Goal: Task Accomplishment & Management: Use online tool/utility

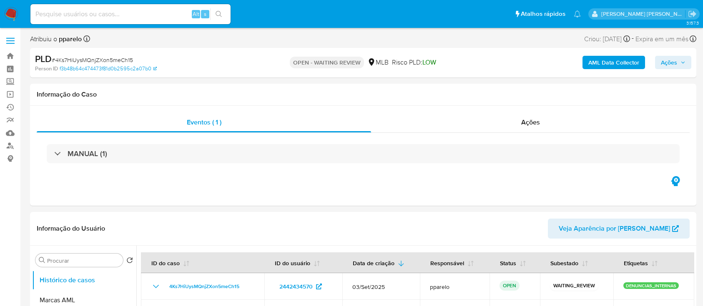
select select "10"
click at [8, 14] on img at bounding box center [11, 14] width 14 height 14
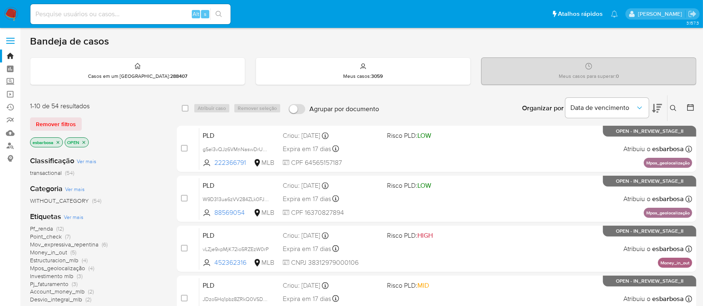
click at [5, 17] on img at bounding box center [11, 14] width 14 height 14
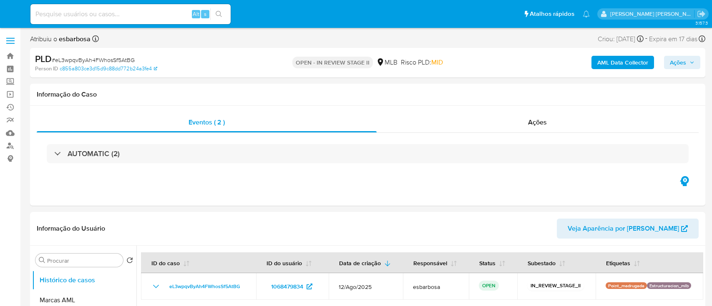
select select "10"
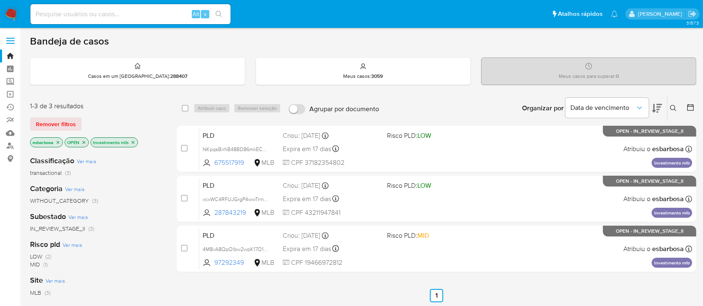
click at [13, 14] on img at bounding box center [11, 14] width 14 height 14
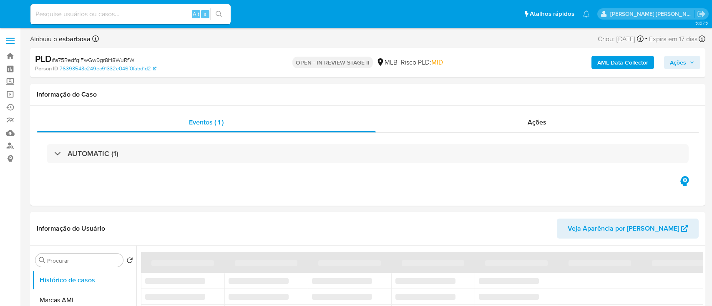
select select "10"
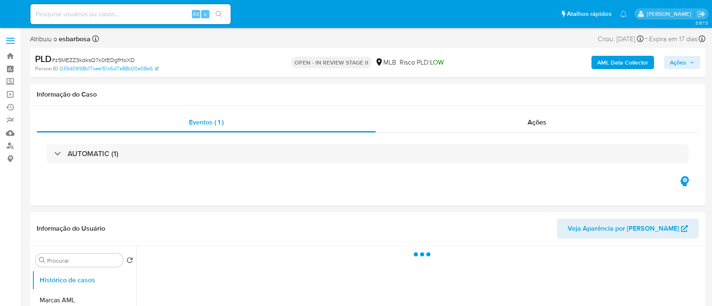
select select "10"
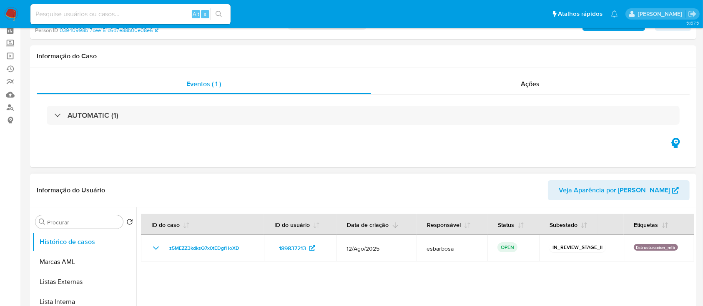
scroll to position [55, 0]
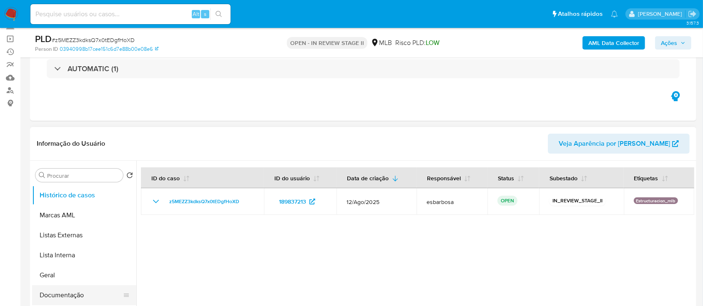
click at [50, 296] on button "Documentação" at bounding box center [81, 296] width 98 height 20
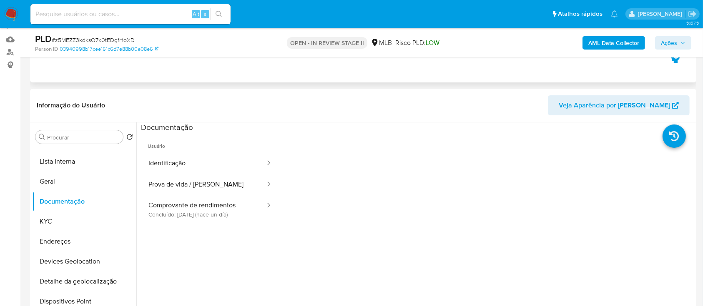
scroll to position [111, 0]
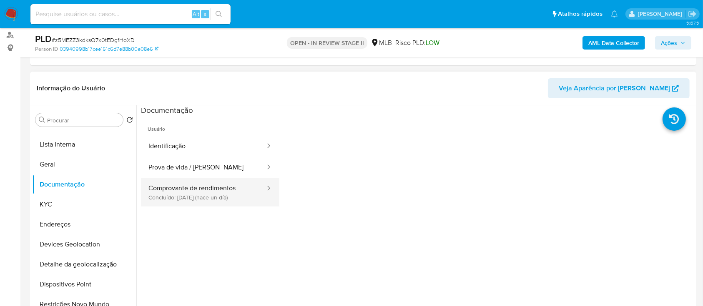
click at [211, 190] on button "Comprovante de rendimentos Concluído: 08/09/2025 (hace un día)" at bounding box center [203, 192] width 125 height 28
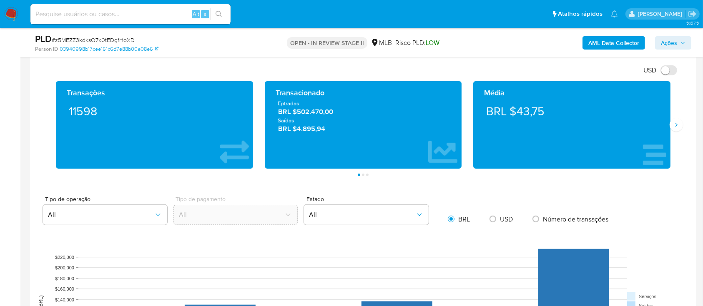
scroll to position [500, 0]
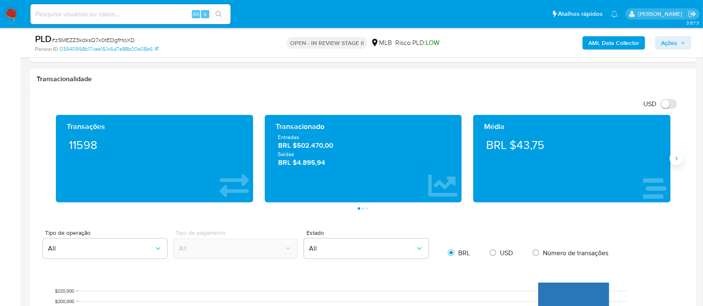
click at [676, 158] on icon "Siguiente" at bounding box center [676, 158] width 7 height 7
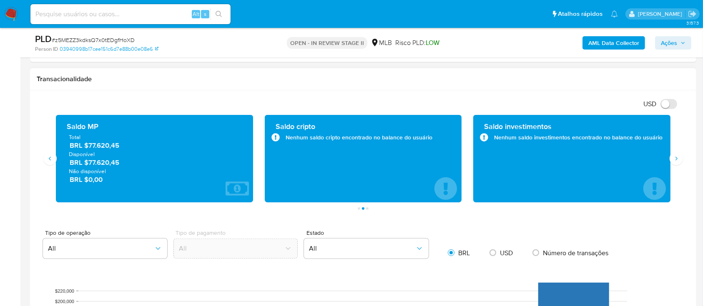
drag, startPoint x: 123, startPoint y: 148, endPoint x: 88, endPoint y: 148, distance: 35.4
click at [88, 148] on span "BRL $77.620,45" at bounding box center [155, 146] width 170 height 10
click at [680, 158] on button "Siguiente" at bounding box center [675, 158] width 13 height 13
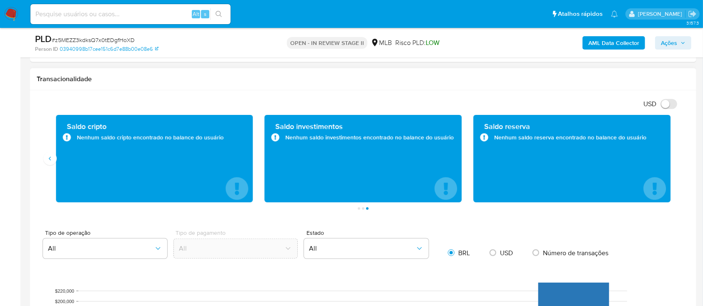
click at [50, 166] on div "Saldo cripto Nenhum saldo cripto encontrado no balance do usuário" at bounding box center [154, 159] width 209 height 88
click at [51, 162] on icon "Anterior" at bounding box center [50, 158] width 7 height 7
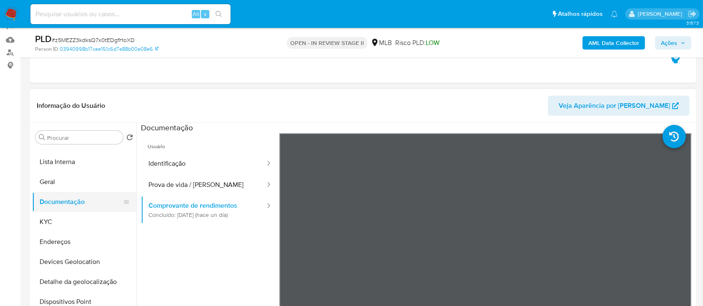
scroll to position [111, 0]
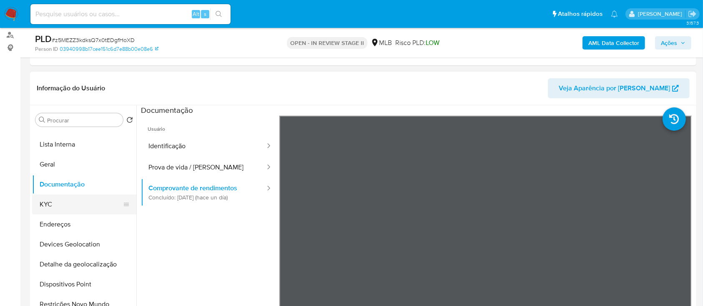
click at [67, 205] on button "KYC" at bounding box center [81, 205] width 98 height 20
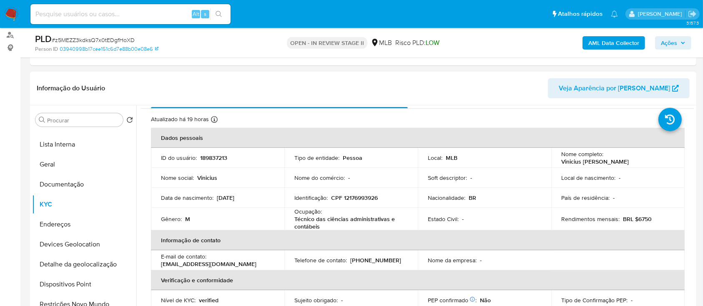
scroll to position [0, 0]
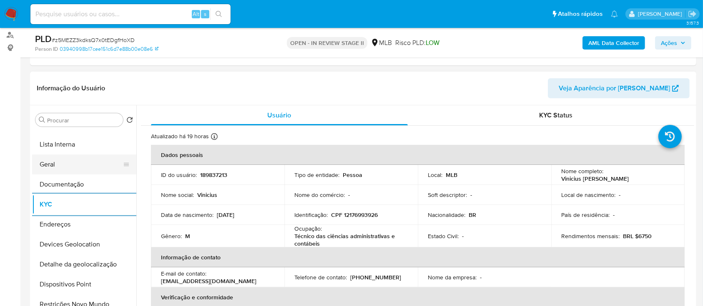
click at [74, 164] on button "Geral" at bounding box center [81, 165] width 98 height 20
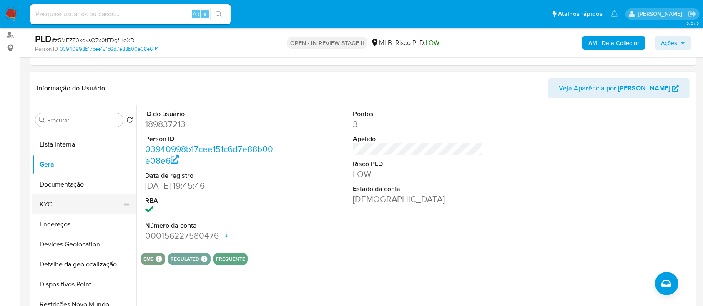
click at [74, 201] on button "KYC" at bounding box center [81, 205] width 98 height 20
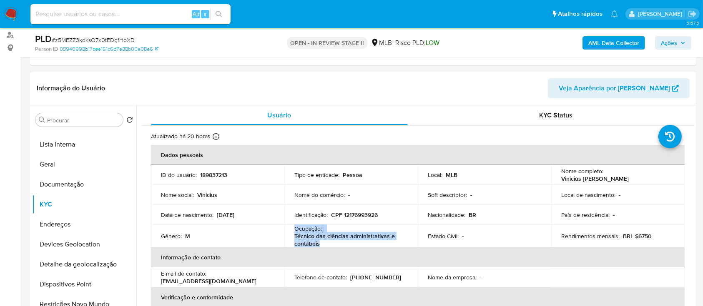
drag, startPoint x: 323, startPoint y: 242, endPoint x: 294, endPoint y: 230, distance: 32.0
click at [294, 230] on div "Ocupação : Técnico das ciências administrativas e contábeis" at bounding box center [350, 239] width 113 height 23
copy div "Ocupação : Técnico das ciências administrativas e contábeis"
click at [673, 44] on span "Ações" at bounding box center [669, 42] width 16 height 13
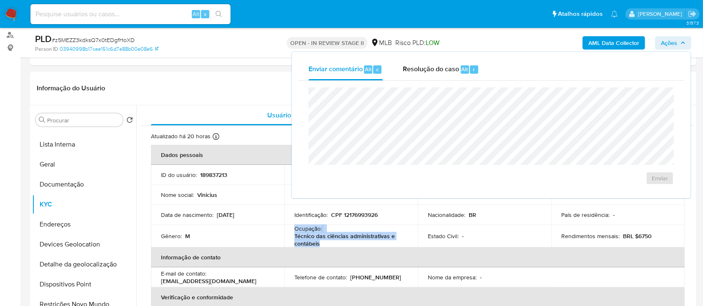
drag, startPoint x: 416, startPoint y: 69, endPoint x: 419, endPoint y: 83, distance: 14.4
click at [416, 70] on span "Resolução do caso" at bounding box center [431, 69] width 56 height 10
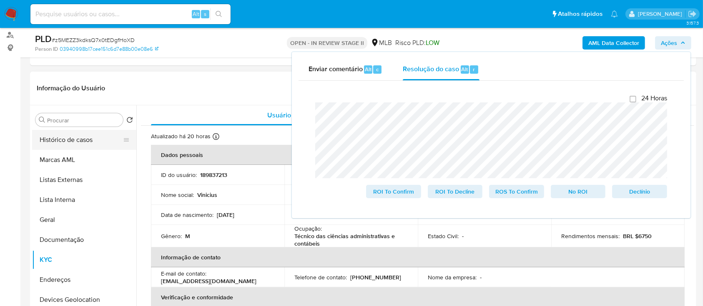
click at [70, 141] on button "Histórico de casos" at bounding box center [81, 140] width 98 height 20
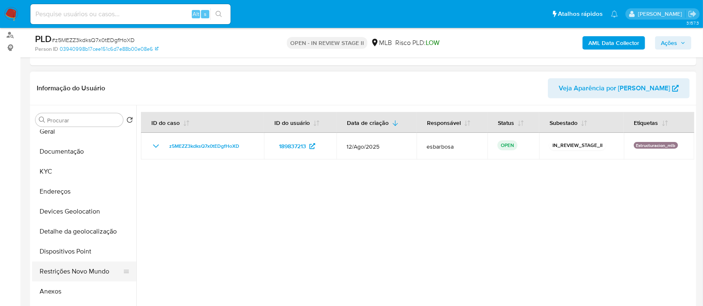
scroll to position [111, 0]
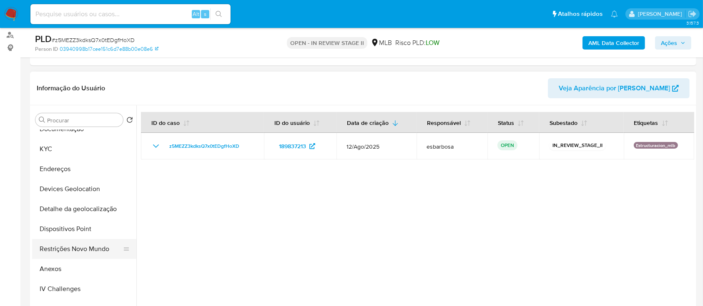
click at [60, 250] on button "Restrições Novo Mundo" at bounding box center [81, 249] width 98 height 20
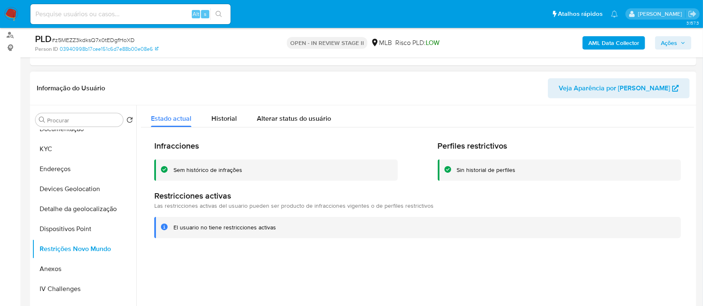
click at [228, 172] on div "Sem histórico de infrações" at bounding box center [207, 170] width 69 height 8
click at [76, 148] on button "KYC" at bounding box center [81, 149] width 98 height 20
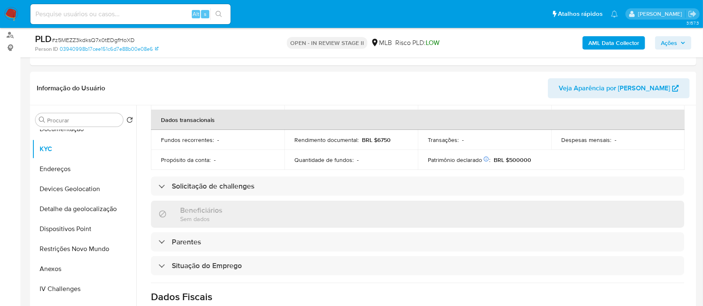
scroll to position [357, 0]
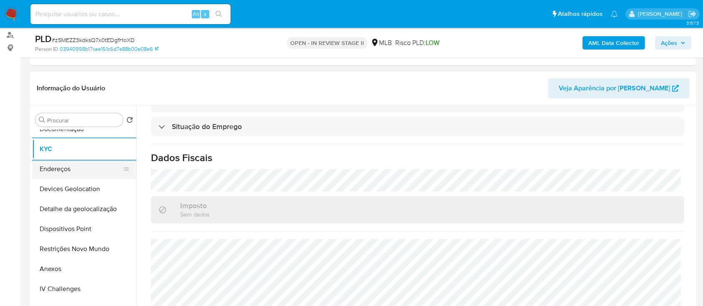
click at [73, 178] on button "Endereços" at bounding box center [81, 169] width 98 height 20
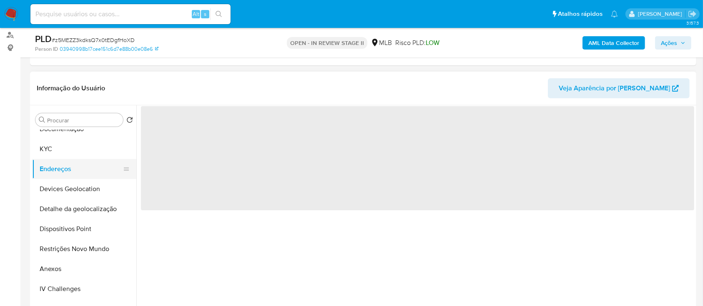
scroll to position [0, 0]
click at [76, 192] on button "Devices Geolocation" at bounding box center [81, 189] width 98 height 20
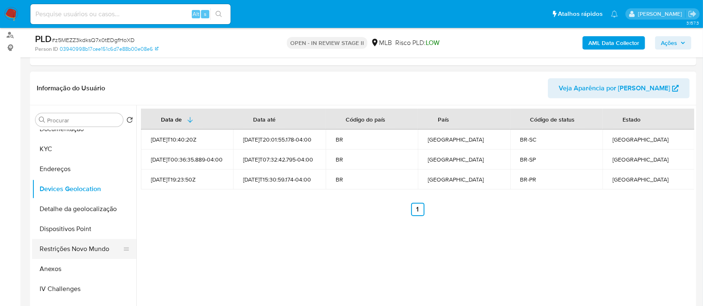
click at [62, 249] on button "Restrições Novo Mundo" at bounding box center [81, 249] width 98 height 20
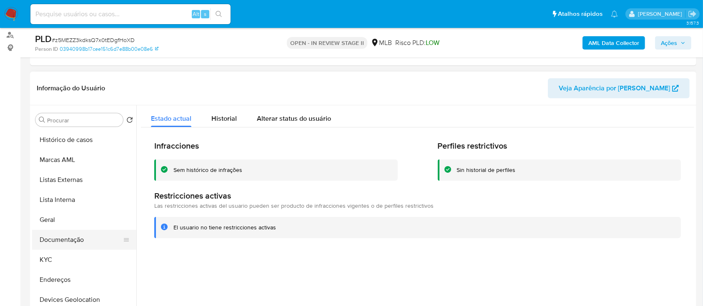
click at [57, 243] on button "Documentação" at bounding box center [81, 240] width 98 height 20
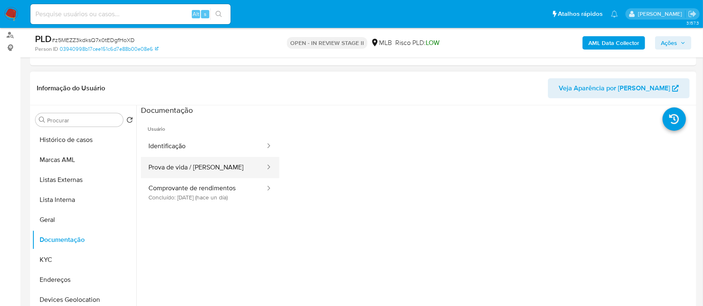
click at [176, 169] on button "Prova de vida / Selfie" at bounding box center [203, 167] width 125 height 21
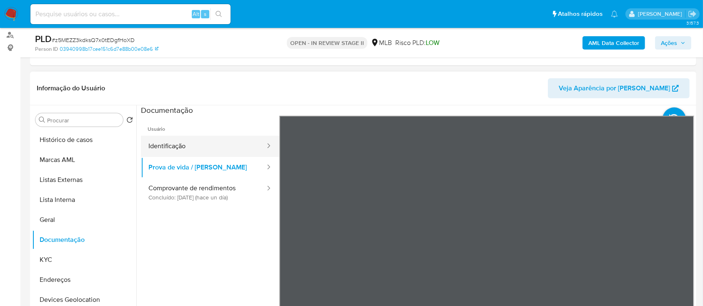
click at [187, 148] on button "Identificação" at bounding box center [203, 146] width 125 height 21
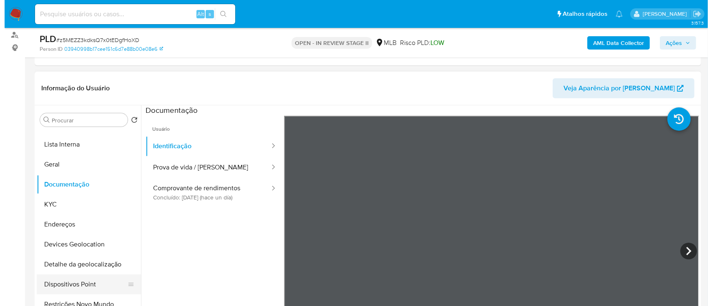
scroll to position [111, 0]
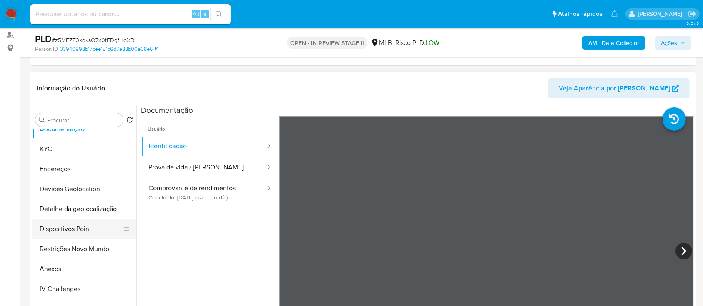
click at [79, 228] on button "Dispositivos Point" at bounding box center [81, 229] width 98 height 20
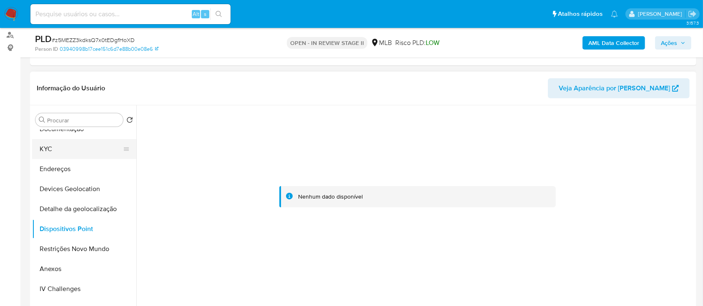
click at [78, 142] on button "KYC" at bounding box center [81, 149] width 98 height 20
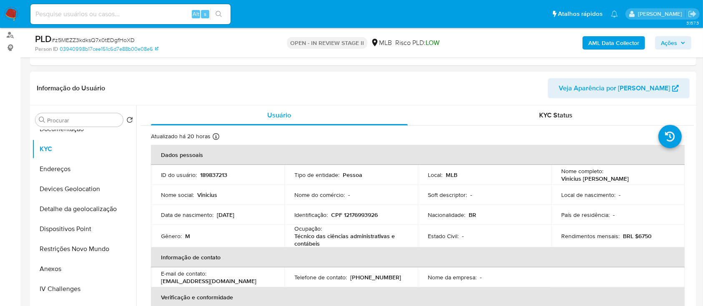
click at [360, 215] on p "CPF 12176993926" at bounding box center [354, 218] width 47 height 8
copy p "12176993926"
click at [606, 45] on b "AML Data Collector" at bounding box center [613, 42] width 51 height 13
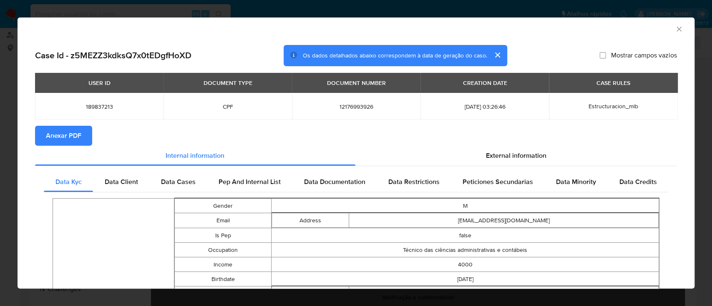
click at [68, 137] on span "Anexar PDF" at bounding box center [63, 136] width 35 height 18
click at [676, 30] on icon "Fechar a janela" at bounding box center [678, 29] width 5 height 5
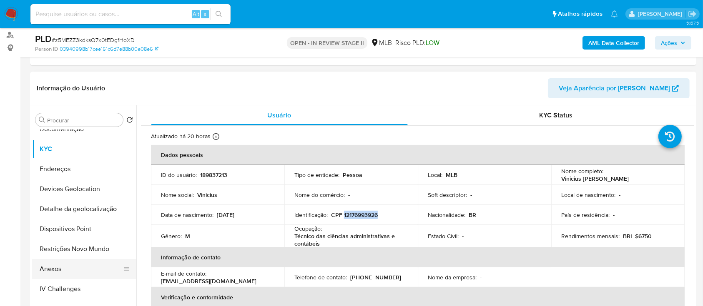
click at [55, 269] on button "Anexos" at bounding box center [81, 269] width 98 height 20
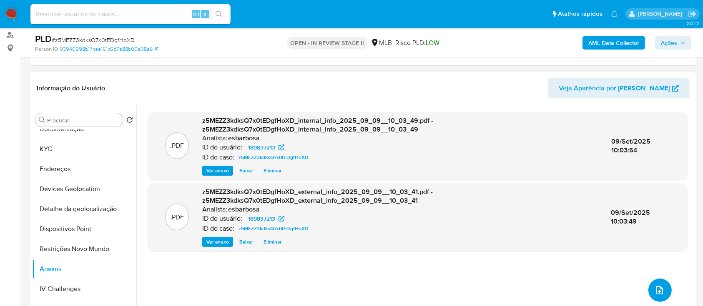
click at [660, 293] on span "upload-file" at bounding box center [659, 291] width 10 height 10
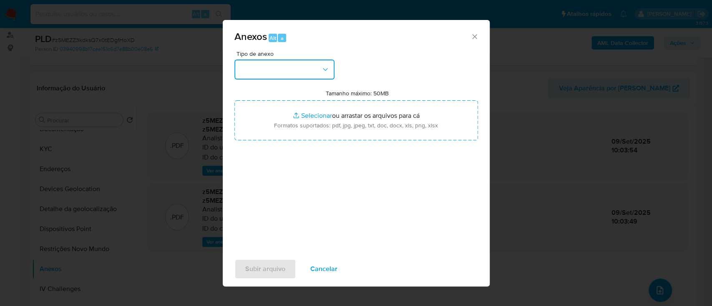
click at [255, 71] on button "button" at bounding box center [284, 70] width 100 height 20
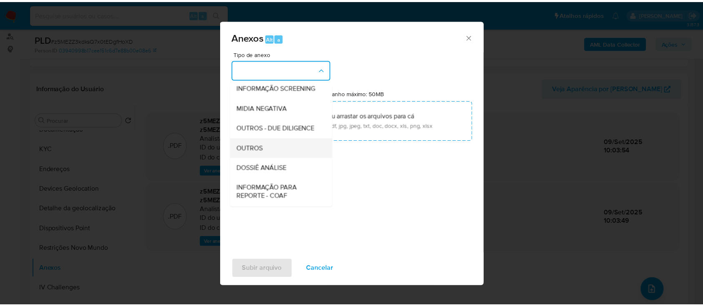
scroll to position [128, 0]
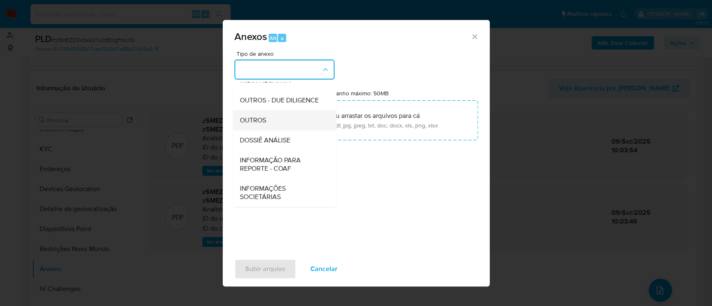
click at [260, 123] on span "OUTROS" at bounding box center [252, 120] width 26 height 8
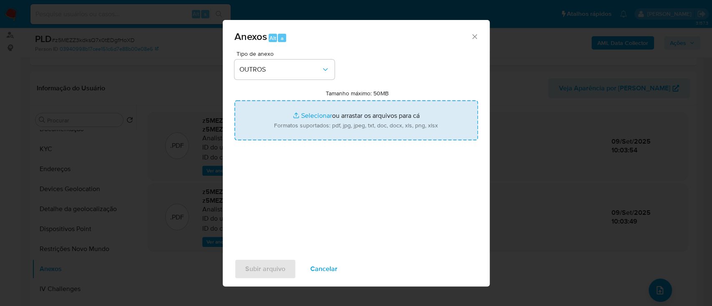
click at [320, 117] on input "Tamanho máximo: 50MB Selecionar arquivos" at bounding box center [355, 120] width 243 height 40
click at [311, 112] on input "Tamanho máximo: 50MB Selecionar arquivos" at bounding box center [355, 120] width 243 height 40
type input "C:\fakepath\SAR - XXXX - CPF 12176993926 - VINICIUS JOSE DOS SANTOS.pdf"
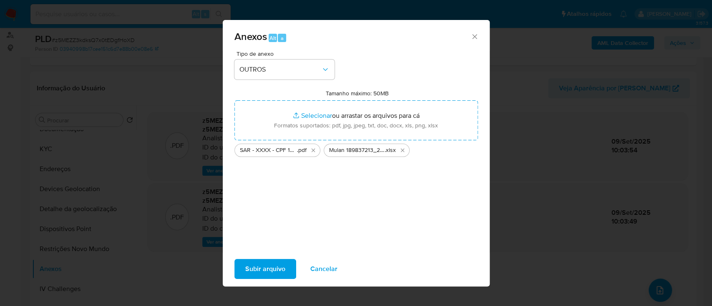
click at [265, 264] on span "Subir arquivo" at bounding box center [265, 269] width 40 height 18
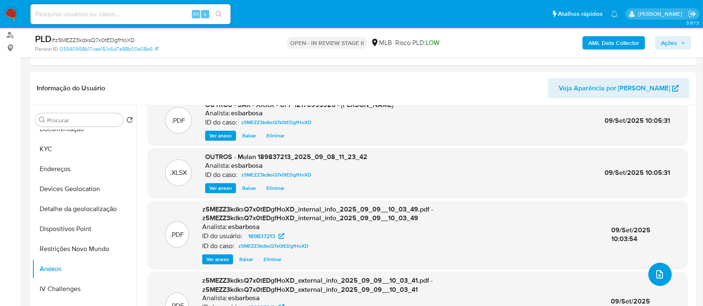
scroll to position [0, 0]
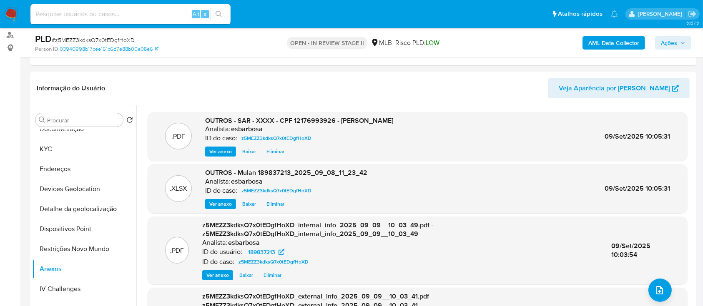
click at [664, 45] on span "Ações" at bounding box center [669, 42] width 16 height 13
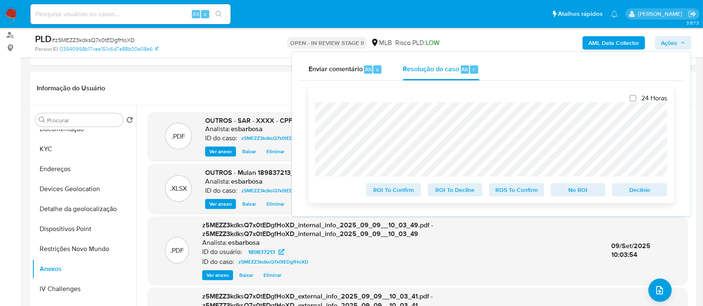
click at [518, 190] on span "ROS To Confirm" at bounding box center [516, 190] width 43 height 12
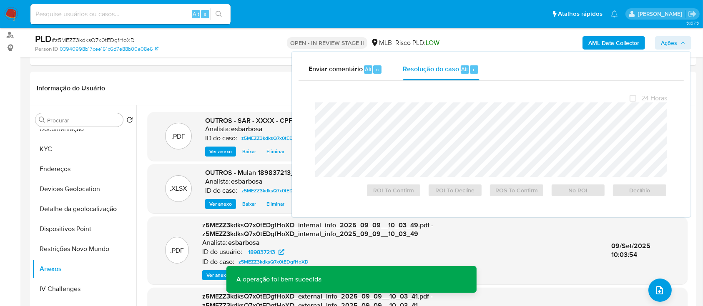
click at [98, 40] on span "# z5MEZZ3kdksQ7x0tEDgfHoXD" at bounding box center [93, 40] width 83 height 8
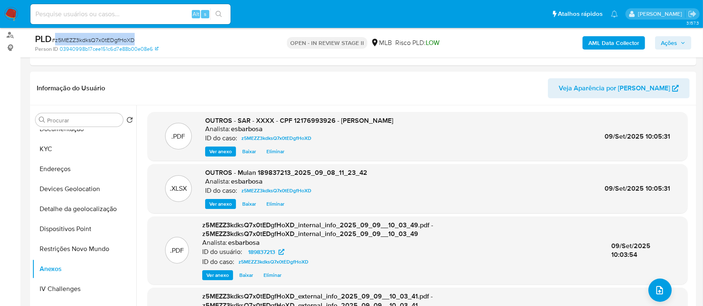
copy span "z5MEZZ3kdksQ7x0tEDgfHoXD"
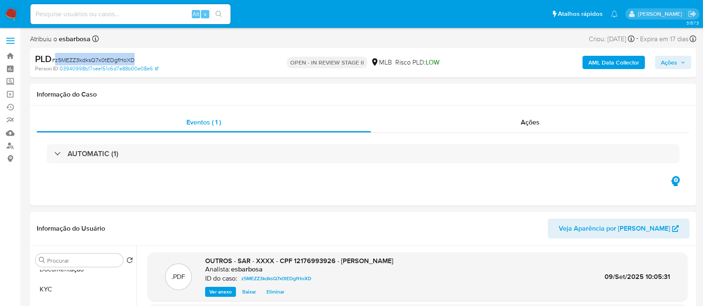
click at [672, 64] on span "Ações" at bounding box center [669, 62] width 16 height 13
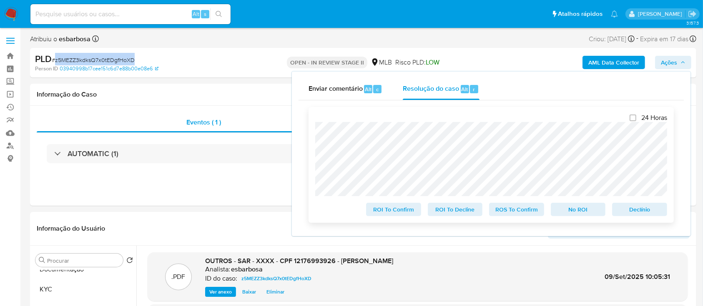
click at [521, 211] on span "ROS To Confirm" at bounding box center [516, 210] width 43 height 12
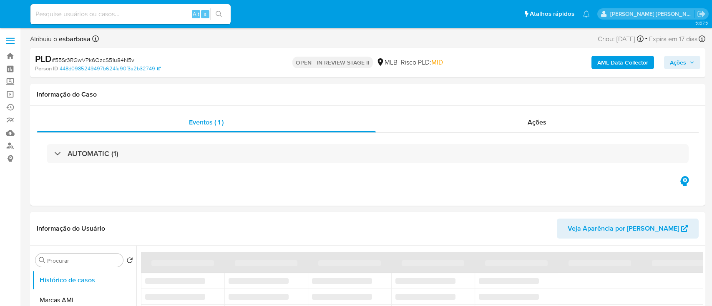
select select "10"
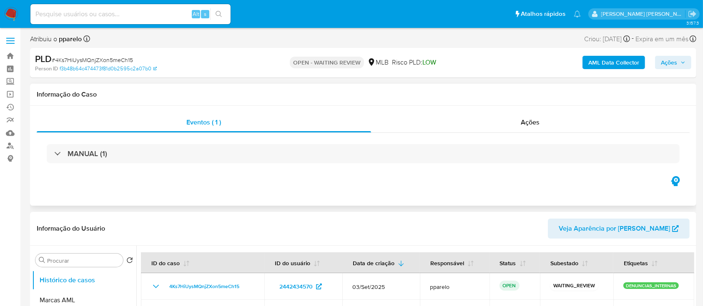
select select "10"
drag, startPoint x: 133, startPoint y: 57, endPoint x: 57, endPoint y: 55, distance: 76.3
click at [57, 55] on div "PLD # 4Ks7HiUysMQnjZXon5meCh15" at bounding box center [143, 59] width 216 height 13
copy span "4Ks7HiUysMQnjZXon5meCh15"
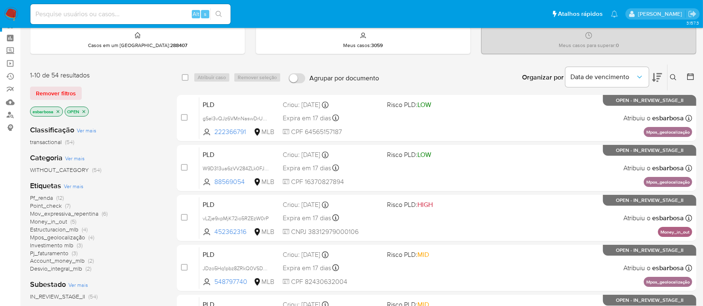
scroll to position [55, 0]
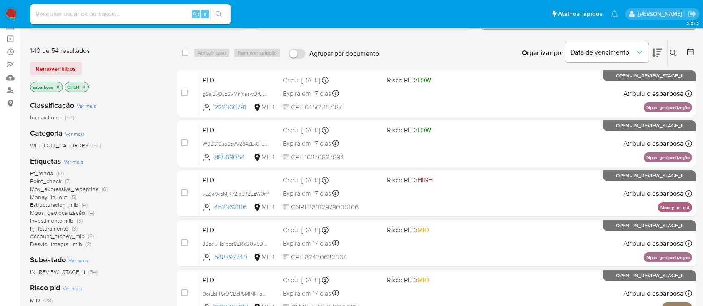
click at [65, 215] on span "Mpos_geolocalização" at bounding box center [57, 213] width 55 height 8
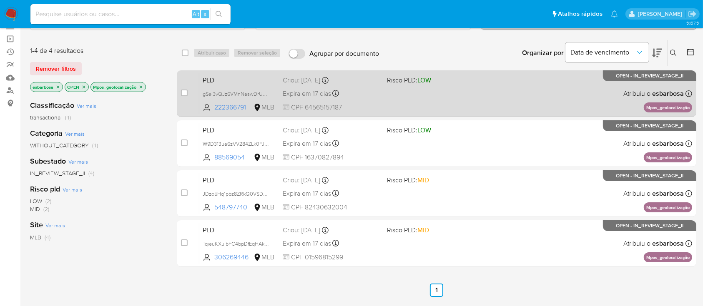
click at [505, 93] on div "PLD gSel3vQJz6VMnNaswDrUnWpk 222366791 MLB Risco PLD: LOW Criou: [DATE] Criou: …" at bounding box center [445, 94] width 493 height 42
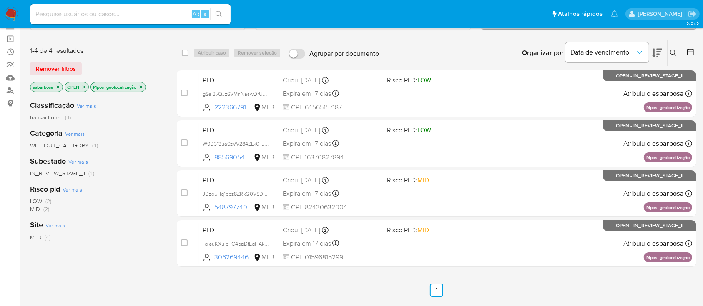
click at [142, 85] on icon "close-filter" at bounding box center [140, 87] width 5 height 5
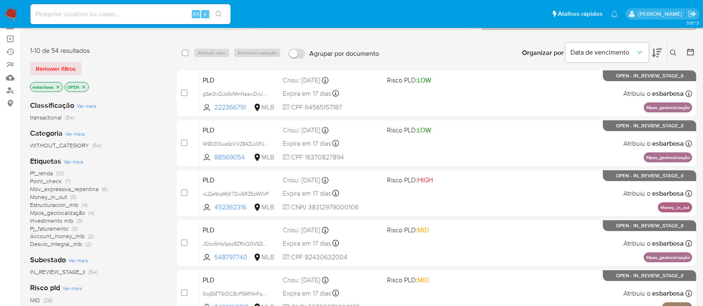
click at [46, 172] on span "Pf_renda" at bounding box center [41, 173] width 23 height 8
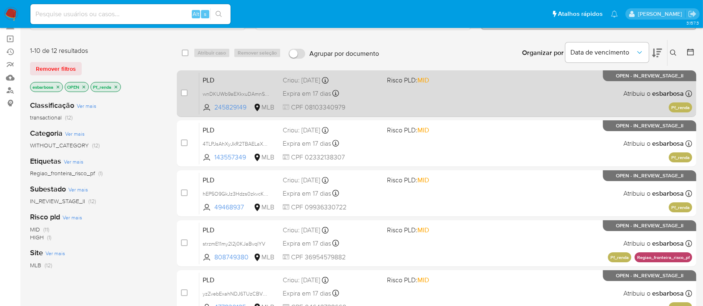
click at [490, 95] on div "PLD wnDKUWb9aEXkxuDAmnS4z6Mb 245829149 MLB Risco PLD: MID Criou: [DATE] Criou: …" at bounding box center [445, 94] width 493 height 42
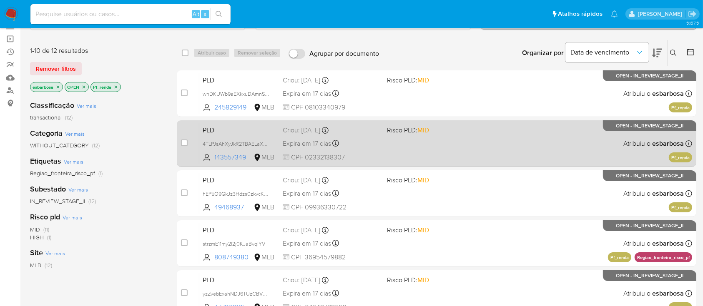
click at [464, 150] on div "PLD 4TLPJsAhXyJkR2TBAELaX3Kx 143557349 MLB Risco PLD: MID Criou: [DATE] Criou: …" at bounding box center [445, 144] width 493 height 42
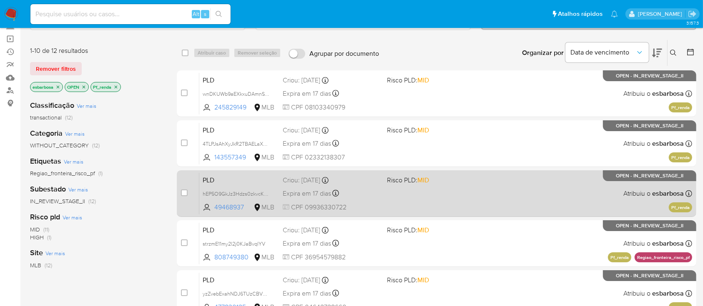
click at [469, 195] on div "PLD hEP5O9GkJz3Hdzs0zkvcKaW1 49468937 MLB Risco PLD: MID Criou: [DATE] Criou: […" at bounding box center [445, 194] width 493 height 42
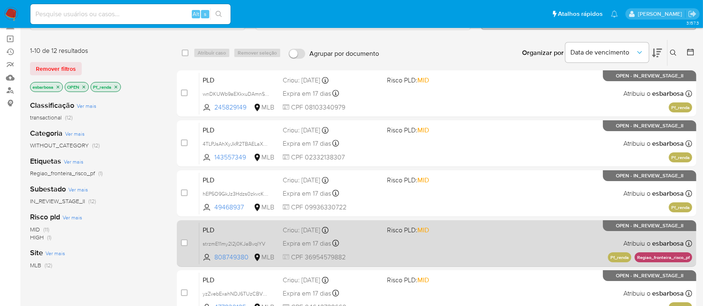
click at [460, 242] on div "PLD strzmE11my2l2j0KJaBvqlYV 808749380 MLB Risco PLD: MID Criou: [DATE] Criou: …" at bounding box center [445, 244] width 493 height 42
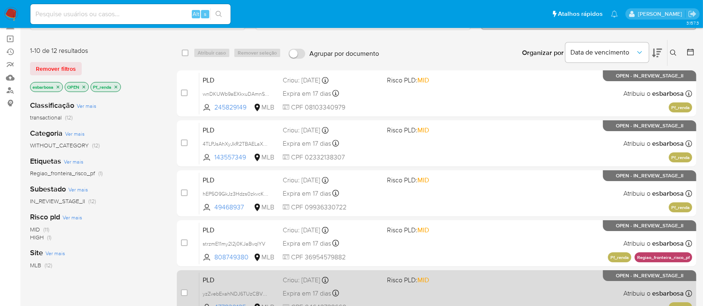
click at [458, 285] on div "PLD yzZvebExahNDJ6TUzCBV6DCx 477830125 MLB Risco PLD: MID Criou: [DATE] Criou: …" at bounding box center [445, 294] width 493 height 42
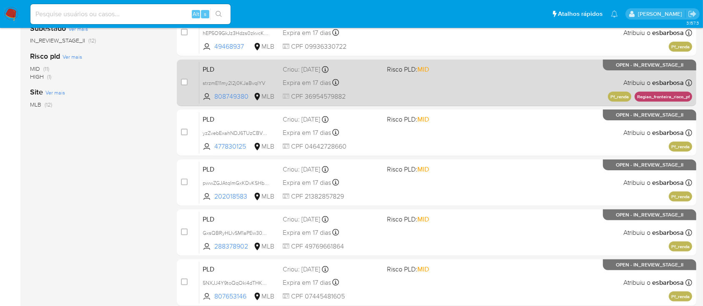
scroll to position [222, 0]
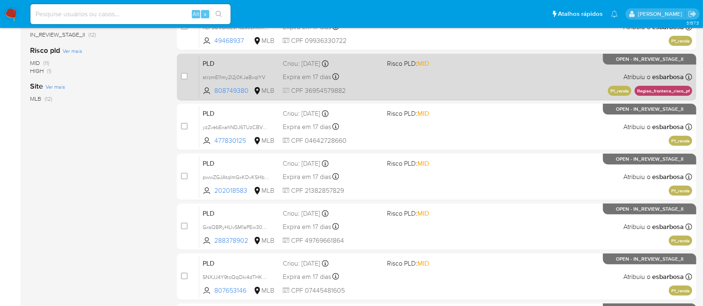
click at [454, 167] on span "Risco PLD: MID" at bounding box center [435, 163] width 97 height 11
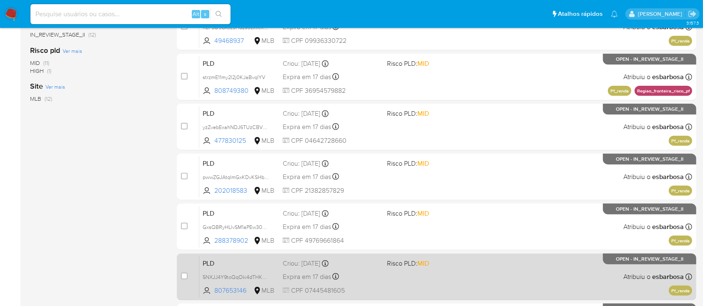
click at [470, 278] on div "PLD 5NXJJ4Y9toQqOki4dTHKU4Ts 807653146 MLB Risco PLD: MID Criou: [DATE] Criou: …" at bounding box center [445, 277] width 493 height 42
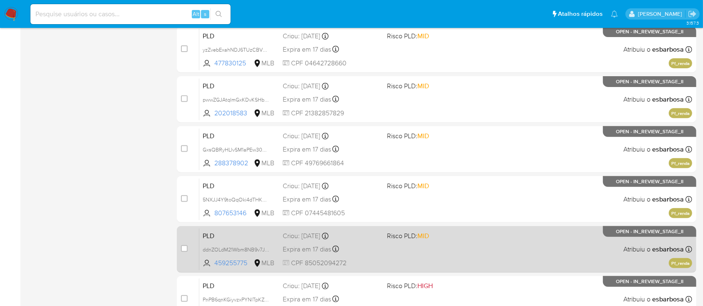
scroll to position [333, 0]
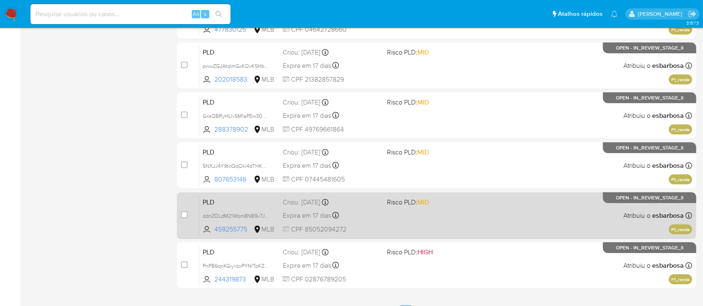
click at [474, 218] on div "PLD ddnZOLdM21Wbm8NB9v7JHTRD 459255775 MLB Risco PLD: MID Criou: [DATE] Criou: …" at bounding box center [445, 216] width 493 height 42
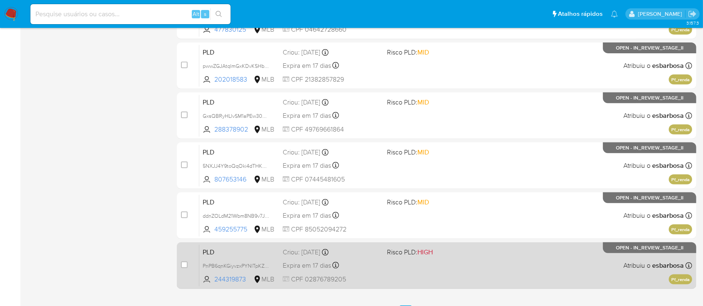
click at [470, 275] on div "PLD PnPB6qnKGiyvzxPYNlTpKZQN 244319873 MLB Risco PLD: HIGH Criou: [DATE] Criou:…" at bounding box center [445, 266] width 493 height 42
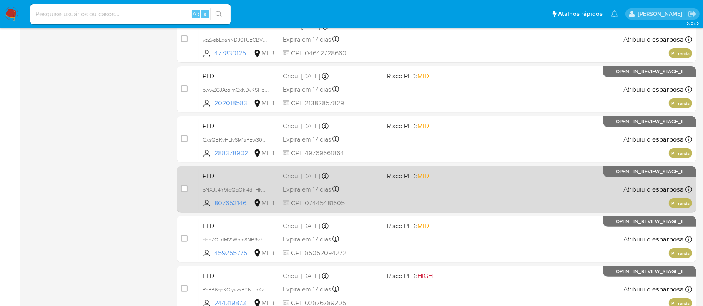
scroll to position [351, 0]
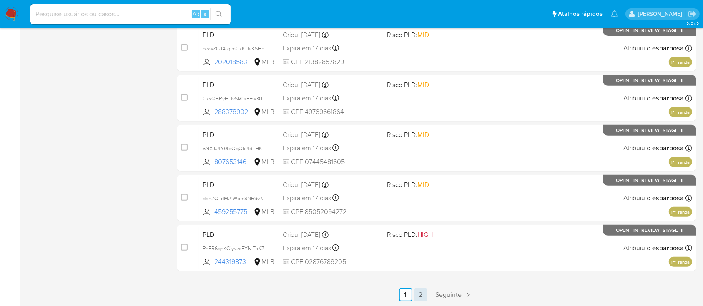
click at [423, 292] on link "2" at bounding box center [420, 294] width 13 height 13
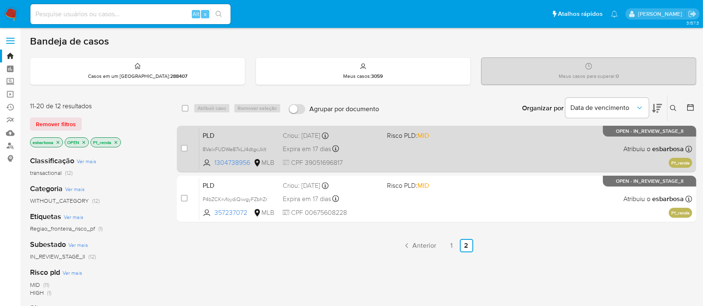
click at [469, 145] on div "PLD 8ValxFUDWe87kLJ4dtgcJkIt 1304738956 MLB Risco PLD: MID Criou: 12/08/2025 Cr…" at bounding box center [445, 149] width 493 height 42
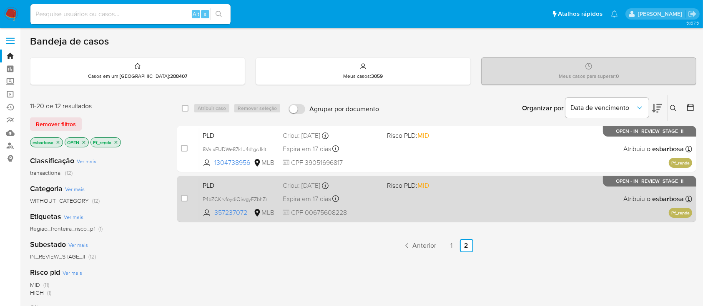
click at [499, 200] on div "PLD P4bZCKrvfoydiQiwgyFZbhZr 357237072 MLB Risco PLD: MID Criou: 12/08/2025 Cri…" at bounding box center [445, 199] width 493 height 42
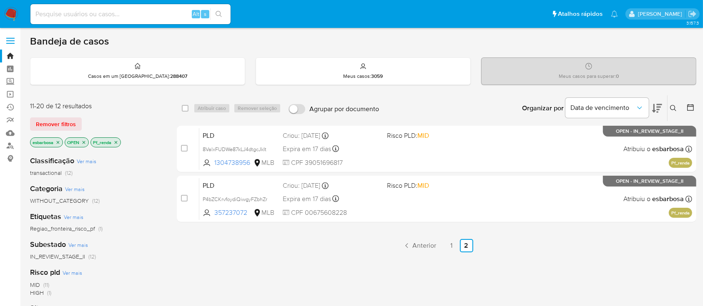
click at [10, 14] on img at bounding box center [11, 14] width 14 height 14
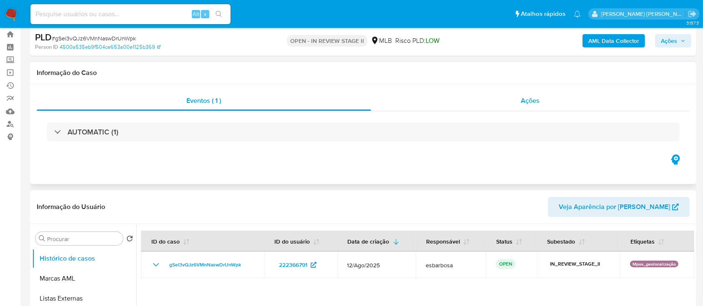
select select "10"
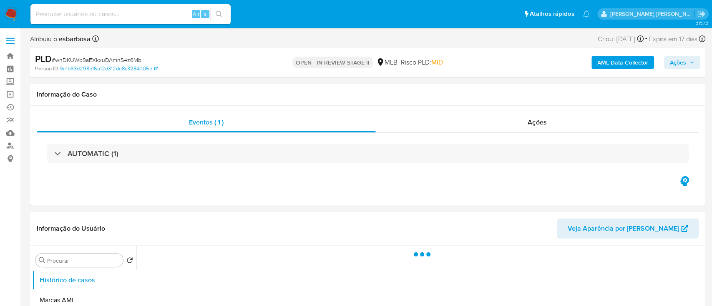
select select "10"
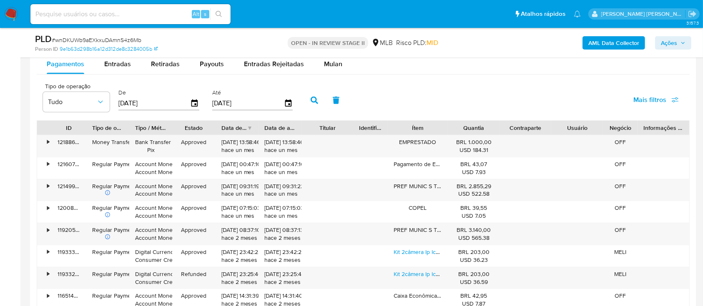
scroll to position [834, 0]
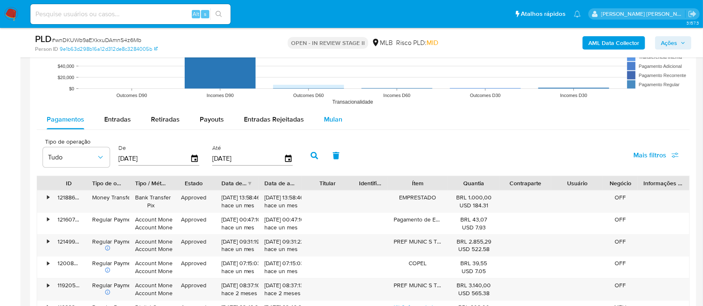
click at [328, 121] on span "Mulan" at bounding box center [333, 120] width 18 height 10
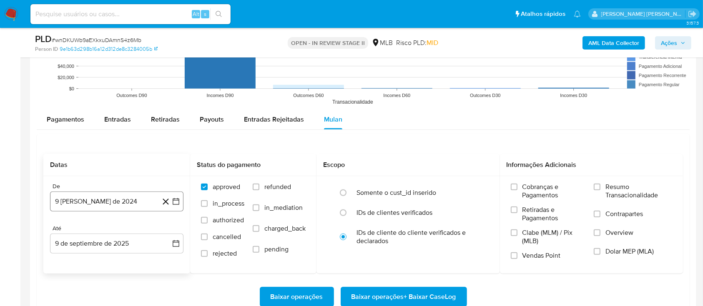
click at [125, 201] on button "9 [PERSON_NAME] de 2024" at bounding box center [116, 202] width 133 height 20
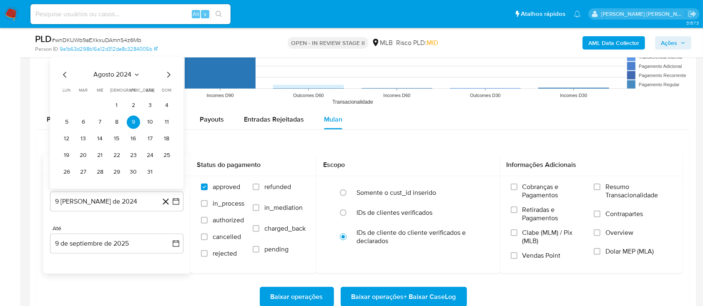
click at [114, 78] on div "agosto 2024 agosto 2024 lun lunes mar martes mié miércoles jue jueves vie viern…" at bounding box center [116, 124] width 113 height 109
click at [115, 76] on span "agosto 2024" at bounding box center [113, 75] width 38 height 8
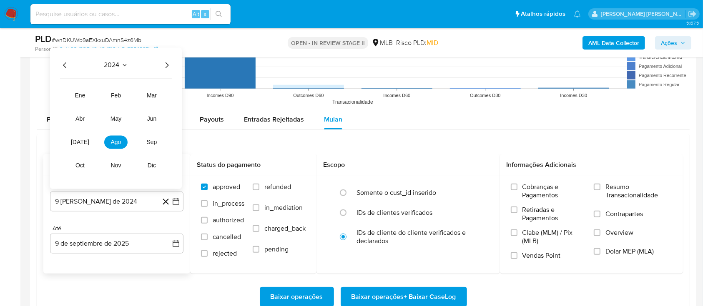
click at [168, 65] on icon "Año siguiente" at bounding box center [166, 66] width 3 height 6
click at [80, 142] on span "[DATE]" at bounding box center [80, 142] width 18 height 7
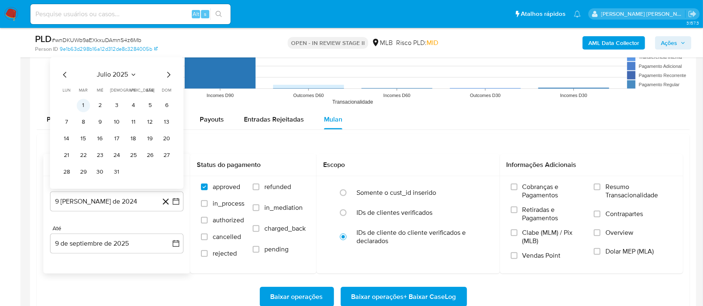
click at [85, 103] on button "1" at bounding box center [83, 105] width 13 height 13
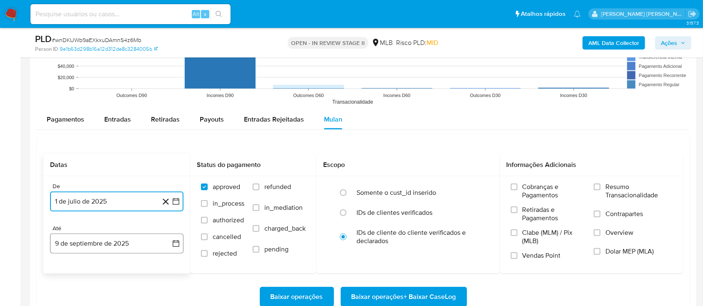
click at [141, 250] on button "9 de septiembre de 2025" at bounding box center [116, 244] width 133 height 20
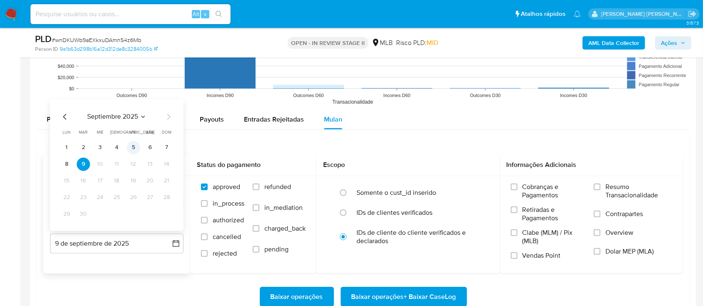
click at [136, 149] on button "5" at bounding box center [133, 147] width 13 height 13
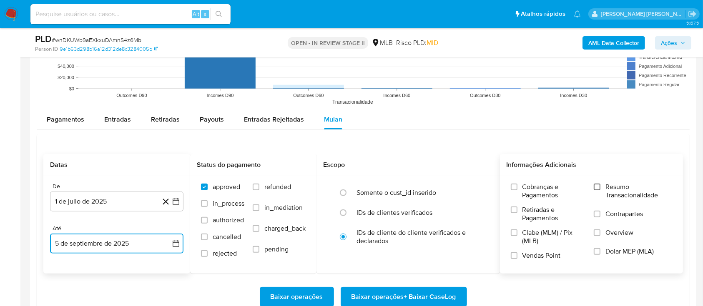
click at [597, 186] on input "Resumo Transacionalidade" at bounding box center [597, 187] width 7 height 7
click at [598, 216] on input "Contrapartes" at bounding box center [597, 214] width 7 height 7
click at [514, 255] on input "Vendas Point" at bounding box center [514, 256] width 7 height 7
click at [410, 295] on span "Baixar operações + Baixar CaseLog" at bounding box center [403, 297] width 105 height 18
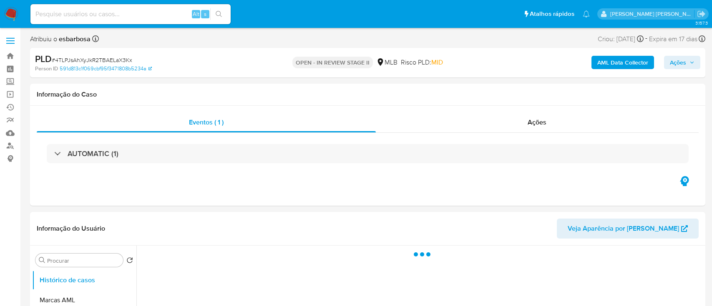
select select "10"
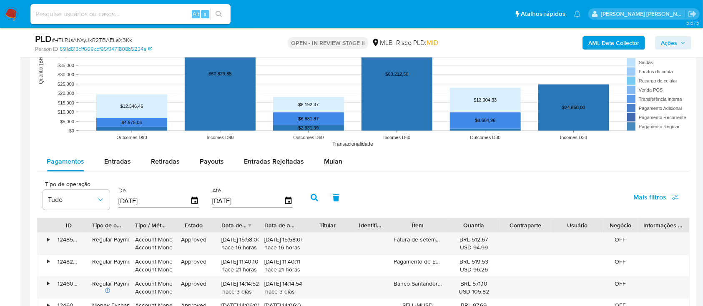
scroll to position [778, 0]
click at [328, 160] on span "Mulan" at bounding box center [333, 161] width 18 height 10
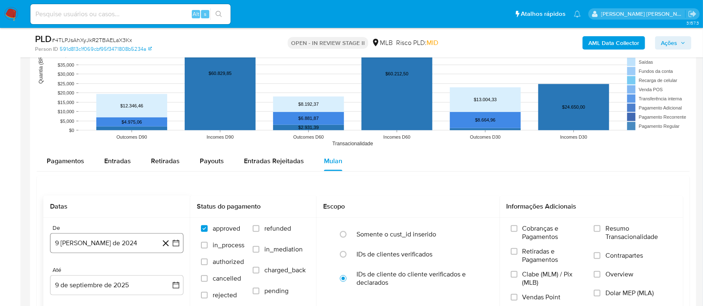
scroll to position [834, 0]
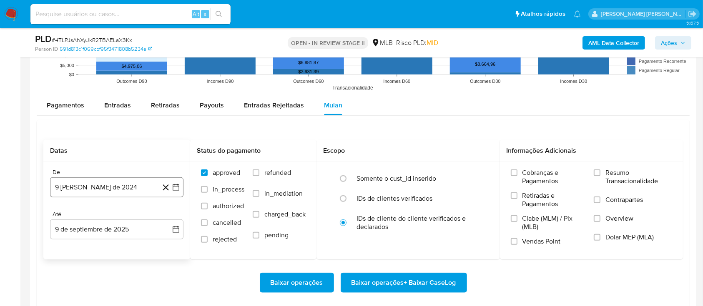
click at [133, 189] on button "9 [PERSON_NAME] de 2024" at bounding box center [116, 188] width 133 height 20
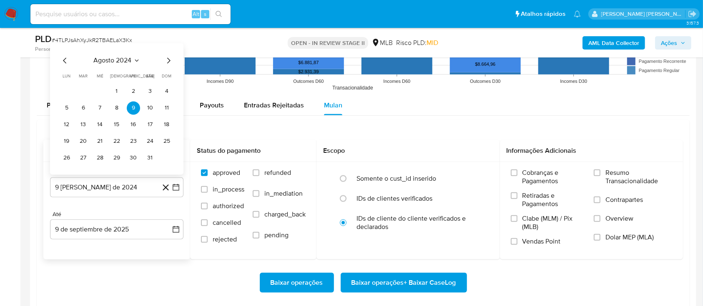
click at [111, 61] on span "agosto 2024" at bounding box center [113, 61] width 38 height 8
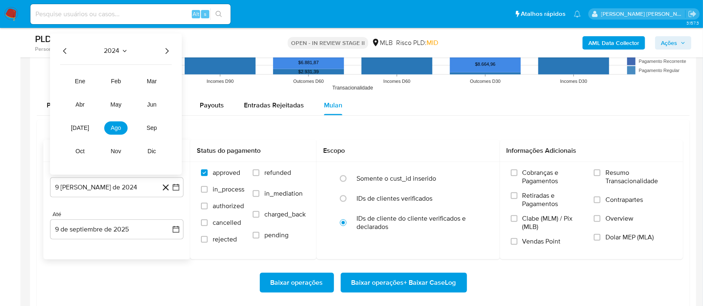
click at [169, 50] on icon "Año siguiente" at bounding box center [167, 51] width 10 height 10
click at [80, 128] on span "[DATE]" at bounding box center [80, 128] width 18 height 7
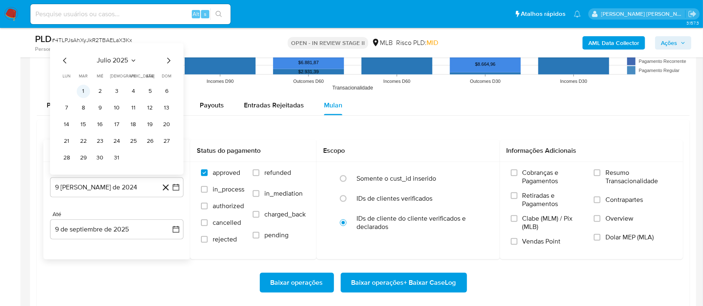
click at [85, 94] on button "1" at bounding box center [83, 91] width 13 height 13
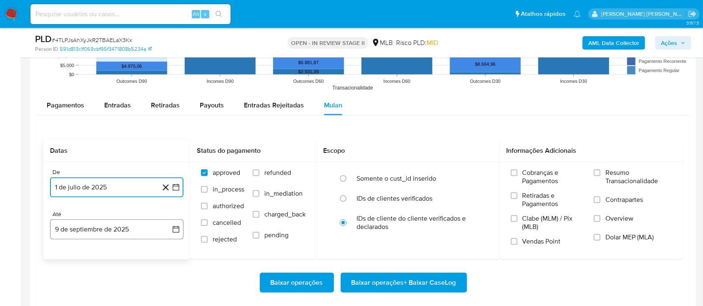
click at [133, 229] on button "9 de septiembre de 2025" at bounding box center [116, 230] width 133 height 20
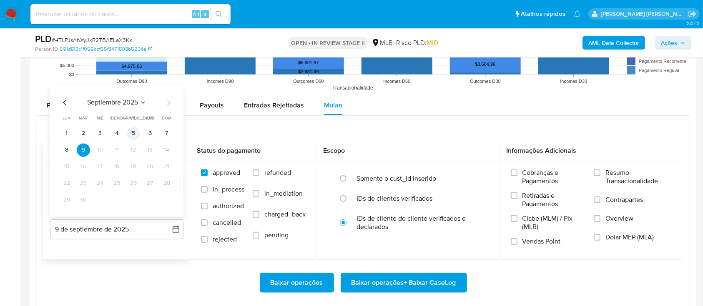
click at [133, 138] on button "5" at bounding box center [133, 133] width 13 height 13
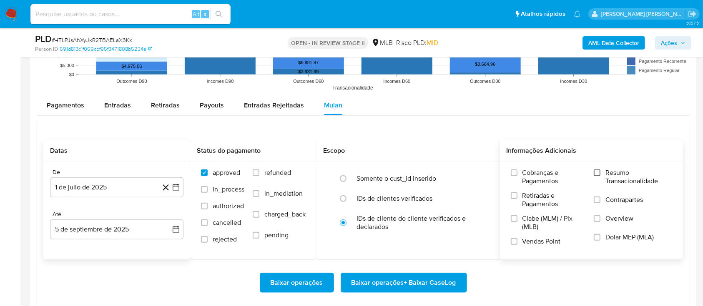
click at [594, 176] on label "Resumo Transacionalidade" at bounding box center [633, 182] width 78 height 27
click at [594, 176] on input "Resumo Transacionalidade" at bounding box center [597, 173] width 7 height 7
click at [600, 202] on input "Contrapartes" at bounding box center [597, 200] width 7 height 7
click at [514, 242] on input "Vendas Point" at bounding box center [514, 241] width 7 height 7
click at [425, 278] on span "Baixar operações + Baixar CaseLog" at bounding box center [403, 283] width 105 height 18
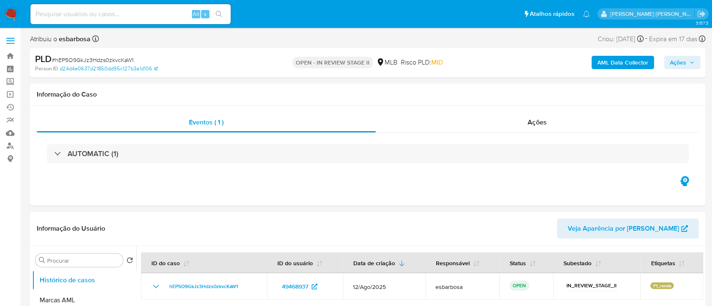
select select "10"
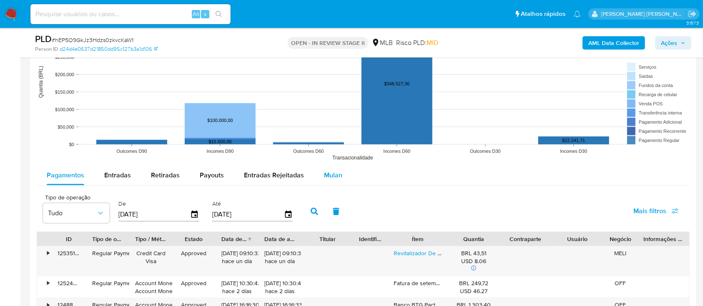
click at [324, 175] on span "Mulan" at bounding box center [333, 175] width 18 height 10
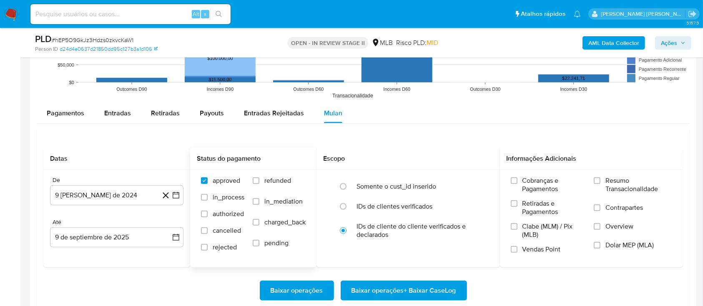
scroll to position [889, 0]
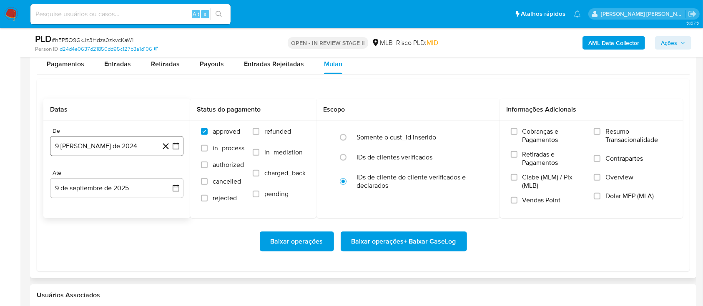
click at [128, 149] on button "9 [PERSON_NAME] de 2024" at bounding box center [116, 146] width 133 height 20
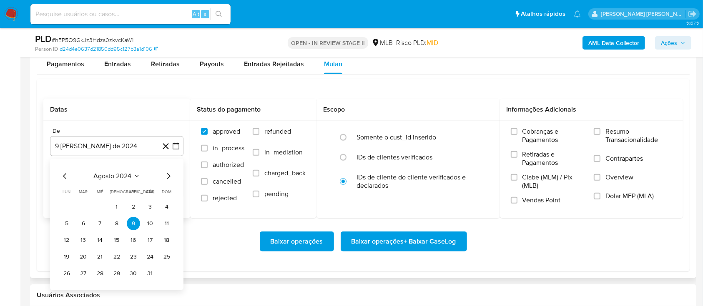
click at [113, 178] on span "agosto 2024" at bounding box center [113, 176] width 38 height 8
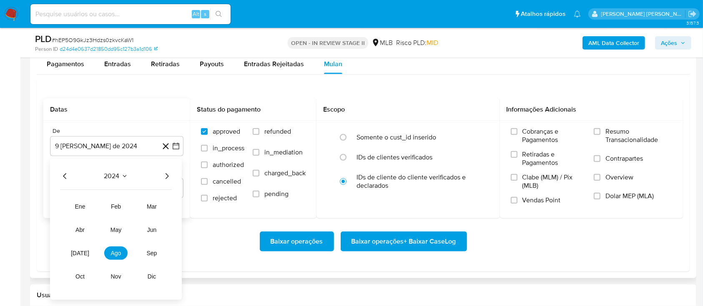
click at [171, 174] on icon "Año siguiente" at bounding box center [167, 176] width 10 height 10
click at [160, 177] on div "2025" at bounding box center [116, 176] width 112 height 10
click at [78, 253] on span "jul" at bounding box center [80, 253] width 18 height 7
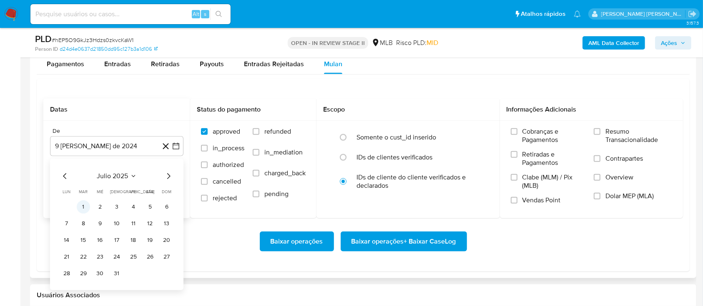
click at [85, 208] on button "1" at bounding box center [83, 206] width 13 height 13
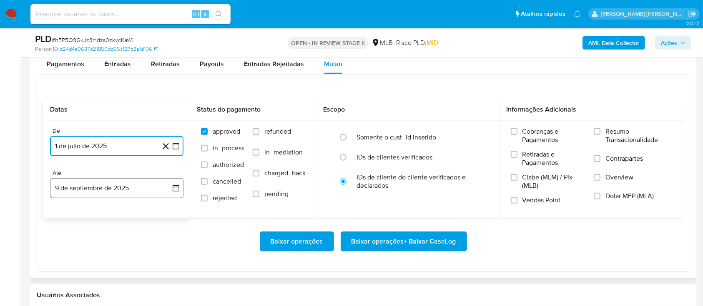
click at [125, 186] on button "9 de septiembre de 2025" at bounding box center [116, 188] width 133 height 20
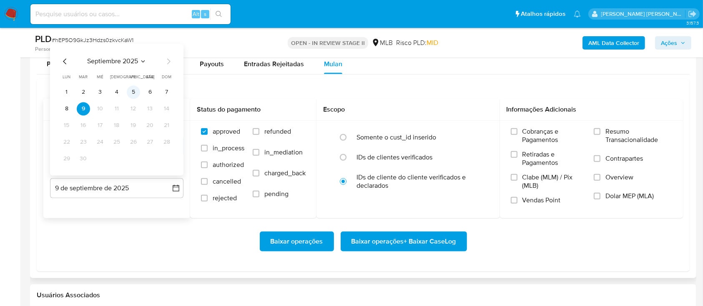
click at [135, 89] on button "5" at bounding box center [133, 92] width 13 height 13
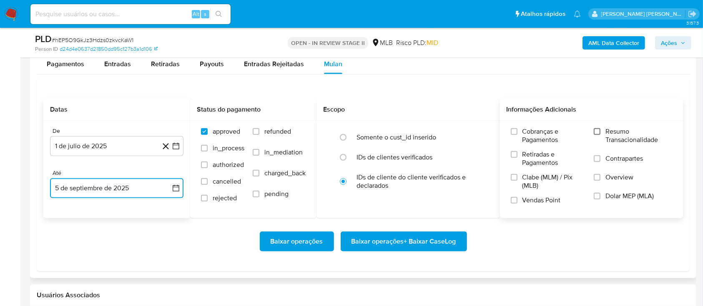
click at [600, 133] on input "Resumo Transacionalidade" at bounding box center [597, 131] width 7 height 7
click at [602, 158] on label "Contrapartes" at bounding box center [633, 164] width 78 height 19
click at [600, 158] on input "Contrapartes" at bounding box center [597, 158] width 7 height 7
click at [510, 197] on div "Cobranças e Pagamentos Retiradas e Pagamentos Clabe (MLM) / Pix (MLB) Vendas Po…" at bounding box center [591, 169] width 170 height 83
click at [512, 202] on input "Vendas Point" at bounding box center [514, 200] width 7 height 7
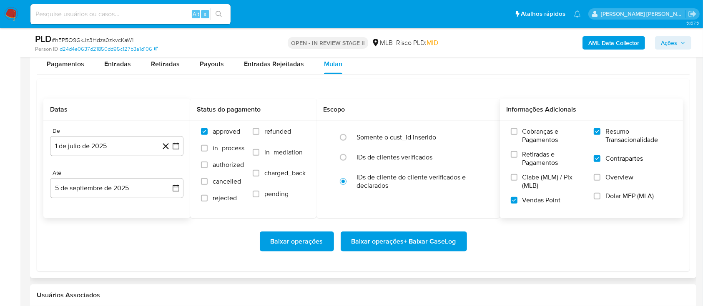
click at [407, 239] on span "Baixar operações + Baixar CaseLog" at bounding box center [403, 242] width 105 height 18
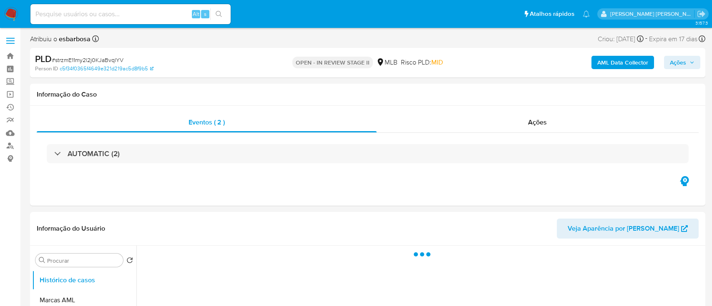
select select "10"
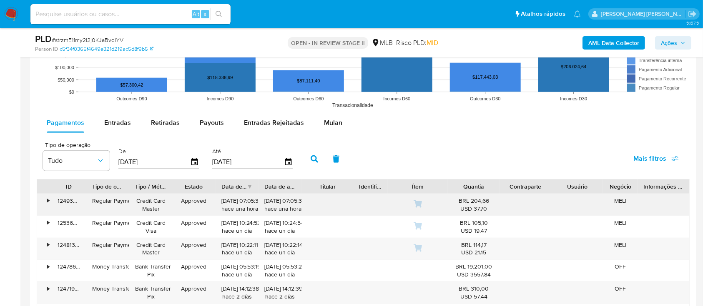
scroll to position [834, 0]
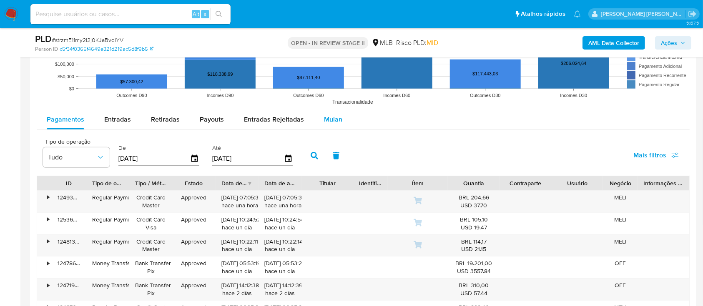
drag, startPoint x: 327, startPoint y: 119, endPoint x: 310, endPoint y: 118, distance: 16.7
click at [327, 119] on span "Mulan" at bounding box center [333, 120] width 18 height 10
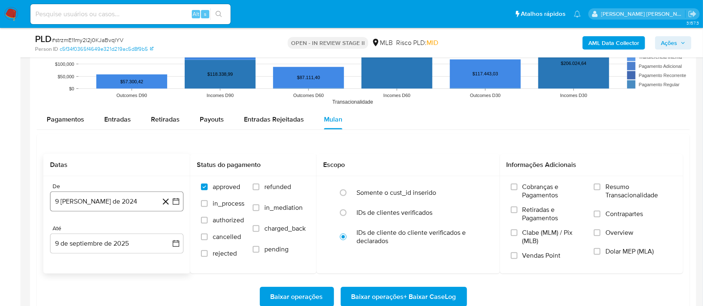
click at [107, 201] on button "9 [PERSON_NAME] de 2024" at bounding box center [116, 202] width 133 height 20
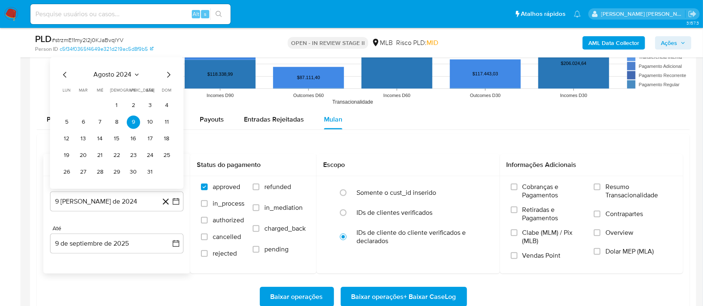
click at [119, 73] on span "agosto 2024" at bounding box center [113, 75] width 38 height 8
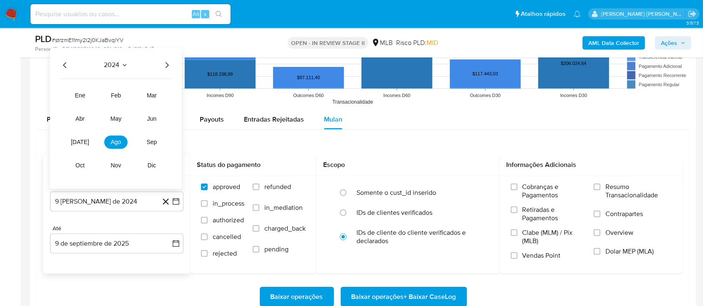
click at [166, 65] on icon "Año siguiente" at bounding box center [167, 65] width 10 height 10
click at [81, 142] on span "[DATE]" at bounding box center [80, 142] width 18 height 7
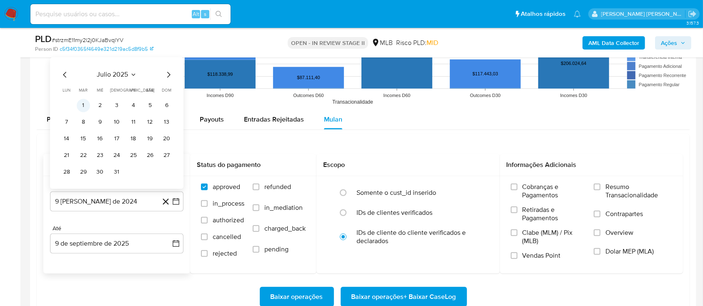
click at [84, 105] on button "1" at bounding box center [83, 105] width 13 height 13
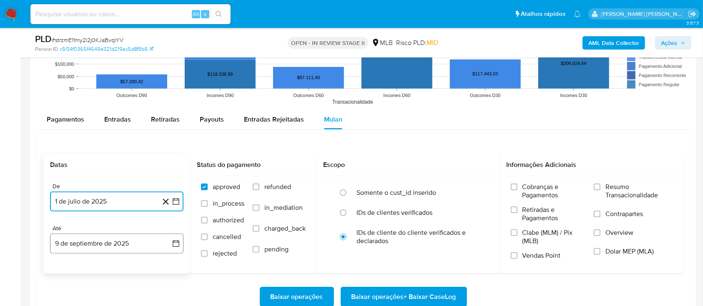
click at [120, 246] on button "9 de septiembre de 2025" at bounding box center [116, 244] width 133 height 20
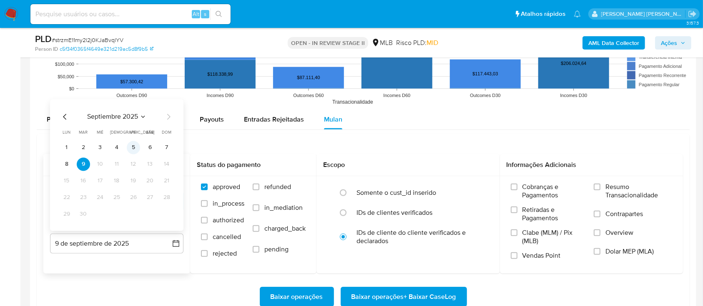
click at [134, 146] on button "5" at bounding box center [133, 147] width 13 height 13
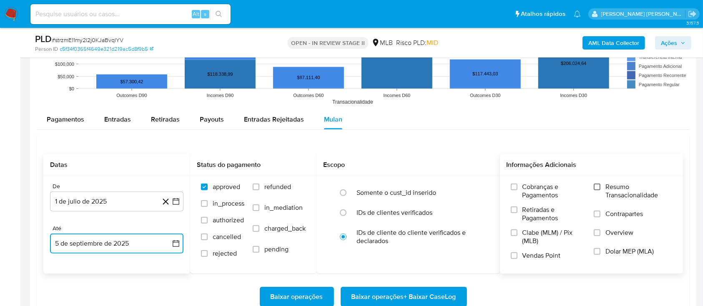
click at [596, 187] on input "Resumo Transacionalidade" at bounding box center [597, 187] width 7 height 7
click at [597, 215] on input "Contrapartes" at bounding box center [597, 214] width 7 height 7
click at [516, 257] on input "Vendas Point" at bounding box center [514, 256] width 7 height 7
click at [411, 296] on span "Baixar operações + Baixar CaseLog" at bounding box center [403, 297] width 105 height 18
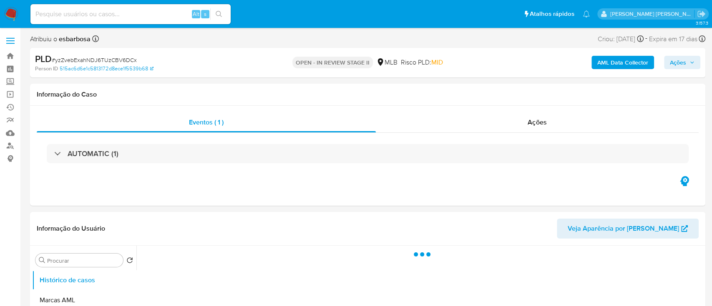
select select "10"
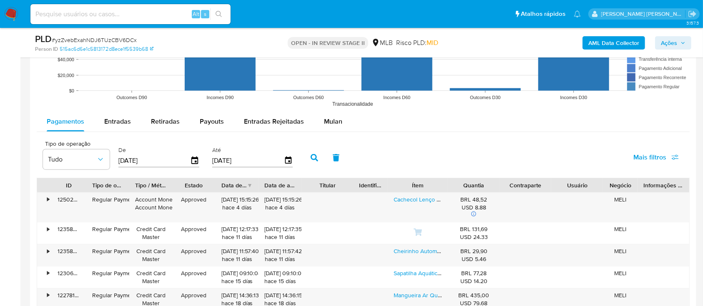
scroll to position [889, 0]
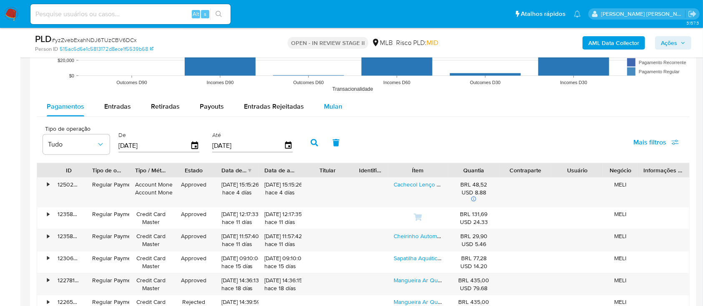
click at [329, 108] on span "Mulan" at bounding box center [333, 107] width 18 height 10
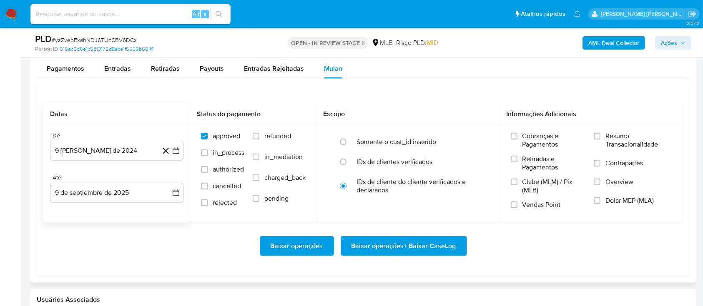
scroll to position [945, 0]
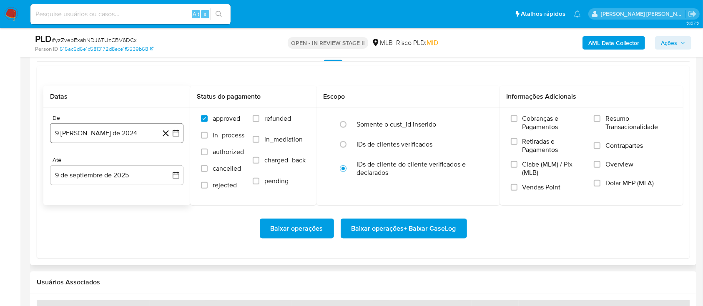
click at [113, 136] on button "9 [PERSON_NAME] de 2024" at bounding box center [116, 133] width 133 height 20
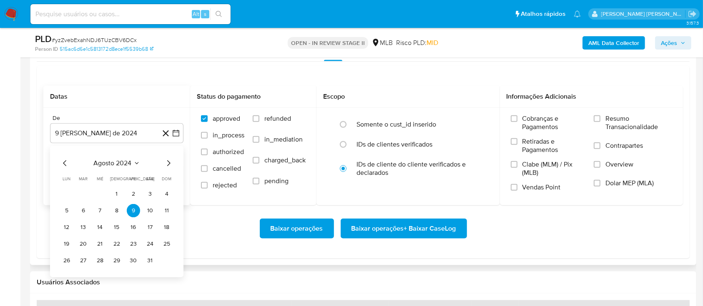
click at [123, 163] on span "agosto 2024" at bounding box center [113, 163] width 38 height 8
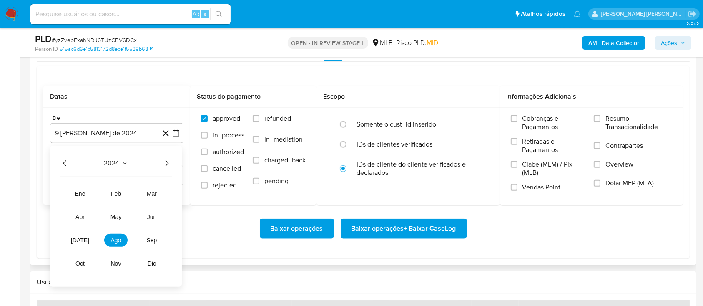
click at [162, 163] on icon "Año siguiente" at bounding box center [167, 163] width 10 height 10
click at [78, 241] on span "[DATE]" at bounding box center [80, 240] width 18 height 7
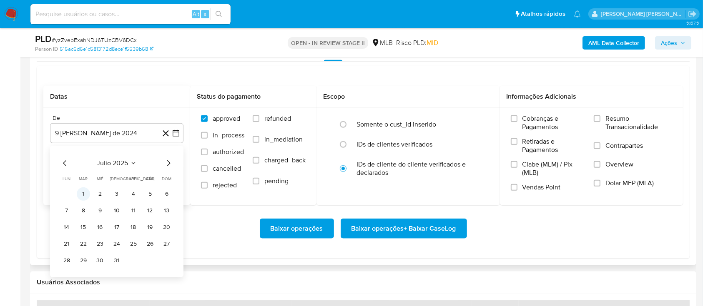
click at [84, 193] on button "1" at bounding box center [83, 194] width 13 height 13
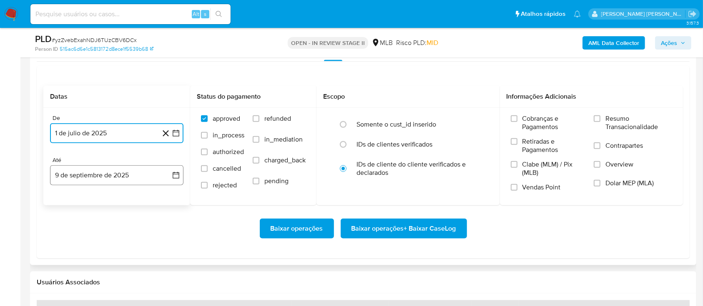
click at [107, 175] on button "9 de septiembre de 2025" at bounding box center [116, 175] width 133 height 20
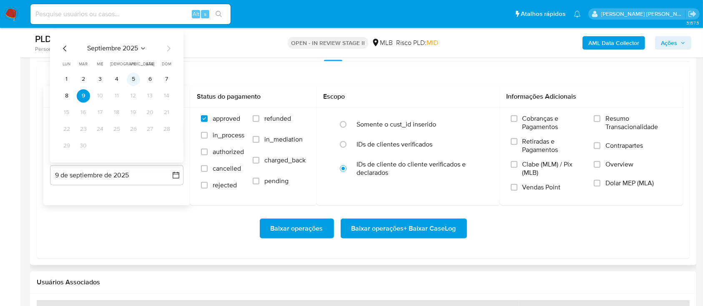
click at [133, 80] on button "5" at bounding box center [133, 79] width 13 height 13
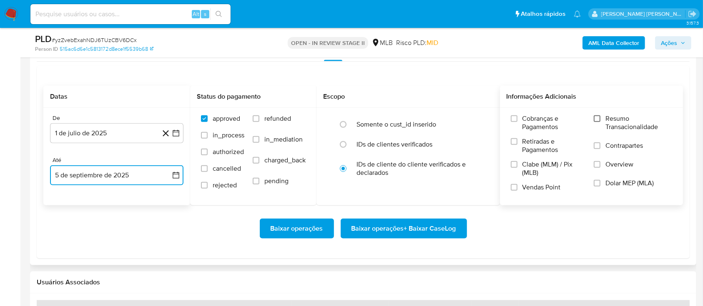
click at [596, 115] on input "Resumo Transacionalidade" at bounding box center [597, 118] width 7 height 7
click at [596, 143] on input "Contrapartes" at bounding box center [597, 146] width 7 height 7
click at [514, 185] on input "Vendas Point" at bounding box center [514, 187] width 7 height 7
click at [398, 227] on span "Baixar operações + Baixar CaseLog" at bounding box center [403, 229] width 105 height 18
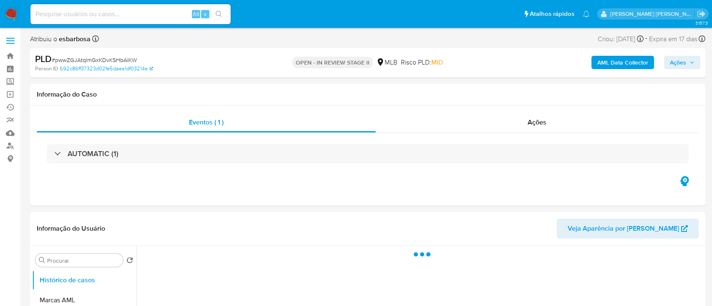
select select "10"
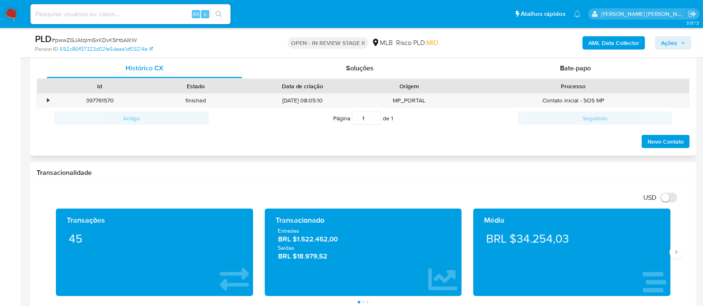
scroll to position [389, 0]
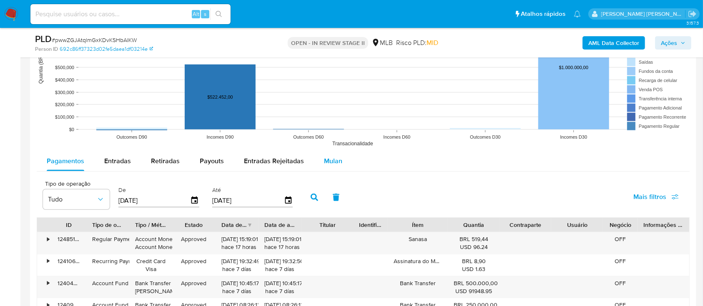
click at [324, 160] on span "Mulan" at bounding box center [333, 161] width 18 height 10
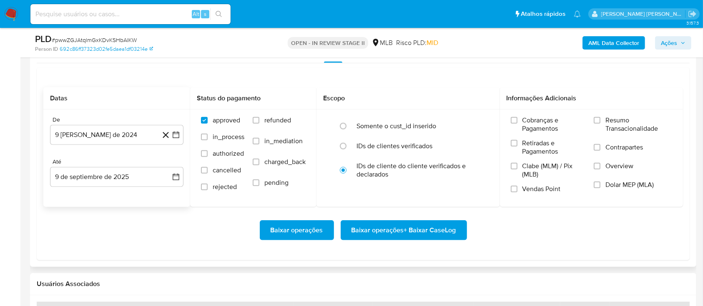
scroll to position [889, 0]
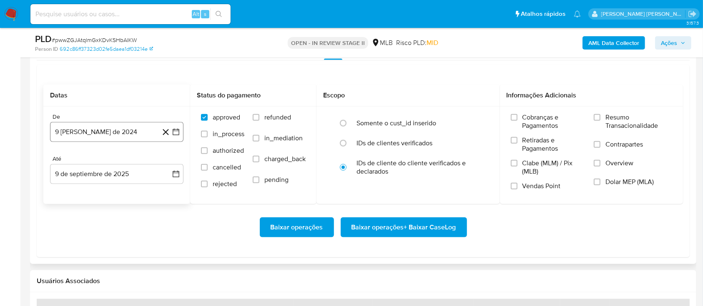
click at [120, 133] on button "9 [PERSON_NAME] de 2024" at bounding box center [116, 132] width 133 height 20
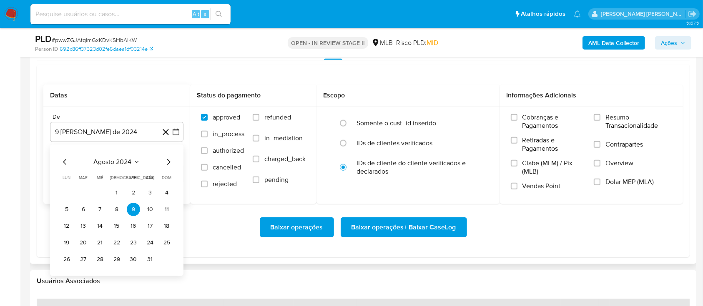
click at [120, 163] on span "agosto 2024" at bounding box center [113, 162] width 38 height 8
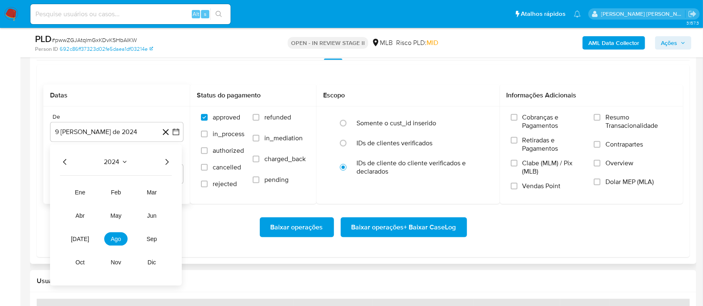
click at [164, 162] on icon "Año siguiente" at bounding box center [167, 162] width 10 height 10
click at [78, 236] on span "[DATE]" at bounding box center [80, 239] width 18 height 7
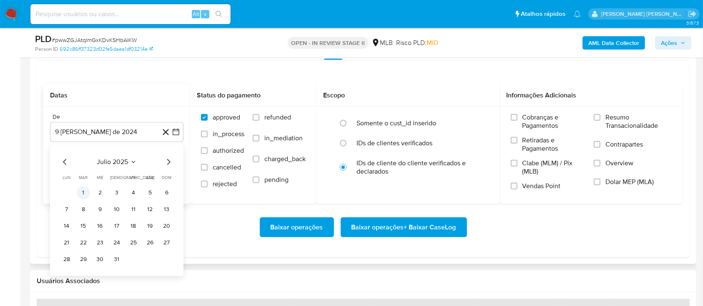
click at [81, 193] on button "1" at bounding box center [83, 192] width 13 height 13
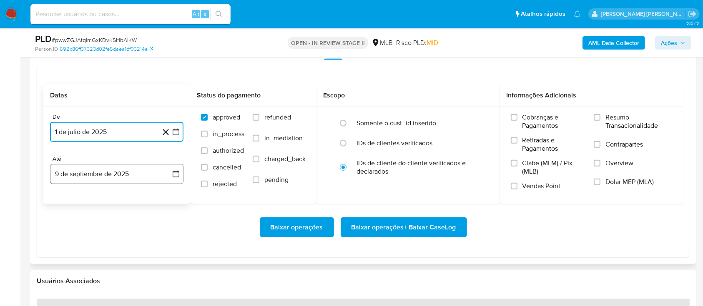
click at [134, 173] on button "9 de septiembre de 2025" at bounding box center [116, 174] width 133 height 20
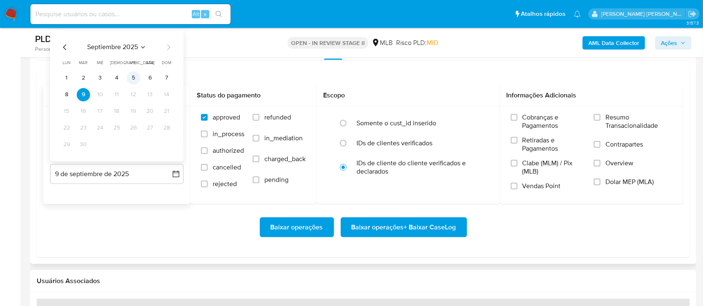
click at [137, 81] on button "5" at bounding box center [133, 78] width 13 height 13
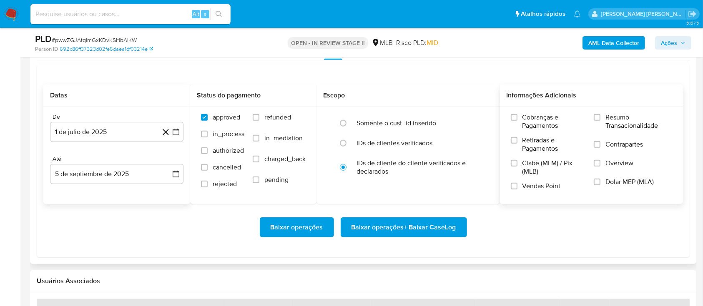
click at [602, 118] on label "Resumo Transacionalidade" at bounding box center [633, 126] width 78 height 27
click at [600, 118] on input "Resumo Transacionalidade" at bounding box center [597, 117] width 7 height 7
click at [599, 143] on input "Contrapartes" at bounding box center [597, 144] width 7 height 7
click at [511, 185] on input "Vendas Point" at bounding box center [514, 186] width 7 height 7
click at [409, 225] on span "Baixar operações + Baixar CaseLog" at bounding box center [403, 227] width 105 height 18
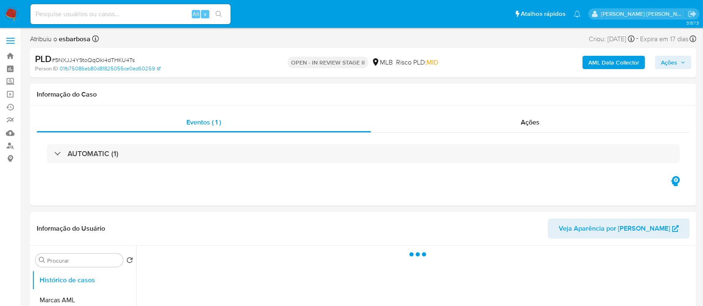
select select "10"
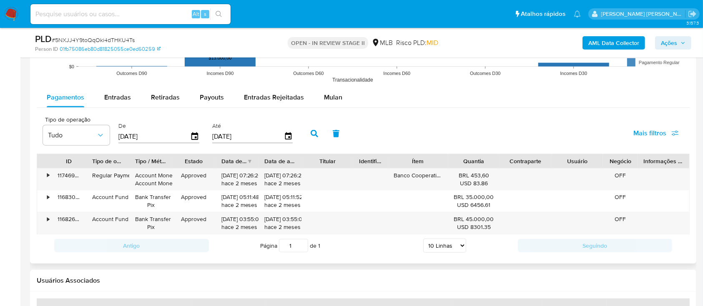
scroll to position [834, 0]
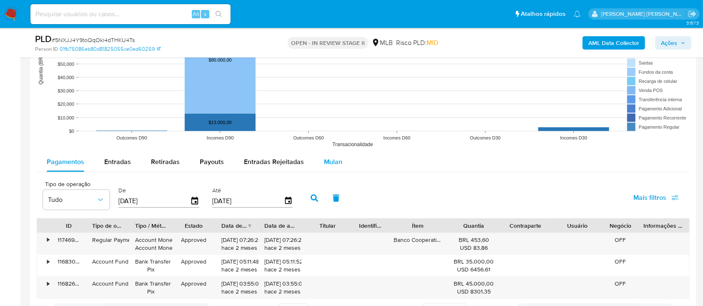
click at [331, 164] on span "Mulan" at bounding box center [333, 162] width 18 height 10
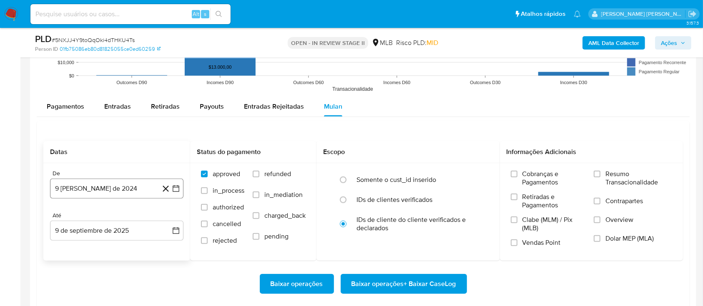
click at [97, 191] on button "9 [PERSON_NAME] de 2024" at bounding box center [116, 189] width 133 height 20
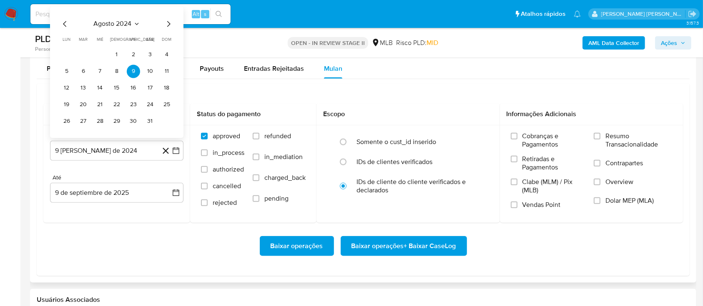
scroll to position [945, 0]
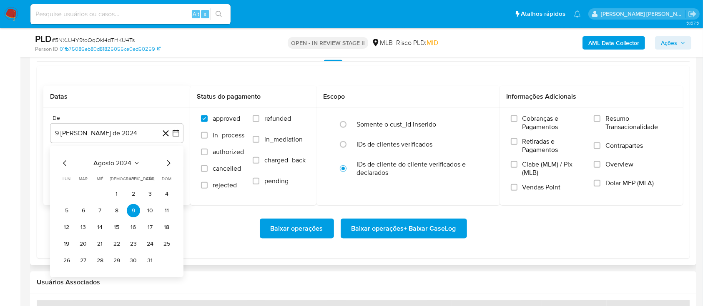
click at [125, 162] on span "agosto 2024" at bounding box center [113, 163] width 38 height 8
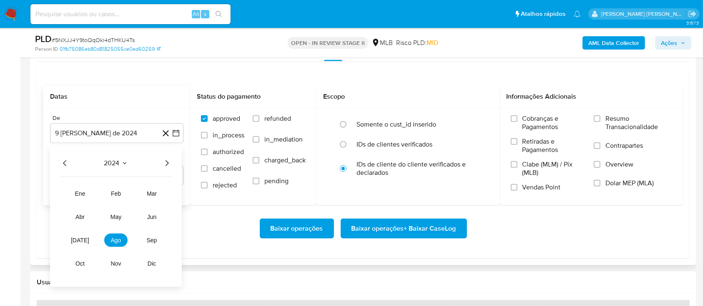
click at [163, 163] on icon "Año siguiente" at bounding box center [167, 163] width 10 height 10
click at [74, 240] on button "[DATE]" at bounding box center [79, 240] width 23 height 13
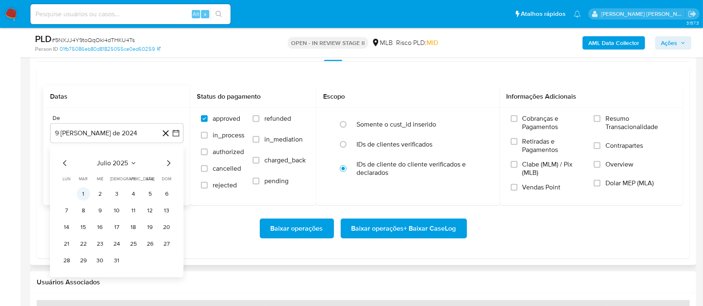
click at [84, 194] on button "1" at bounding box center [83, 194] width 13 height 13
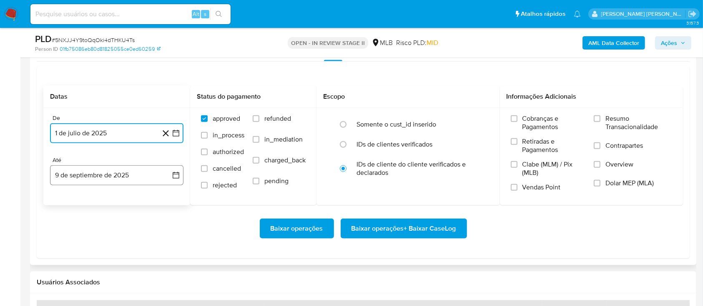
click at [112, 170] on button "9 de septiembre de 2025" at bounding box center [116, 175] width 133 height 20
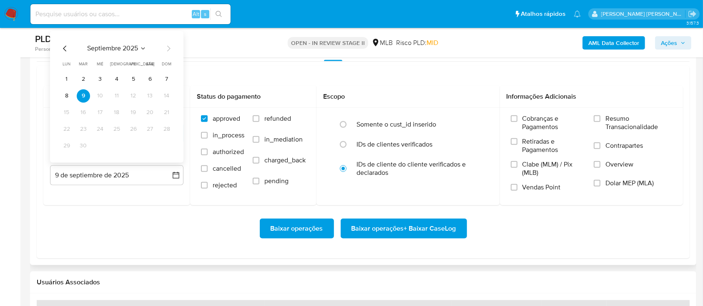
click at [136, 78] on button "5" at bounding box center [133, 79] width 13 height 13
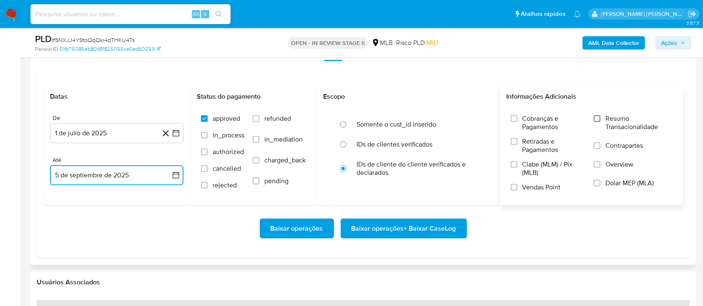
click at [596, 115] on input "Resumo Transacionalidade" at bounding box center [597, 118] width 7 height 7
click at [597, 147] on input "Contrapartes" at bounding box center [597, 146] width 7 height 7
click at [516, 187] on input "Vendas Point" at bounding box center [514, 187] width 7 height 7
click at [420, 224] on span "Baixar operações + Baixar CaseLog" at bounding box center [403, 229] width 105 height 18
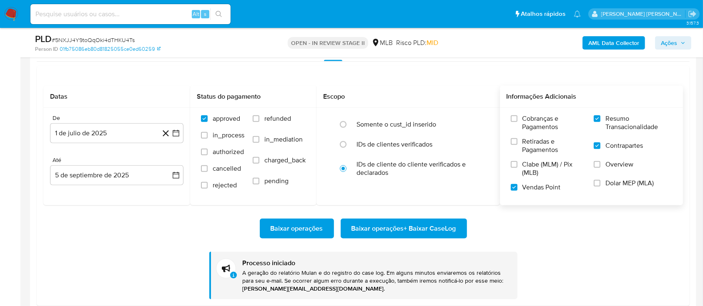
scroll to position [1000, 0]
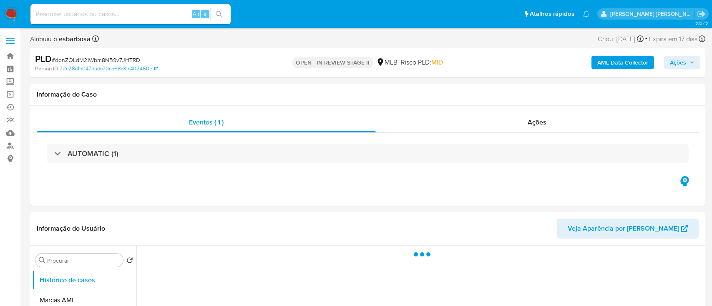
select select "10"
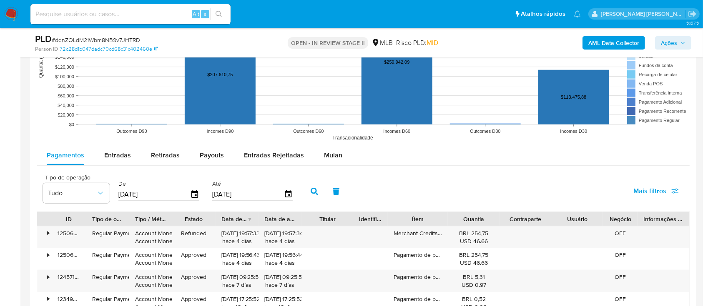
scroll to position [889, 0]
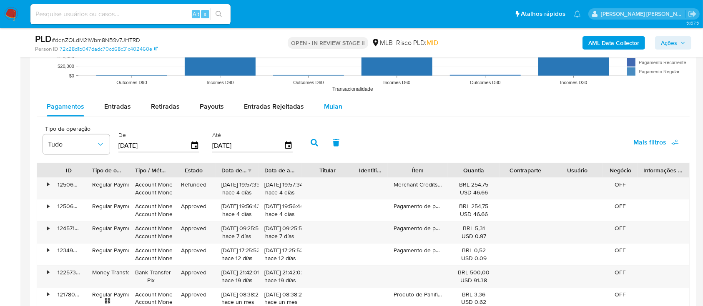
click at [324, 105] on span "Mulan" at bounding box center [333, 107] width 18 height 10
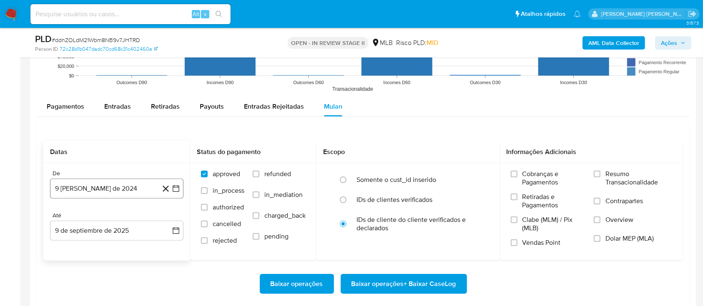
click at [125, 185] on button "9 [PERSON_NAME] de 2024" at bounding box center [116, 189] width 133 height 20
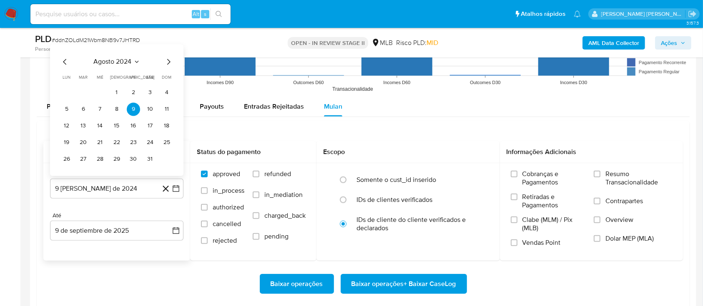
click at [123, 59] on span "agosto 2024" at bounding box center [113, 62] width 38 height 8
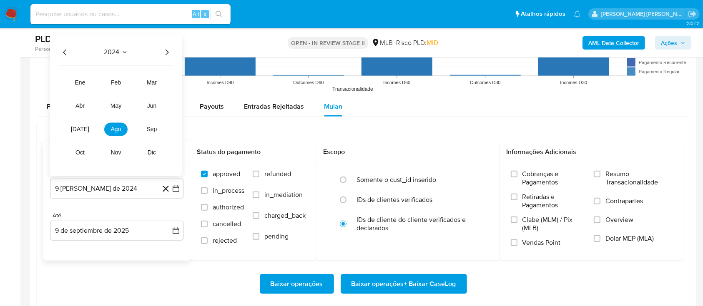
click at [163, 53] on icon "Año siguiente" at bounding box center [167, 52] width 10 height 10
click at [81, 128] on span "[DATE]" at bounding box center [80, 129] width 18 height 7
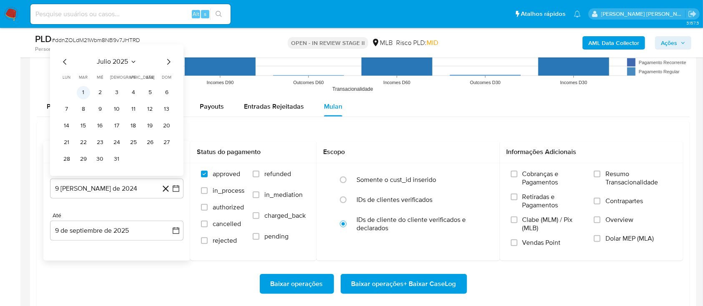
click at [83, 92] on button "1" at bounding box center [83, 92] width 13 height 13
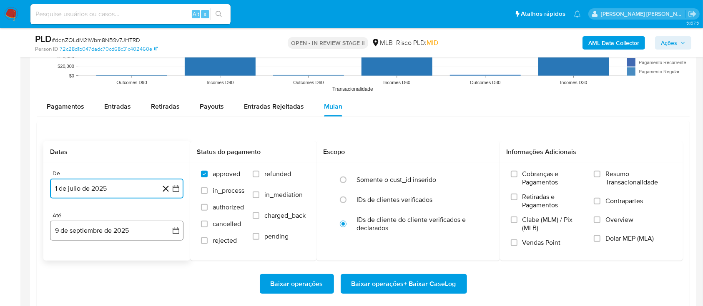
click at [133, 234] on button "9 de septiembre de 2025" at bounding box center [116, 231] width 133 height 20
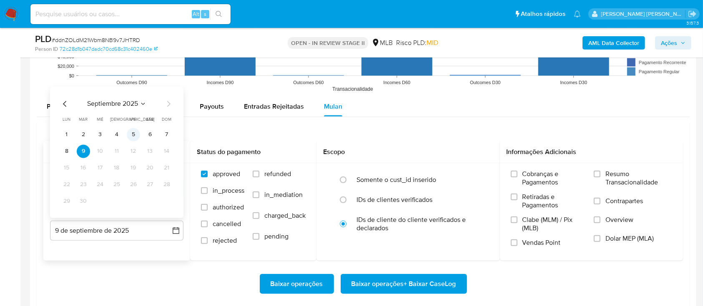
click at [133, 136] on button "5" at bounding box center [133, 134] width 13 height 13
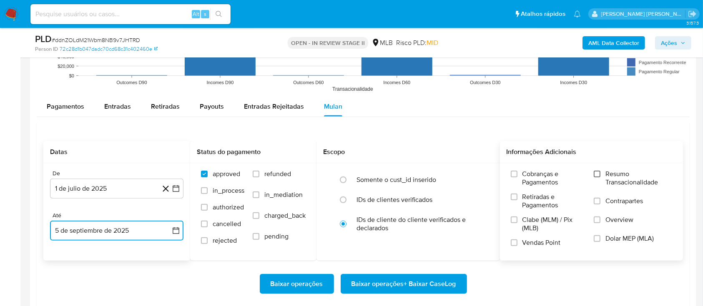
click at [596, 173] on input "Resumo Transacionalidade" at bounding box center [597, 174] width 7 height 7
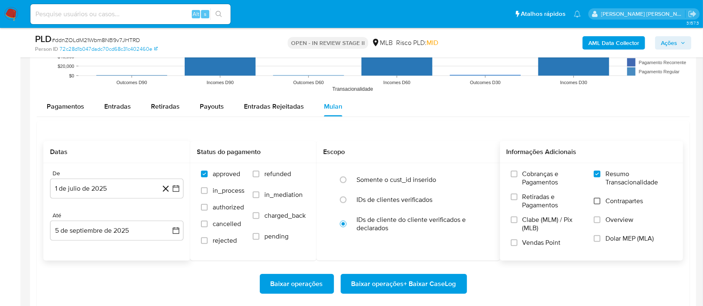
click at [596, 200] on input "Contrapartes" at bounding box center [597, 201] width 7 height 7
click at [511, 240] on input "Vendas Point" at bounding box center [514, 243] width 7 height 7
click at [405, 284] on span "Baixar operações + Baixar CaseLog" at bounding box center [403, 284] width 105 height 18
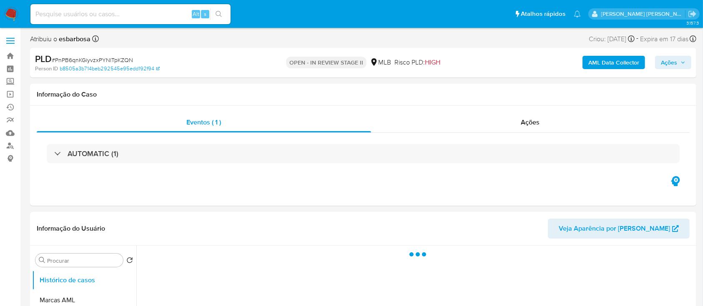
select select "10"
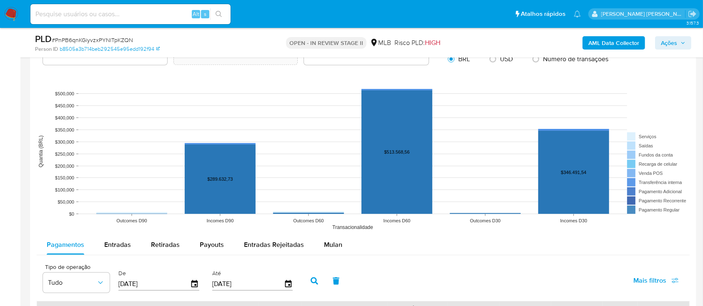
scroll to position [834, 0]
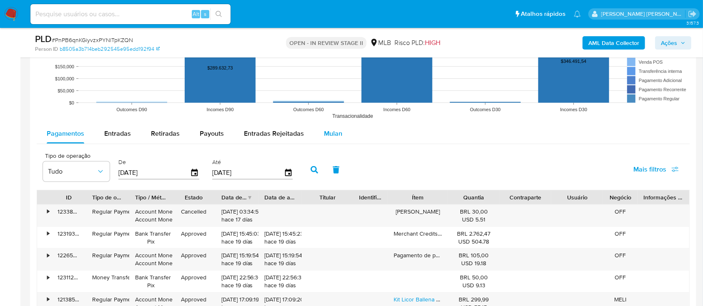
click at [335, 135] on span "Mulan" at bounding box center [333, 134] width 18 height 10
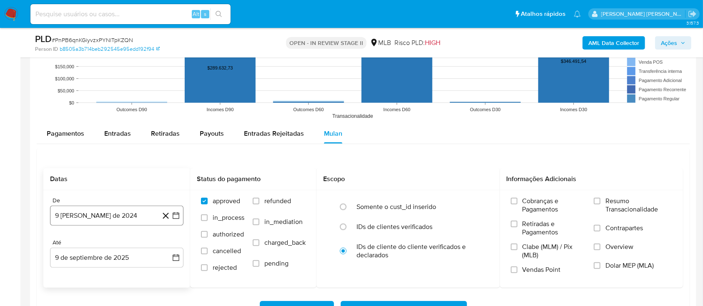
click at [118, 210] on button "9 [PERSON_NAME] de 2024" at bounding box center [116, 216] width 133 height 20
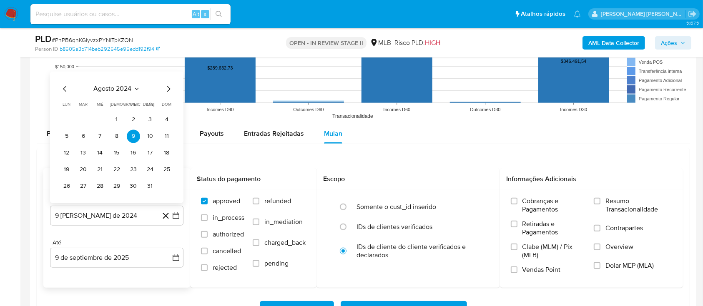
click at [128, 88] on span "agosto 2024" at bounding box center [113, 89] width 38 height 8
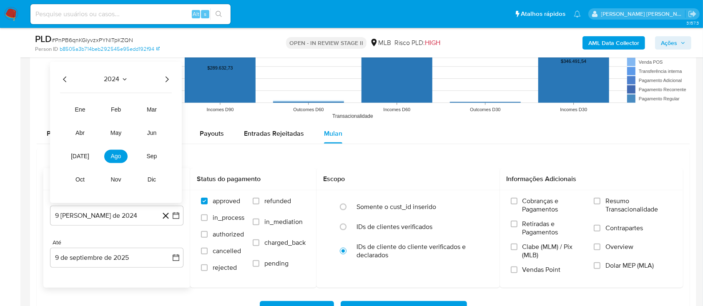
click at [168, 81] on icon "Año siguiente" at bounding box center [167, 80] width 10 height 10
click at [81, 157] on span "[DATE]" at bounding box center [80, 156] width 18 height 7
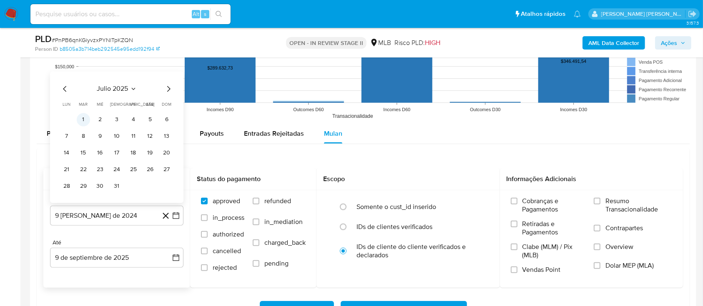
click at [85, 120] on button "1" at bounding box center [83, 119] width 13 height 13
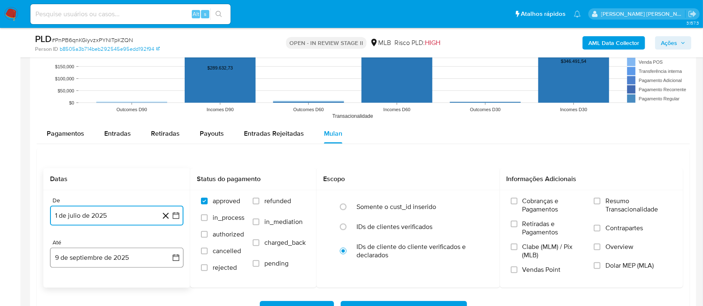
click at [118, 261] on button "9 de septiembre de 2025" at bounding box center [116, 258] width 133 height 20
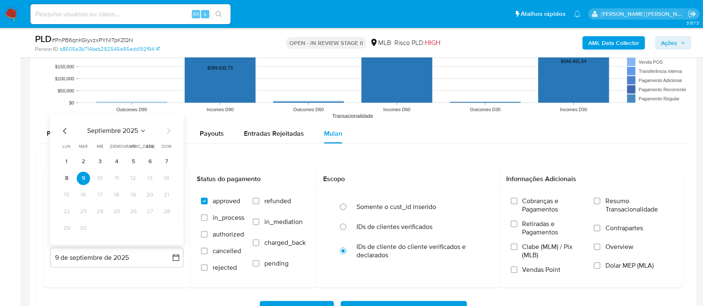
click at [133, 163] on button "5" at bounding box center [133, 161] width 13 height 13
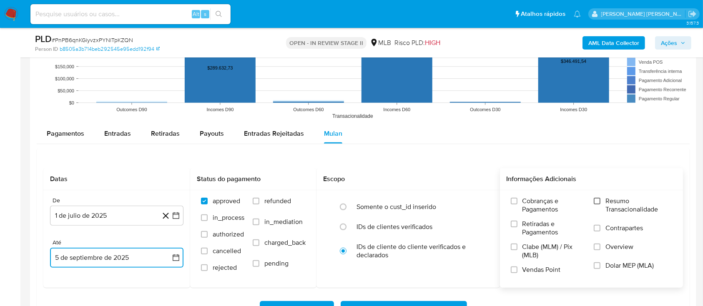
click at [597, 200] on input "Resumo Transacionalidade" at bounding box center [597, 201] width 7 height 7
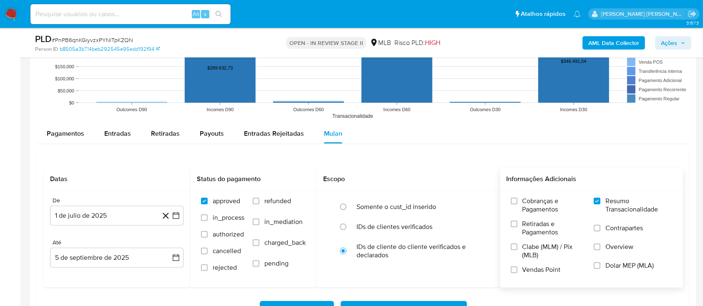
drag, startPoint x: 601, startPoint y: 227, endPoint x: 586, endPoint y: 237, distance: 17.9
click at [601, 228] on label "Contrapartes" at bounding box center [633, 233] width 78 height 19
click at [600, 228] on input "Contrapartes" at bounding box center [597, 228] width 7 height 7
click at [518, 269] on label "Vendas Point" at bounding box center [548, 273] width 75 height 15
click at [517, 269] on input "Vendas Point" at bounding box center [514, 270] width 7 height 7
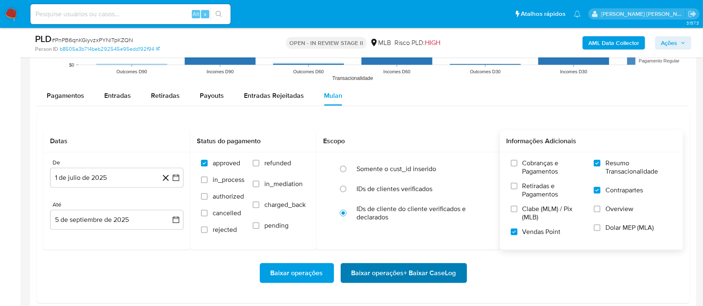
scroll to position [889, 0]
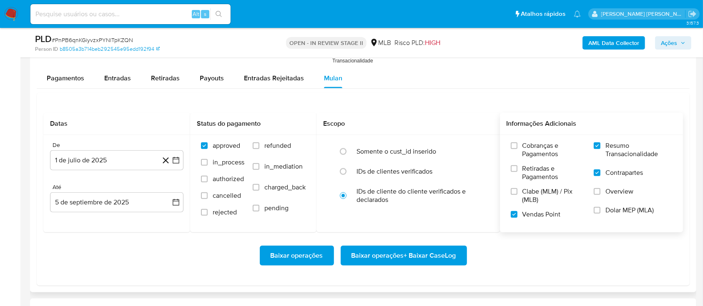
click at [410, 250] on span "Baixar operações + Baixar CaseLog" at bounding box center [403, 256] width 105 height 18
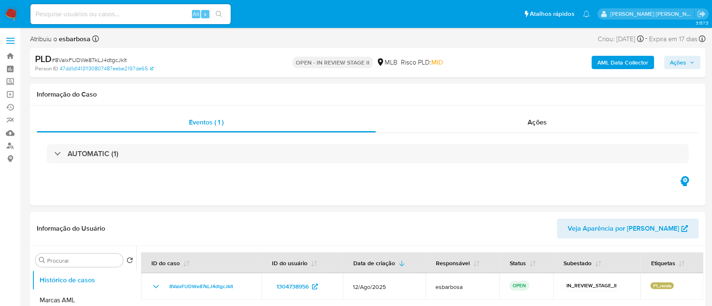
select select "10"
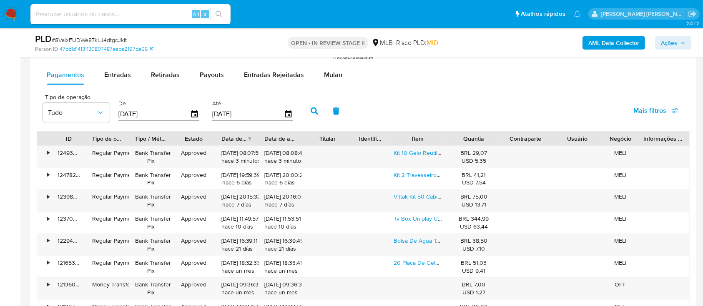
scroll to position [889, 0]
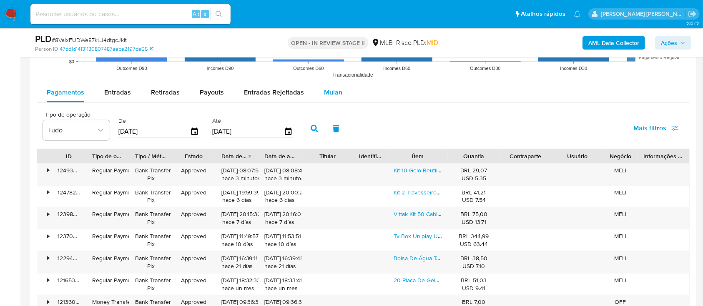
click at [328, 91] on span "Mulan" at bounding box center [333, 93] width 18 height 10
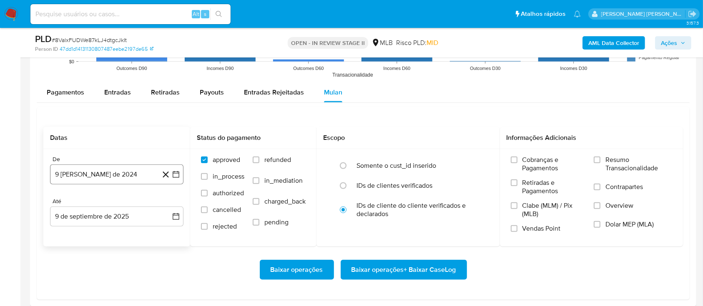
click at [144, 173] on button "9 [PERSON_NAME] de 2024" at bounding box center [116, 175] width 133 height 20
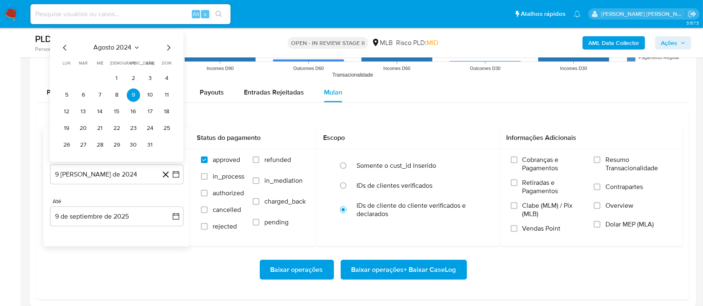
click at [128, 48] on span "agosto 2024" at bounding box center [113, 48] width 38 height 8
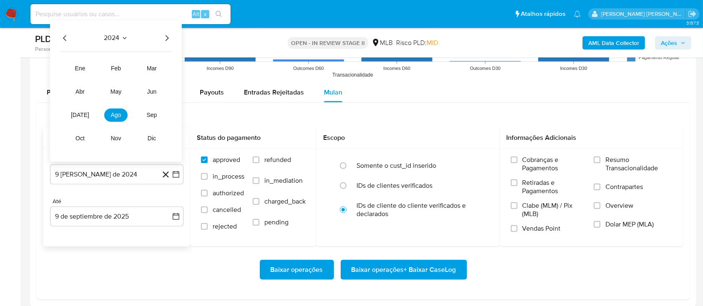
click at [165, 43] on icon "Año siguiente" at bounding box center [167, 38] width 10 height 10
click at [83, 115] on span "jul" at bounding box center [80, 115] width 18 height 7
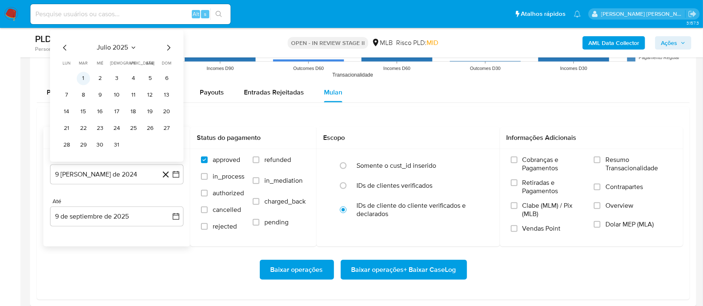
click at [83, 77] on button "1" at bounding box center [83, 78] width 13 height 13
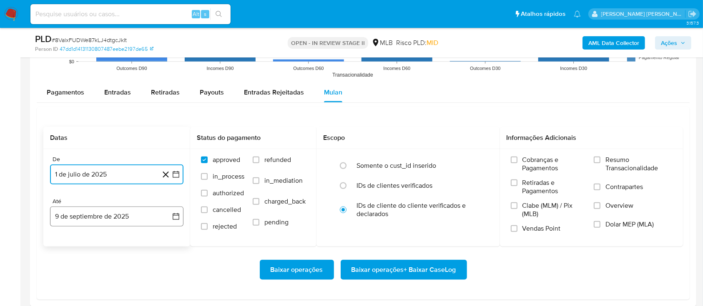
click at [126, 218] on button "9 de septiembre de 2025" at bounding box center [116, 217] width 133 height 20
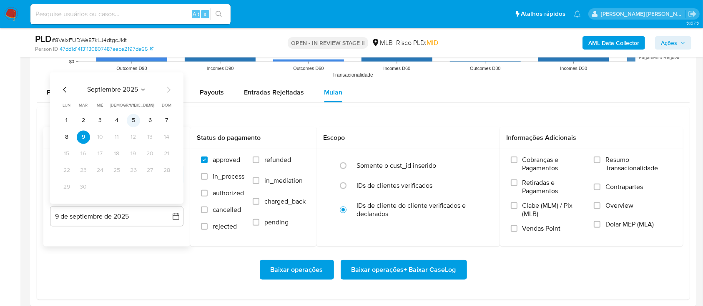
click at [138, 121] on button "5" at bounding box center [133, 120] width 13 height 13
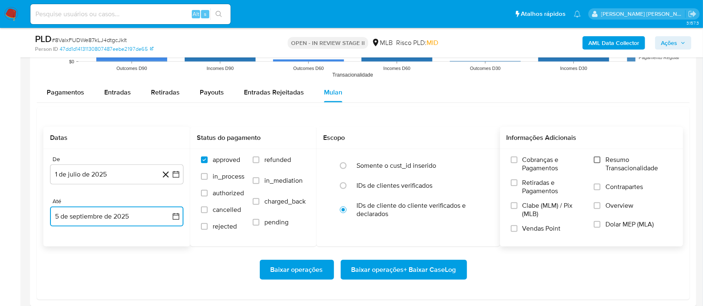
click at [599, 162] on input "Resumo Transacionalidade" at bounding box center [597, 160] width 7 height 7
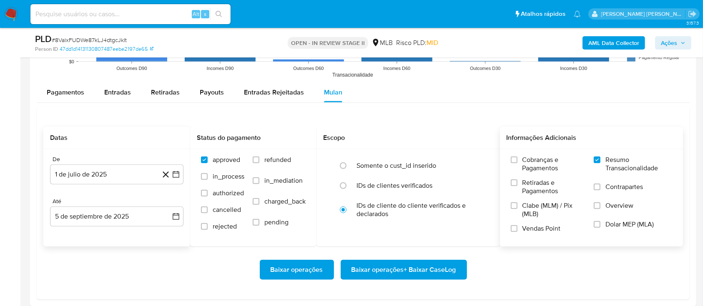
click at [602, 188] on label "Contrapartes" at bounding box center [633, 192] width 78 height 19
click at [600, 188] on input "Contrapartes" at bounding box center [597, 187] width 7 height 7
click at [518, 228] on label "Vendas Point" at bounding box center [548, 232] width 75 height 15
click at [517, 228] on input "Vendas Point" at bounding box center [514, 229] width 7 height 7
click at [431, 268] on span "Baixar operações + Baixar CaseLog" at bounding box center [403, 270] width 105 height 18
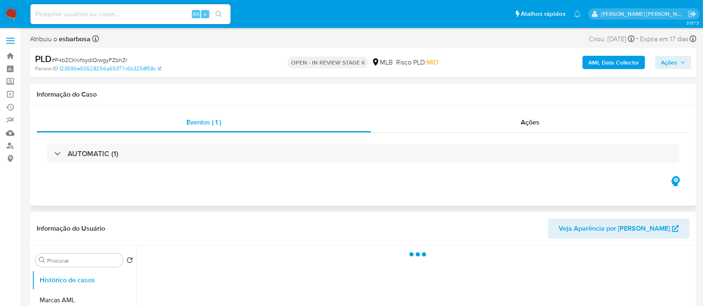
scroll to position [55, 0]
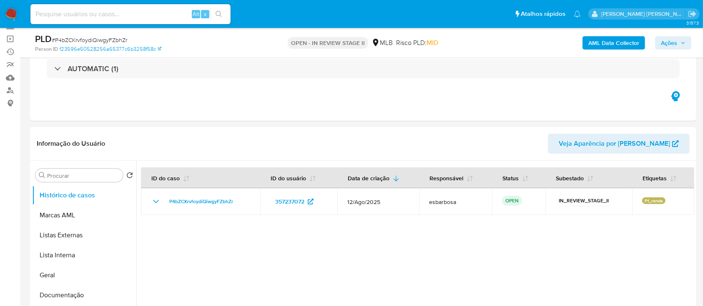
select select "10"
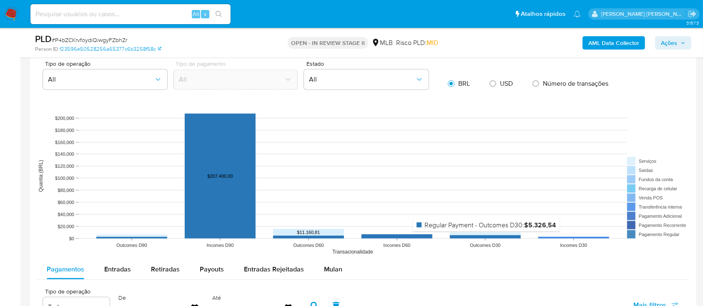
scroll to position [889, 0]
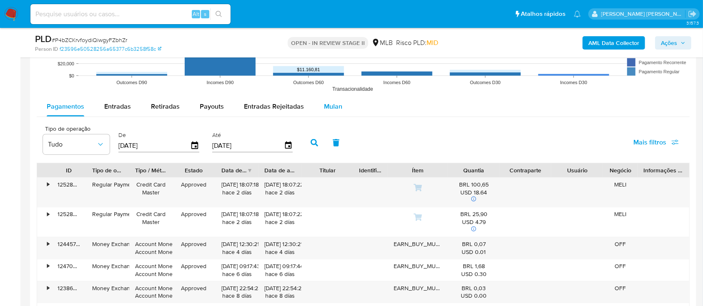
click at [331, 110] on span "Mulan" at bounding box center [333, 107] width 18 height 10
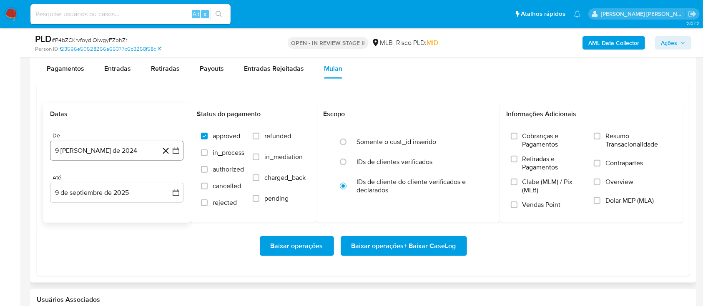
scroll to position [945, 0]
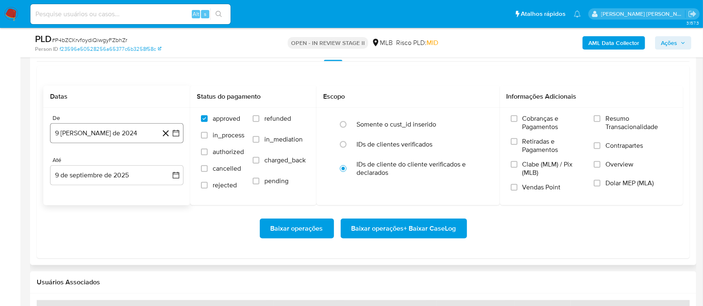
click at [129, 127] on button "9 [PERSON_NAME] de 2024" at bounding box center [116, 133] width 133 height 20
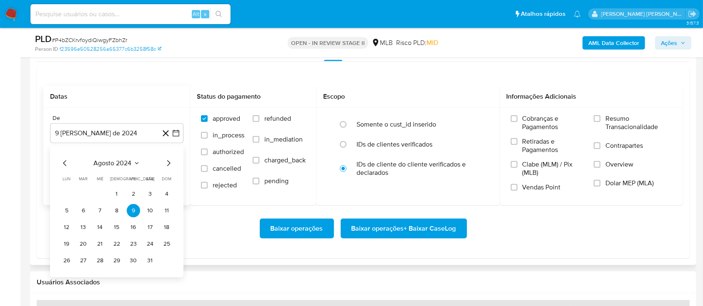
click at [115, 159] on span "agosto 2024" at bounding box center [113, 163] width 38 height 8
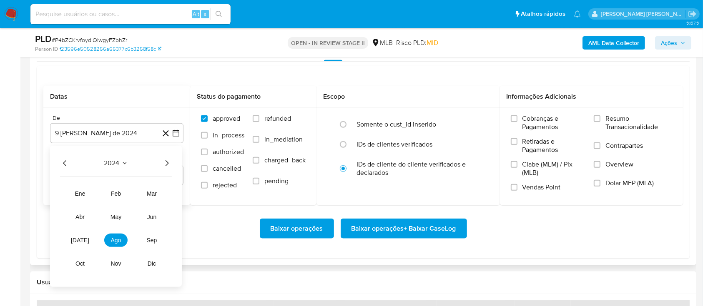
click at [165, 162] on icon "Año siguiente" at bounding box center [167, 163] width 10 height 10
click at [83, 238] on span "[DATE]" at bounding box center [80, 240] width 18 height 7
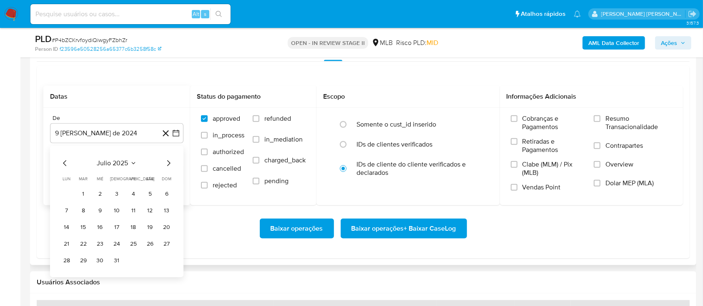
click at [90, 192] on tr "1 2 3 4 5 6" at bounding box center [116, 194] width 113 height 13
click at [84, 192] on button "1" at bounding box center [83, 194] width 13 height 13
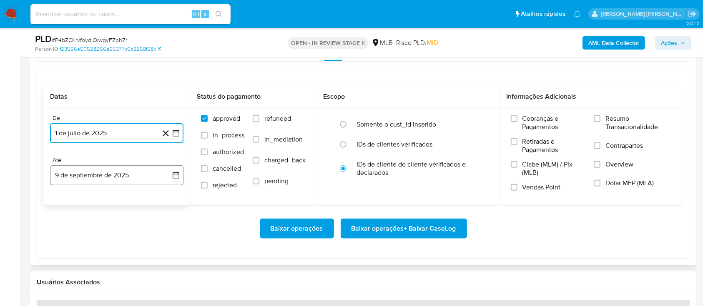
click at [115, 173] on button "9 de septiembre de 2025" at bounding box center [116, 175] width 133 height 20
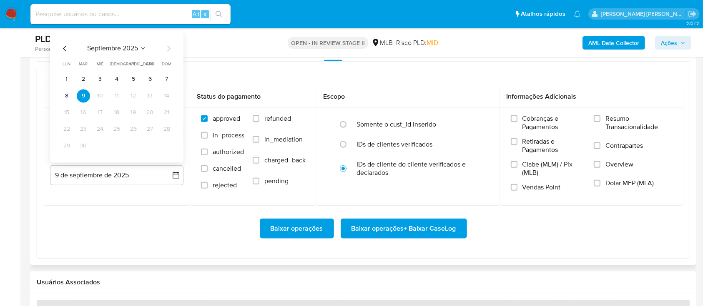
drag, startPoint x: 134, startPoint y: 83, endPoint x: 140, endPoint y: 82, distance: 5.9
click at [135, 82] on button "5" at bounding box center [133, 79] width 13 height 13
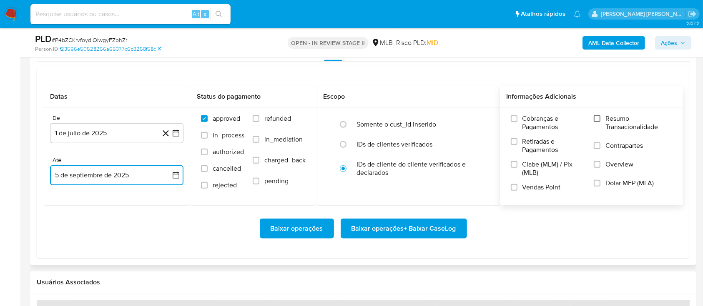
click at [598, 120] on input "Resumo Transacionalidade" at bounding box center [597, 118] width 7 height 7
click at [599, 147] on input "Contrapartes" at bounding box center [597, 146] width 7 height 7
click at [517, 186] on label "Vendas Point" at bounding box center [548, 190] width 75 height 15
click at [517, 186] on input "Vendas Point" at bounding box center [514, 187] width 7 height 7
click at [417, 226] on span "Baixar operações + Baixar CaseLog" at bounding box center [403, 229] width 105 height 18
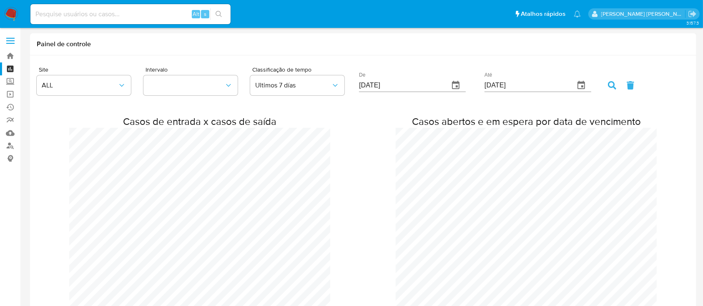
click at [366, 46] on h1 "Painel de controle" at bounding box center [363, 44] width 653 height 8
click at [101, 17] on input at bounding box center [130, 14] width 200 height 11
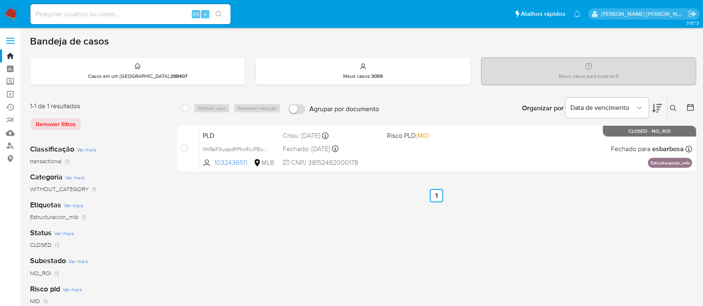
click at [113, 14] on input at bounding box center [130, 14] width 200 height 11
paste input "z5MEZZ3kdksQ7x0tEDgfHoXD"
type input "z5MEZZ3kdksQ7x0tEDgfHoXD"
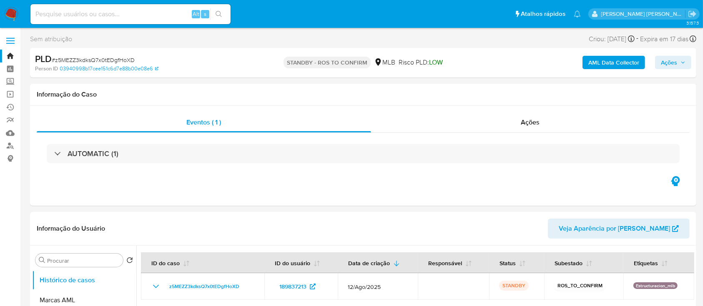
select select "10"
click at [13, 15] on img at bounding box center [11, 14] width 14 height 14
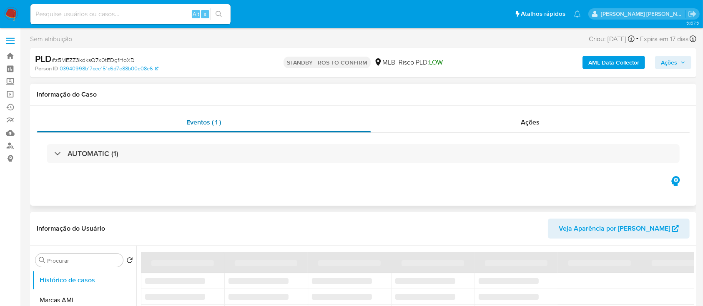
select select "10"
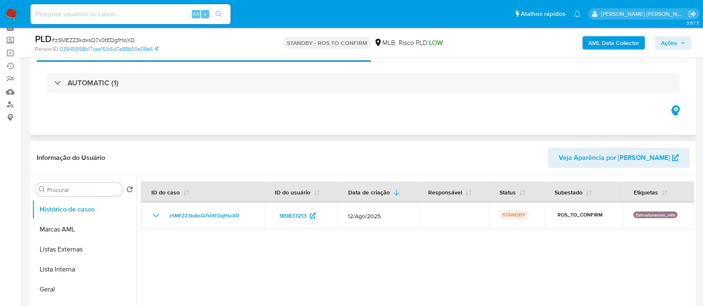
scroll to position [55, 0]
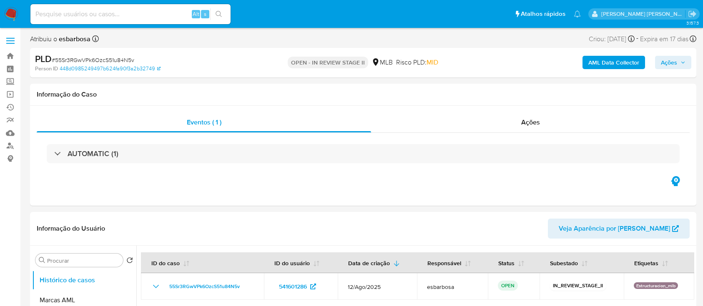
select select "10"
click at [596, 68] on b "AML Data Collector" at bounding box center [613, 62] width 51 height 13
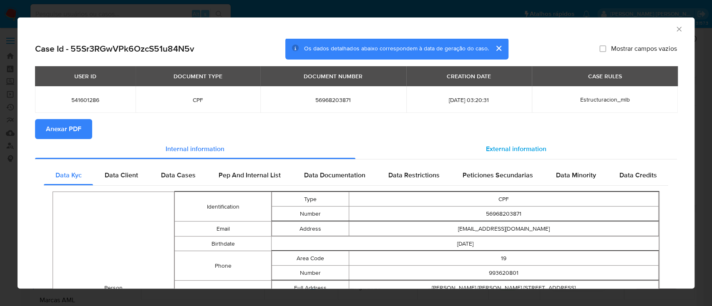
click at [527, 151] on span "External information" at bounding box center [516, 149] width 60 height 10
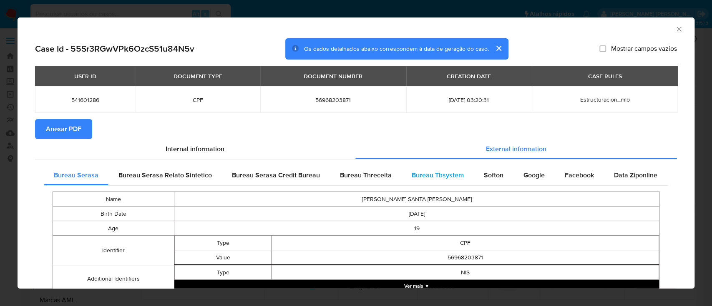
click at [436, 179] on span "Bureau Thsystem" at bounding box center [437, 175] width 52 height 10
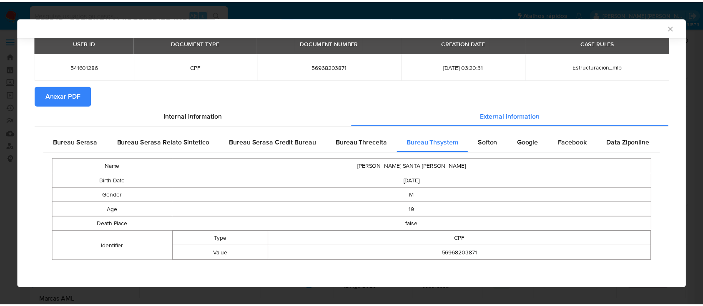
scroll to position [33, 0]
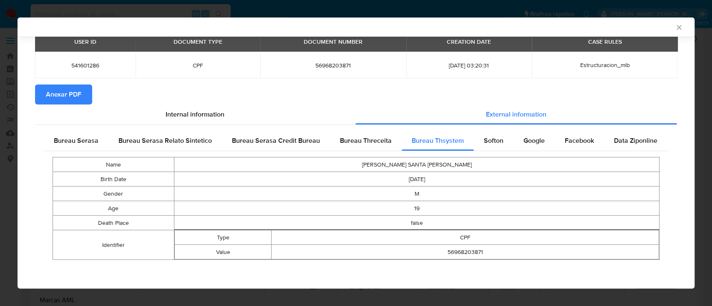
click at [67, 96] on span "Anexar PDF" at bounding box center [63, 94] width 35 height 18
click at [674, 26] on icon "Fechar a janela" at bounding box center [678, 27] width 8 height 8
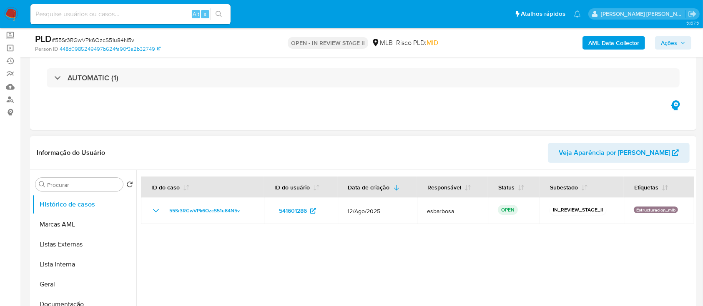
scroll to position [111, 0]
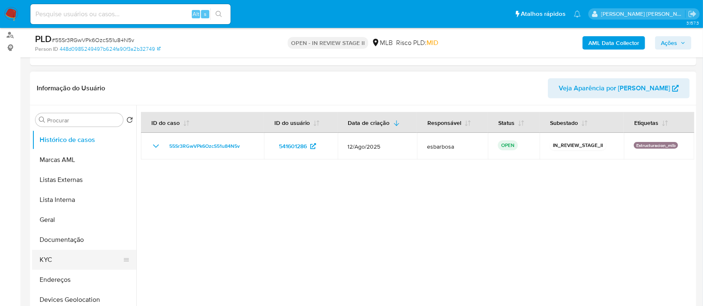
click at [55, 263] on button "KYC" at bounding box center [81, 260] width 98 height 20
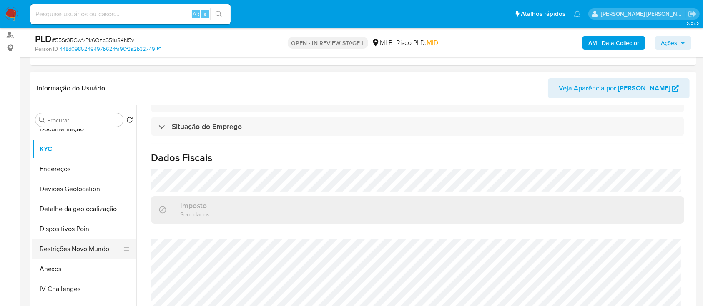
click at [75, 239] on button "Restrições Novo Mundo" at bounding box center [81, 249] width 98 height 20
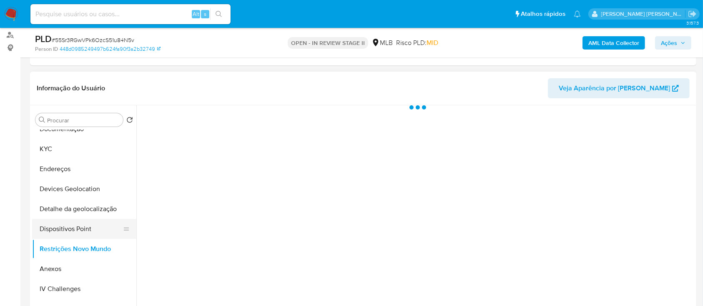
scroll to position [0, 0]
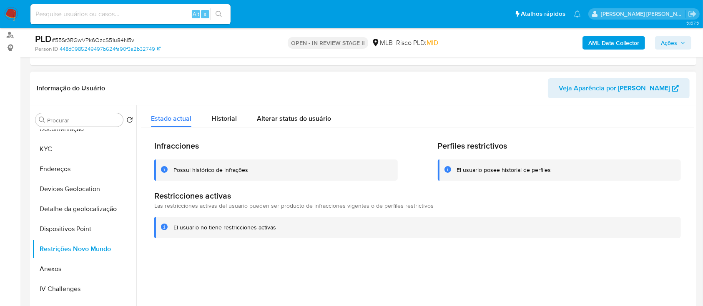
click at [210, 165] on div "Possui histórico de infrações" at bounding box center [275, 170] width 243 height 21
click at [208, 169] on div "Possui histórico de infrações" at bounding box center [210, 170] width 75 height 8
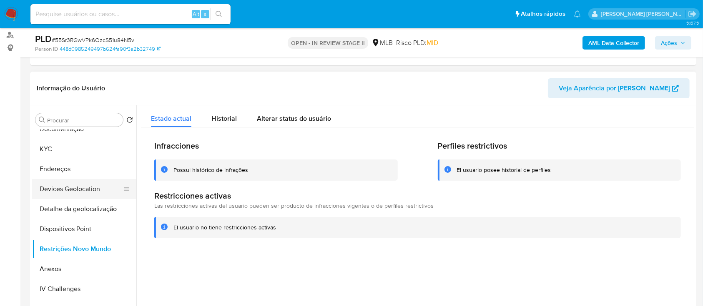
scroll to position [55, 0]
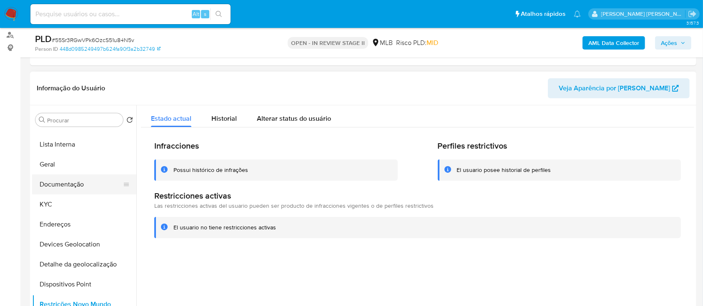
click at [87, 188] on button "Documentação" at bounding box center [81, 185] width 98 height 20
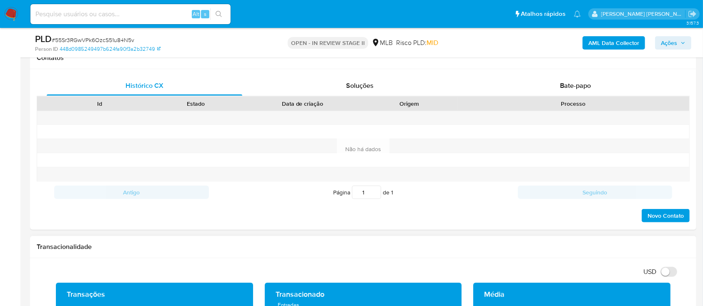
scroll to position [500, 0]
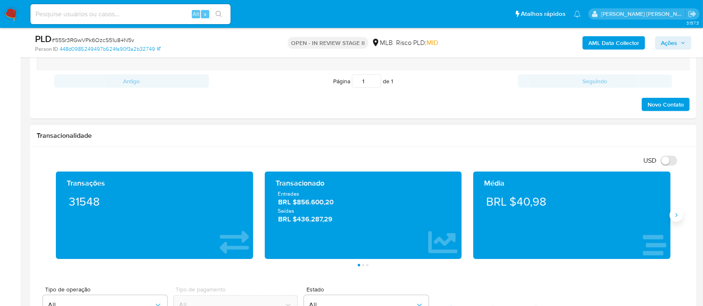
click at [674, 220] on button "Siguiente" at bounding box center [675, 215] width 13 height 13
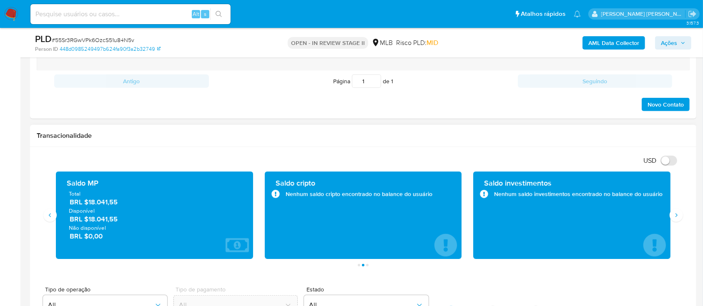
drag, startPoint x: 120, startPoint y: 206, endPoint x: 67, endPoint y: 186, distance: 57.0
click at [67, 186] on div "Saldo MP Total BRL $18.041,55 Disponível BRL $18.041,55 Não disponível BRL $0,00" at bounding box center [155, 215] width 184 height 74
click at [672, 211] on button "Siguiente" at bounding box center [675, 215] width 13 height 13
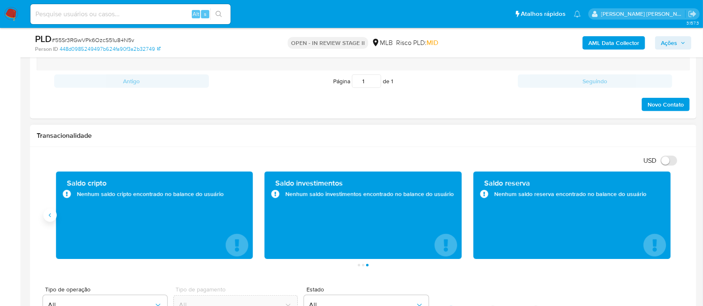
click at [51, 218] on button "Anterior" at bounding box center [49, 215] width 13 height 13
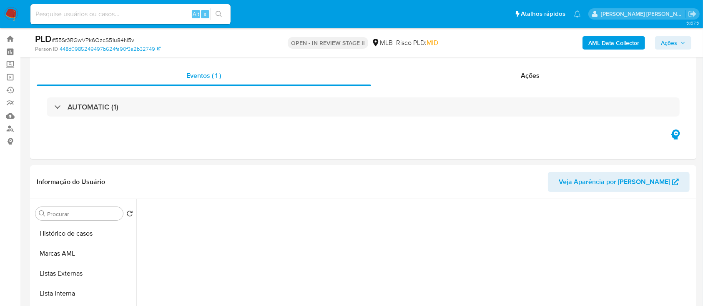
scroll to position [0, 0]
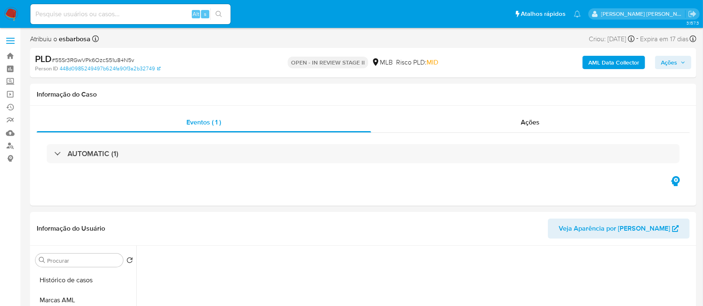
drag, startPoint x: 77, startPoint y: 278, endPoint x: 153, endPoint y: 208, distance: 103.5
click at [78, 278] on button "Histórico de casos" at bounding box center [84, 281] width 104 height 20
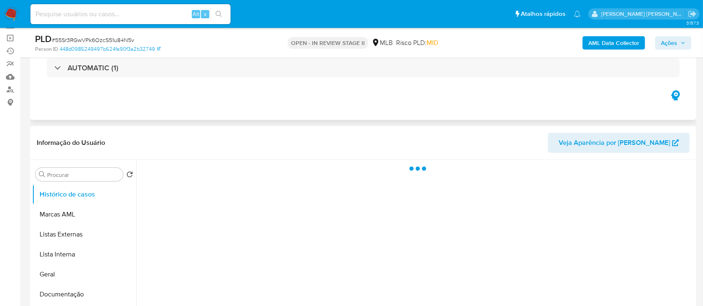
scroll to position [111, 0]
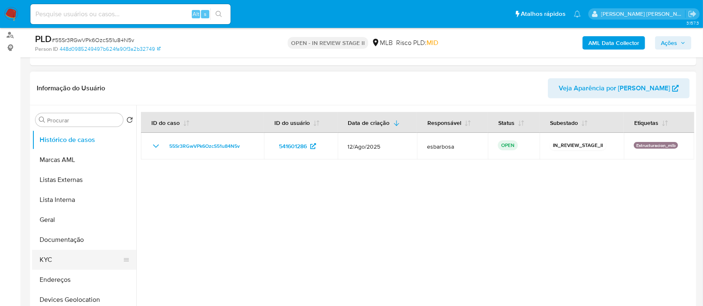
click at [52, 259] on button "KYC" at bounding box center [81, 260] width 98 height 20
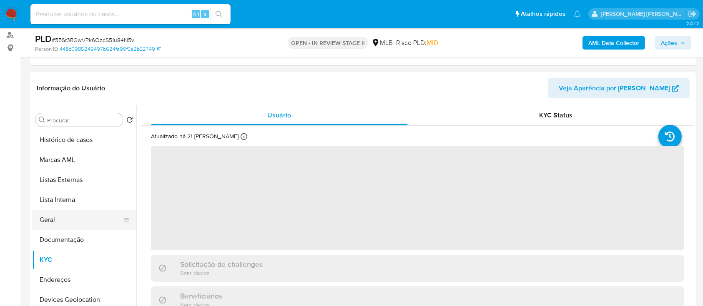
scroll to position [55, 0]
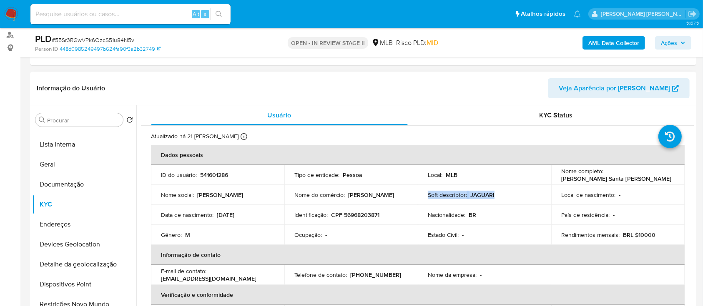
drag, startPoint x: 494, startPoint y: 194, endPoint x: 422, endPoint y: 195, distance: 71.7
click at [422, 195] on td "Soft descriptor : JAGUARI" at bounding box center [484, 195] width 133 height 20
copy div "Soft descriptor : JAGUARI"
click at [671, 43] on span "Ações" at bounding box center [669, 42] width 16 height 13
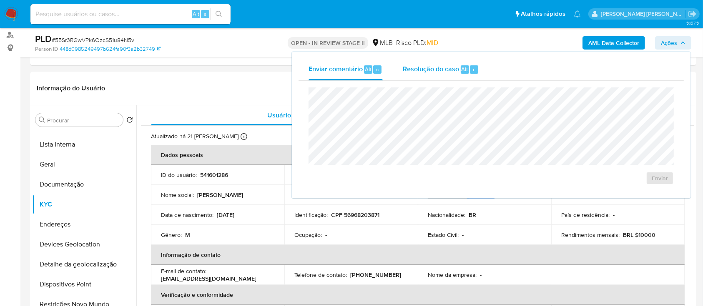
drag, startPoint x: 431, startPoint y: 68, endPoint x: 434, endPoint y: 77, distance: 9.8
click at [432, 68] on span "Resolução do caso" at bounding box center [431, 69] width 56 height 10
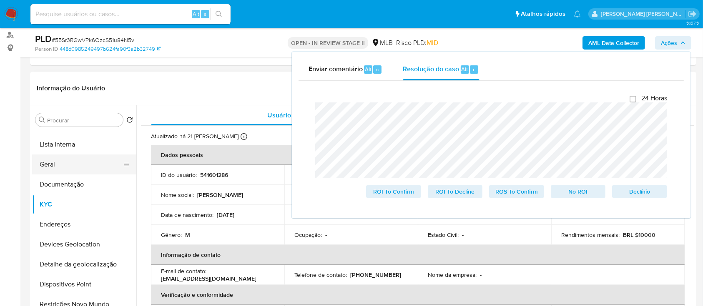
click at [90, 166] on button "Geral" at bounding box center [81, 165] width 98 height 20
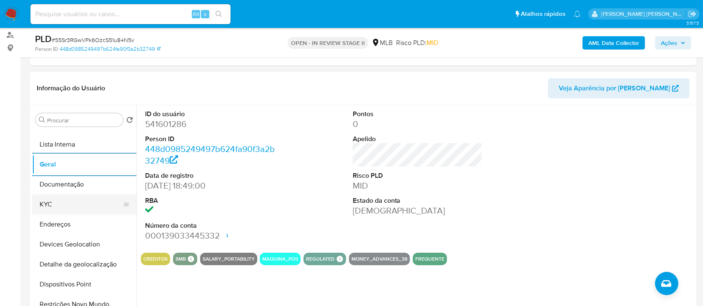
click at [60, 202] on button "KYC" at bounding box center [81, 205] width 98 height 20
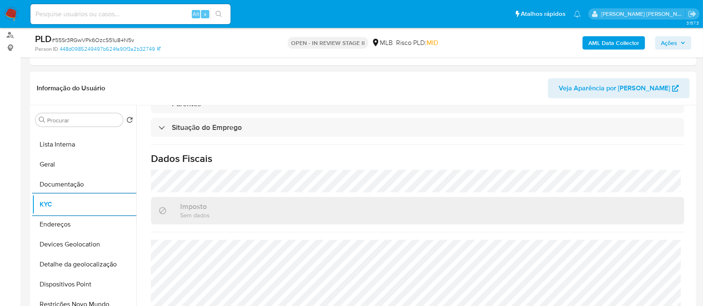
scroll to position [354, 0]
click at [97, 248] on button "Devices Geolocation" at bounding box center [81, 245] width 98 height 20
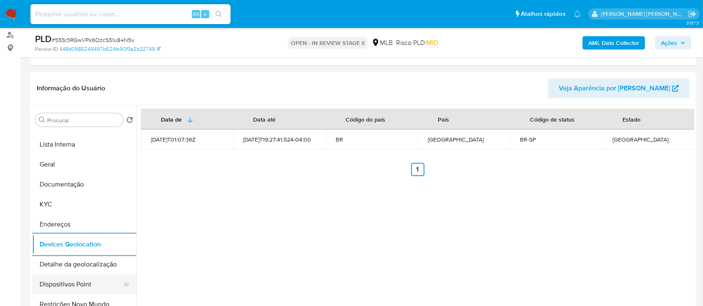
scroll to position [111, 0]
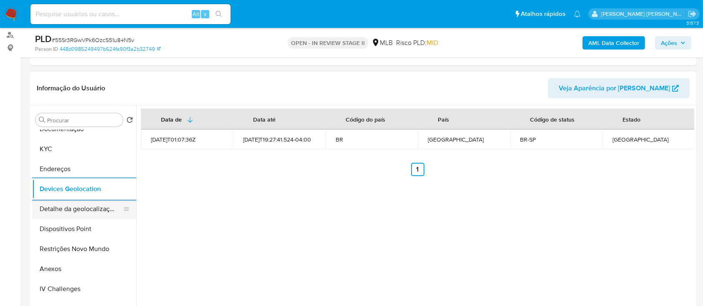
click at [92, 206] on button "Detalhe da geolocalização" at bounding box center [81, 209] width 98 height 20
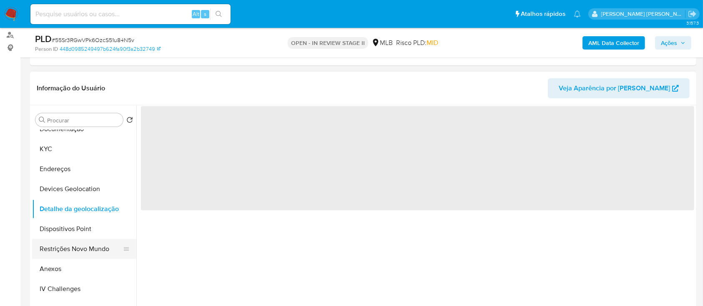
click at [80, 252] on button "Restrições Novo Mundo" at bounding box center [81, 249] width 98 height 20
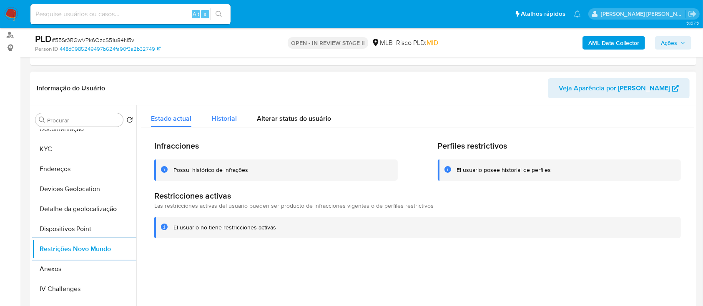
click at [225, 118] on span "Historial" at bounding box center [223, 119] width 25 height 10
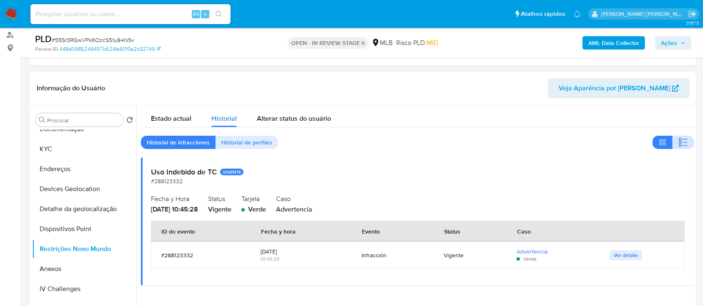
click at [680, 138] on icon "button" at bounding box center [683, 143] width 10 height 10
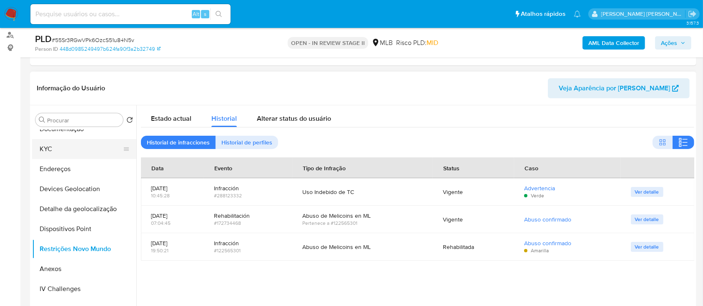
scroll to position [0, 0]
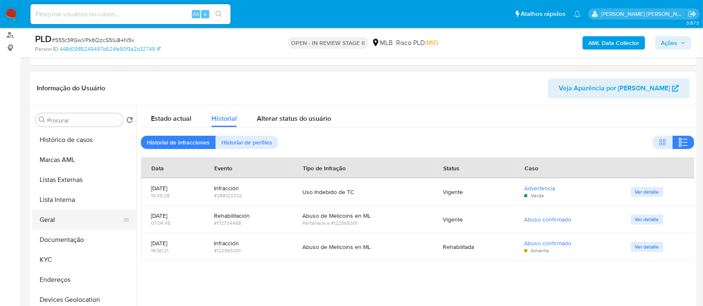
click at [59, 222] on button "Geral" at bounding box center [81, 220] width 98 height 20
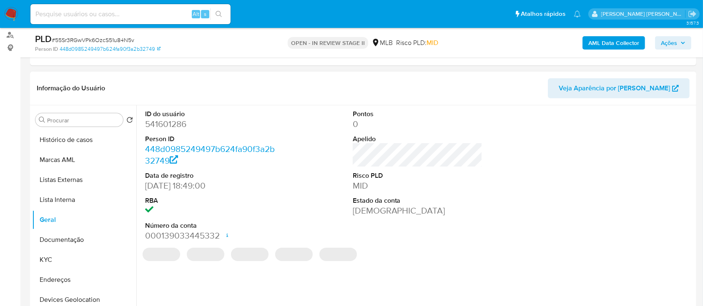
click at [180, 127] on dd "541601286" at bounding box center [210, 124] width 130 height 12
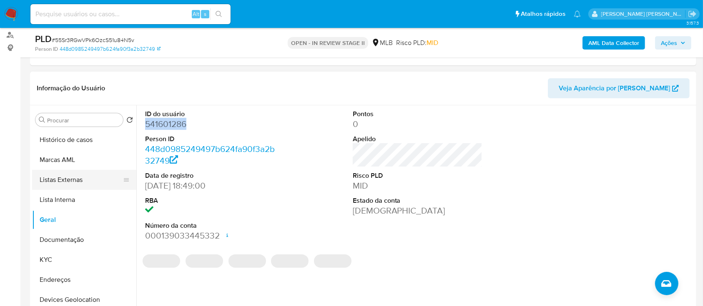
copy dd "541601286"
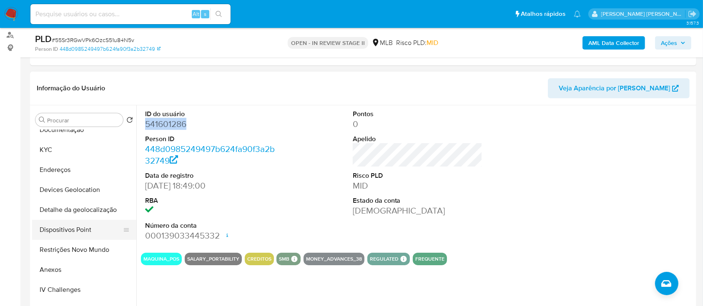
scroll to position [111, 0]
drag, startPoint x: 77, startPoint y: 230, endPoint x: 126, endPoint y: 205, distance: 54.6
click at [77, 230] on button "Dispositivos Point" at bounding box center [84, 229] width 104 height 20
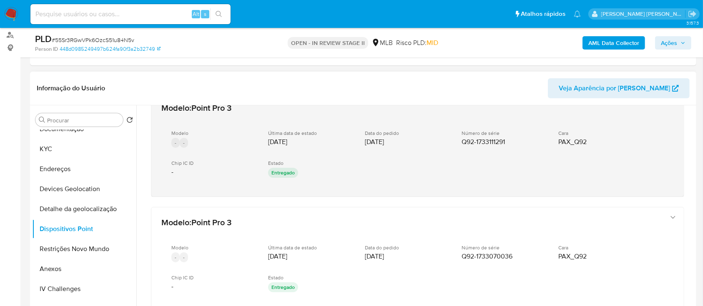
scroll to position [0, 0]
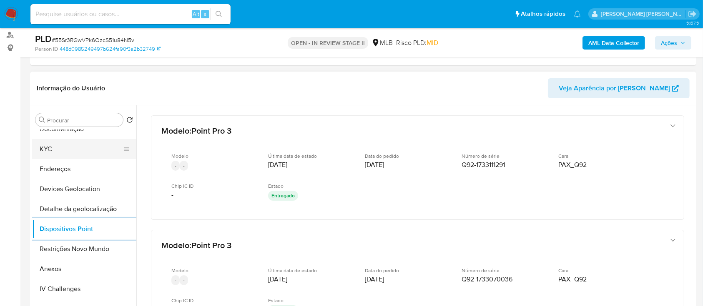
click at [66, 153] on button "KYC" at bounding box center [81, 149] width 98 height 20
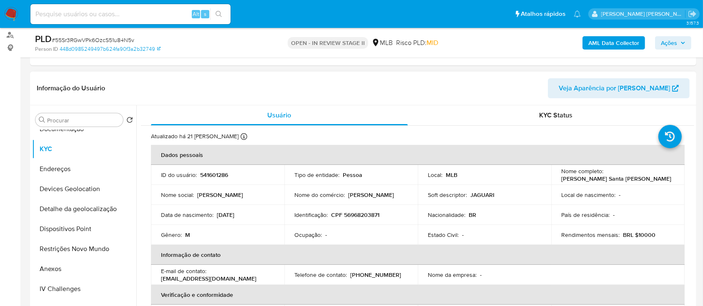
click at [363, 213] on p "CPF 56968203871" at bounding box center [355, 215] width 48 height 8
copy p "56968203871"
click at [662, 40] on span "Ações" at bounding box center [669, 42] width 16 height 13
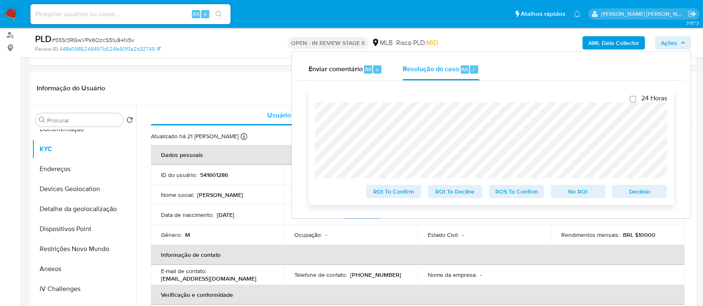
drag, startPoint x: 434, startPoint y: 67, endPoint x: 368, endPoint y: 94, distance: 71.0
click at [434, 67] on span "Resolução do caso" at bounding box center [431, 69] width 56 height 10
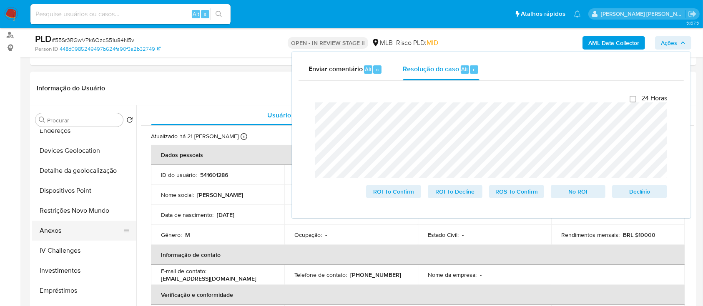
scroll to position [167, 0]
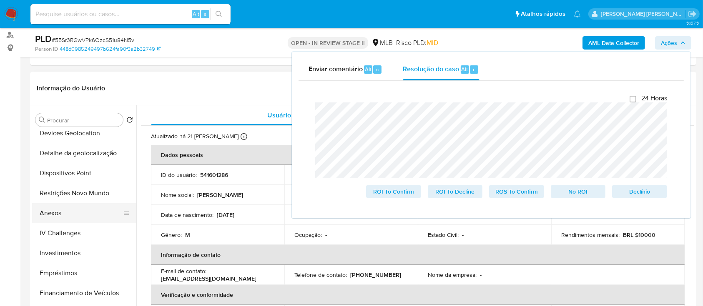
click at [63, 215] on button "Anexos" at bounding box center [81, 213] width 98 height 20
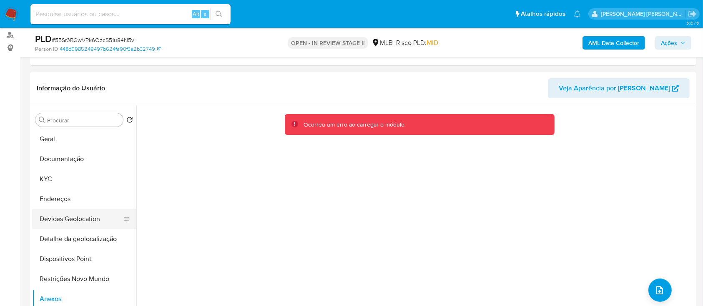
scroll to position [0, 0]
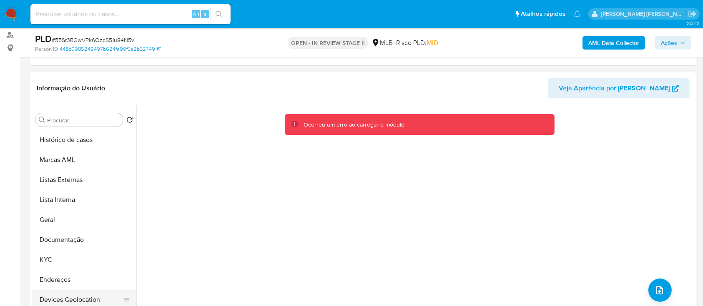
click at [77, 141] on button "Histórico de casos" at bounding box center [84, 140] width 104 height 20
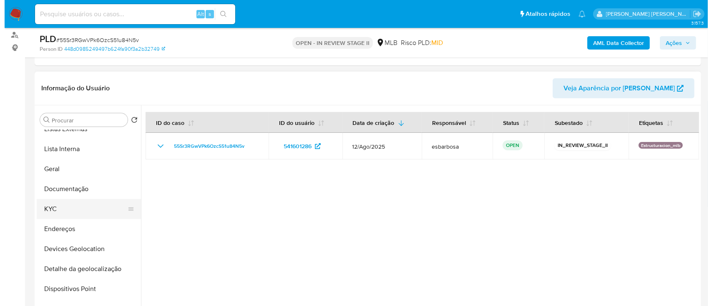
scroll to position [111, 0]
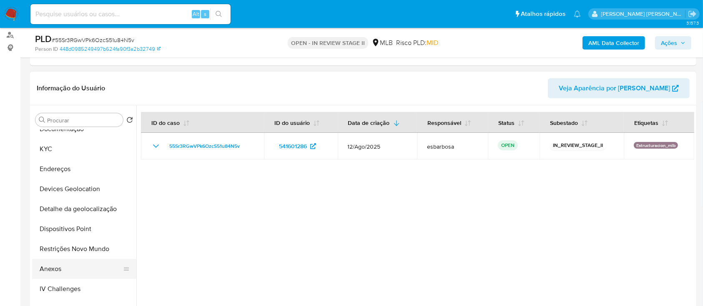
click at [56, 266] on button "Anexos" at bounding box center [81, 269] width 98 height 20
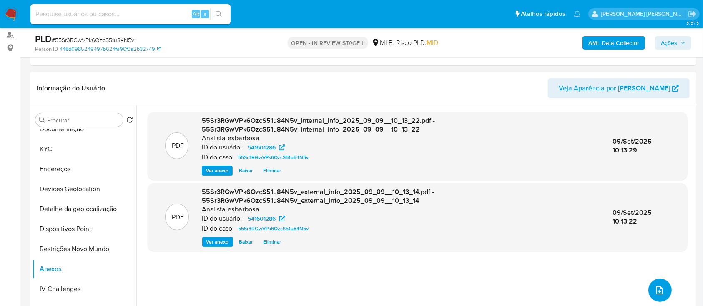
click at [649, 292] on button "upload-file" at bounding box center [659, 290] width 23 height 23
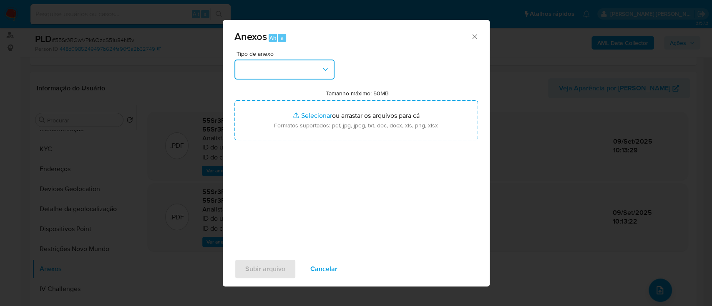
click at [292, 71] on button "button" at bounding box center [284, 70] width 100 height 20
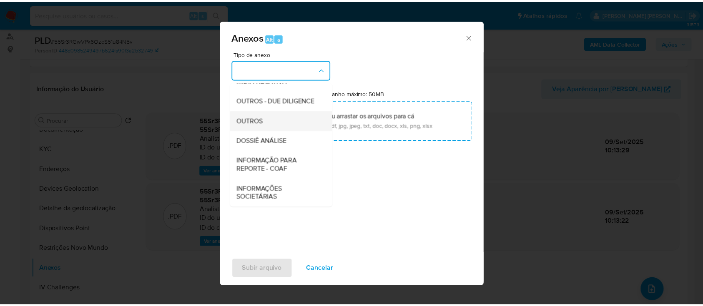
scroll to position [128, 0]
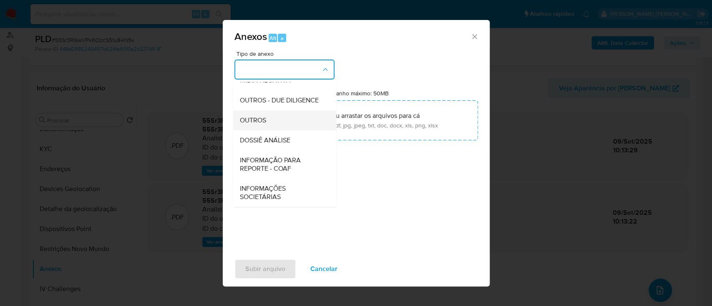
click at [267, 123] on div "OUTROS" at bounding box center [281, 120] width 85 height 20
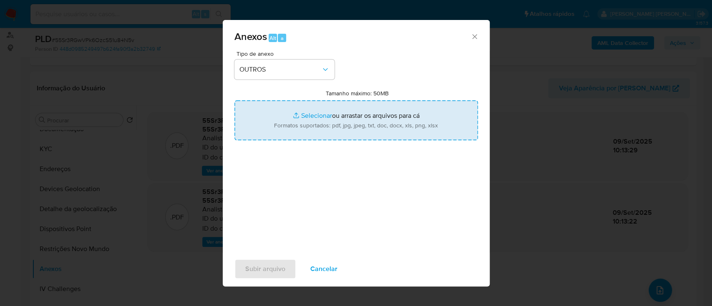
type input "C:\fakepath\SAR - XXXXX - CPF 56968203871 - GABRIEL FREITAS SANTA ROSA (1).pdf"
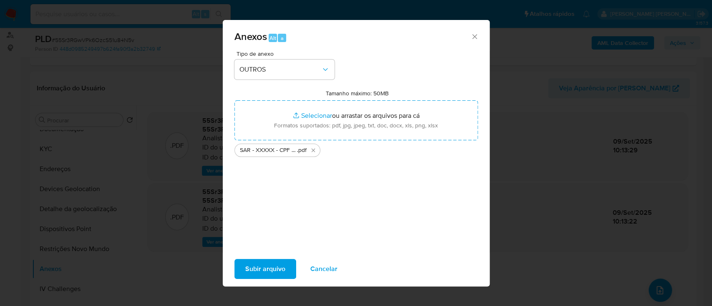
click at [269, 270] on span "Subir arquivo" at bounding box center [265, 269] width 40 height 18
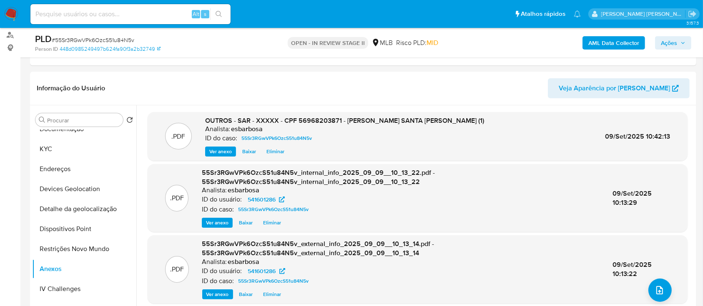
click at [665, 45] on span "Ações" at bounding box center [669, 42] width 16 height 13
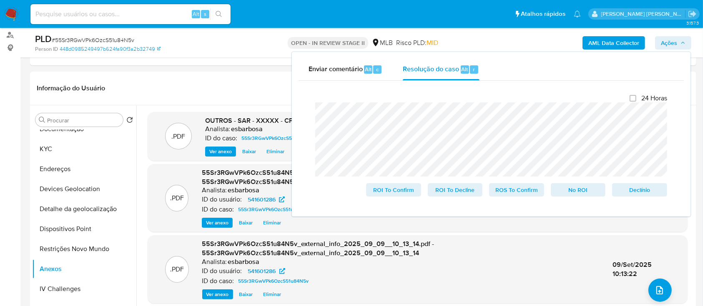
click at [0, 0] on lt-span "dispon í vel" at bounding box center [0, 0] width 0 height 0
click at [502, 194] on span "ROS To Confirm" at bounding box center [516, 190] width 43 height 12
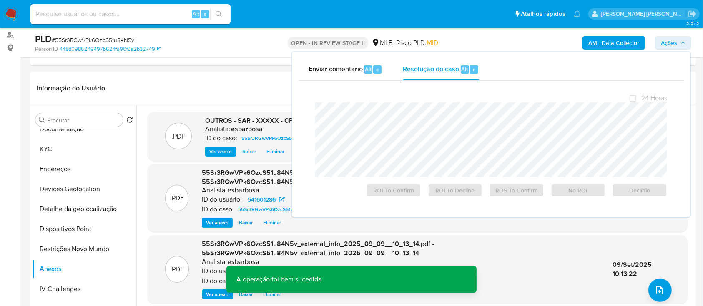
click at [127, 40] on span "# 55Sr3RGwVPk6OzcS51u84N5v" at bounding box center [93, 40] width 83 height 8
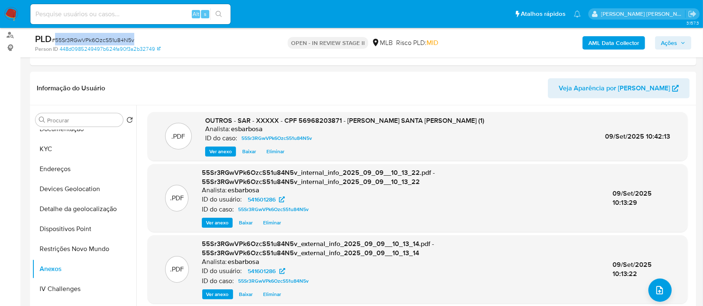
copy span "55Sr3RGwVPk6OzcS51u84N5v"
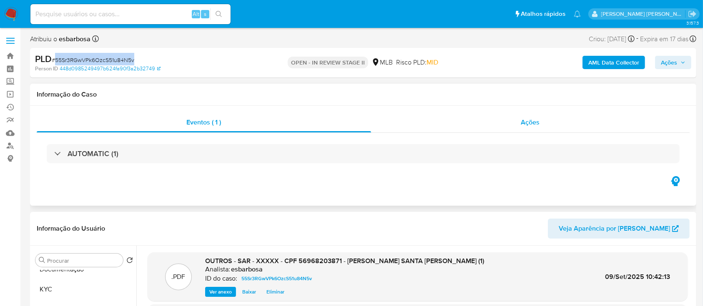
click at [431, 125] on div "Ações" at bounding box center [530, 123] width 318 height 20
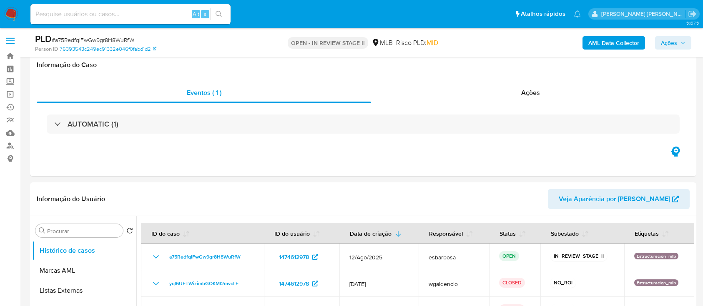
select select "10"
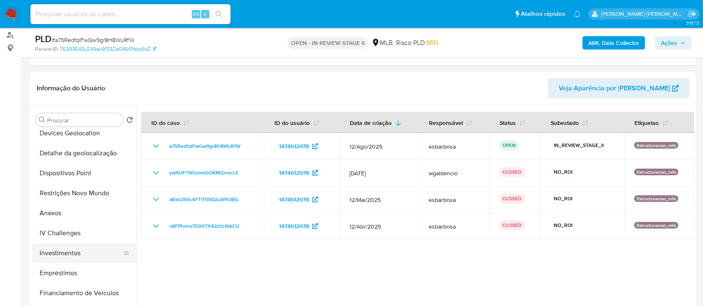
scroll to position [222, 0]
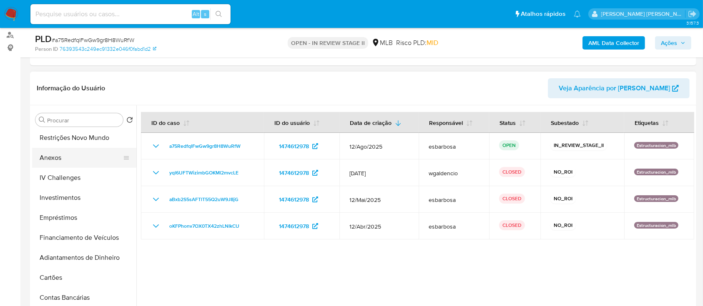
click at [66, 157] on button "Anexos" at bounding box center [81, 158] width 98 height 20
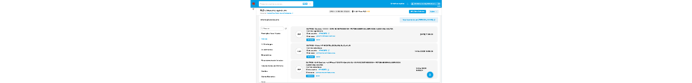
scroll to position [111, 0]
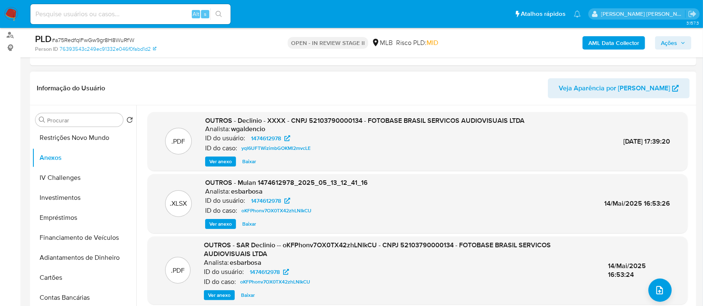
click at [219, 162] on span "Ver anexo" at bounding box center [220, 162] width 23 height 8
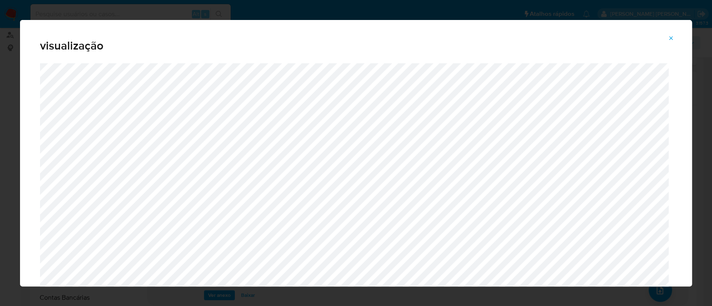
click at [671, 40] on icon "Attachment preview" at bounding box center [670, 38] width 7 height 7
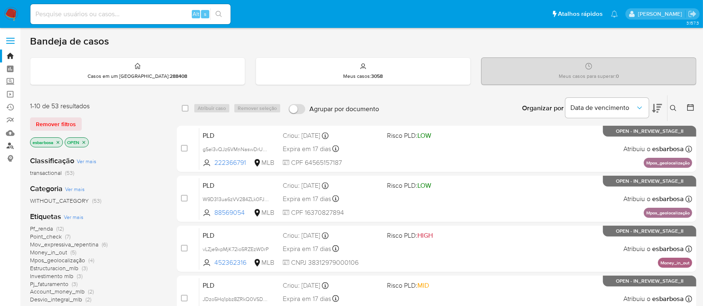
click at [8, 147] on link "Localizador de pessoas" at bounding box center [49, 146] width 99 height 13
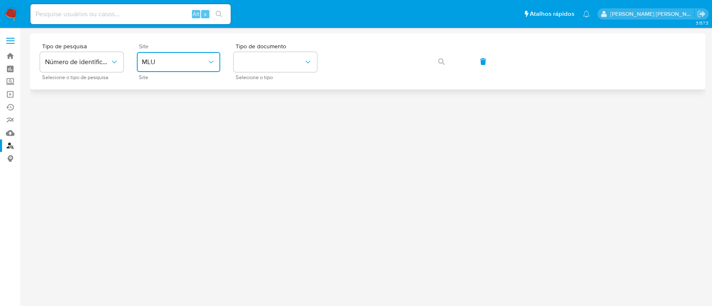
click at [204, 63] on span "MLU" at bounding box center [174, 62] width 65 height 8
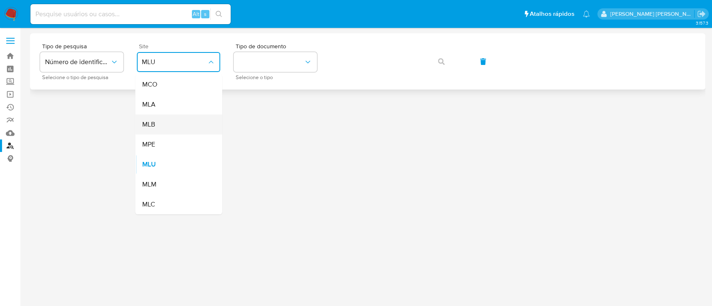
click at [179, 118] on div "MLB" at bounding box center [176, 125] width 68 height 20
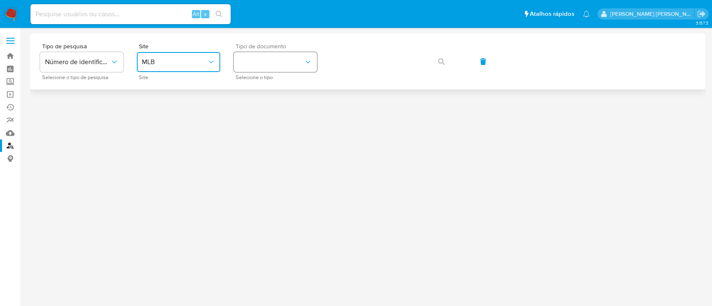
click at [270, 63] on button "identificationType" at bounding box center [274, 62] width 83 height 20
click at [267, 114] on div "CPF CPF" at bounding box center [272, 117] width 68 height 28
click at [388, 48] on div "Tipo de pesquisa Número de identificação Selecione o tipo de pesquisa Site MLB …" at bounding box center [367, 61] width 655 height 36
click at [440, 64] on icon "button" at bounding box center [441, 61] width 7 height 7
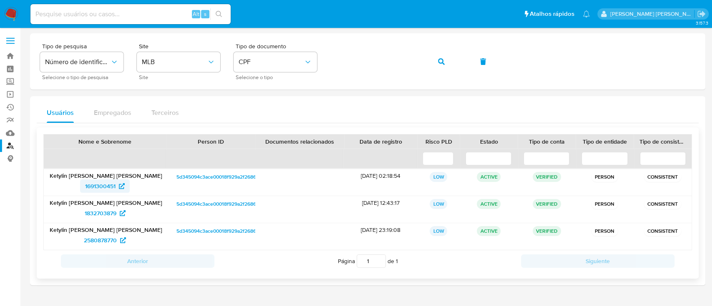
click at [97, 188] on span "1691300451" at bounding box center [100, 186] width 30 height 13
click at [449, 61] on button "button" at bounding box center [441, 62] width 28 height 20
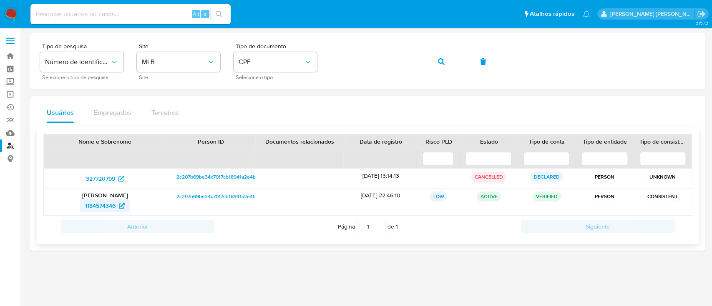
click at [101, 205] on span "1184574346" at bounding box center [100, 205] width 30 height 13
click at [438, 62] on icon "button" at bounding box center [441, 61] width 7 height 7
click at [102, 205] on span "1251391615" at bounding box center [100, 205] width 28 height 13
click at [103, 178] on span "494439180" at bounding box center [100, 178] width 29 height 13
click at [444, 62] on icon "button" at bounding box center [441, 61] width 7 height 7
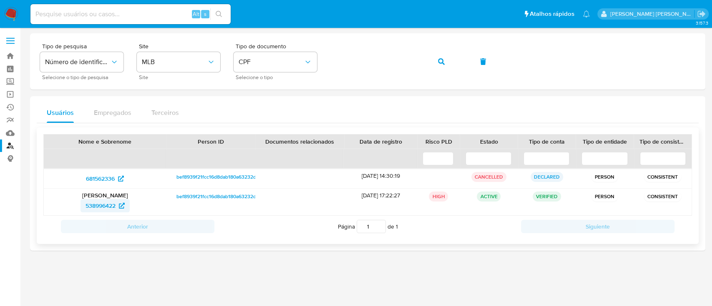
click at [107, 206] on span "538996422" at bounding box center [100, 205] width 30 height 13
drag, startPoint x: 437, startPoint y: 62, endPoint x: 442, endPoint y: 67, distance: 6.8
click at [438, 62] on icon "button" at bounding box center [441, 61] width 7 height 7
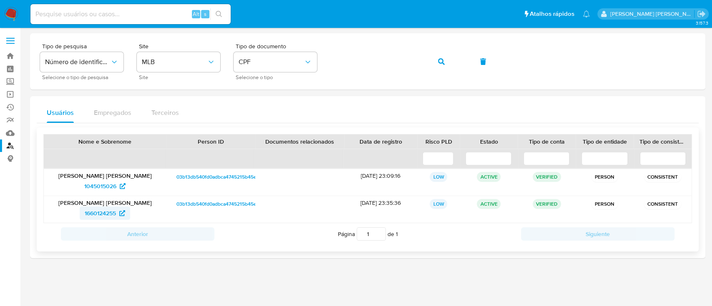
click at [101, 216] on span "1660124255" at bounding box center [100, 213] width 31 height 13
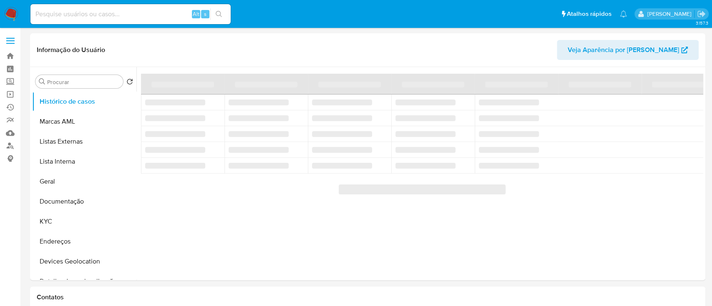
select select "10"
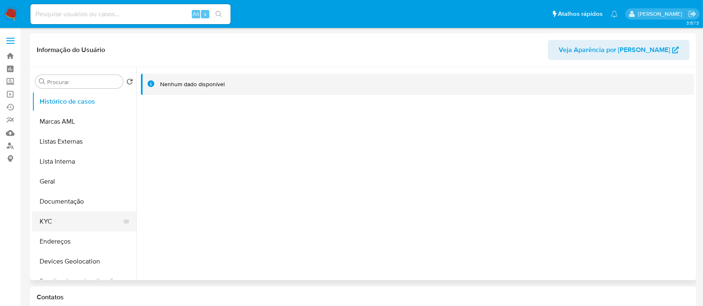
click at [53, 225] on button "KYC" at bounding box center [81, 222] width 98 height 20
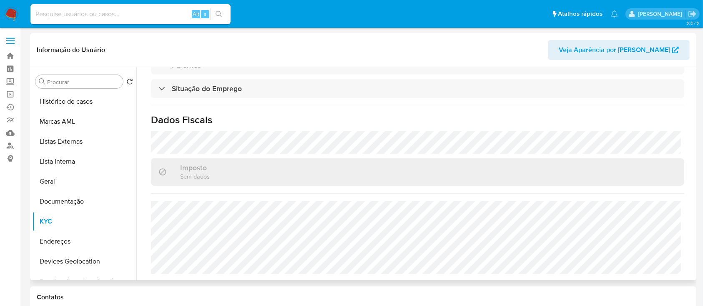
scroll to position [363, 0]
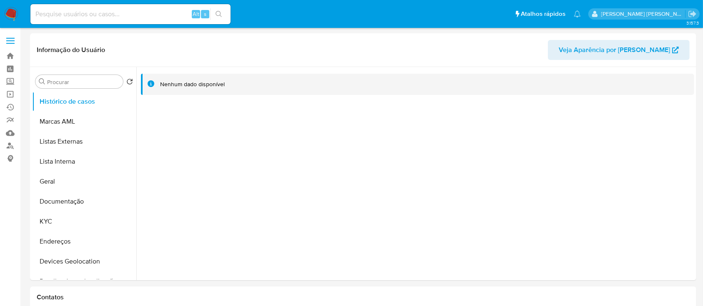
select select "10"
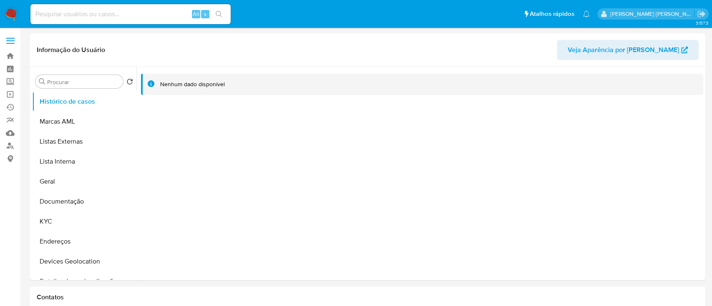
select select "10"
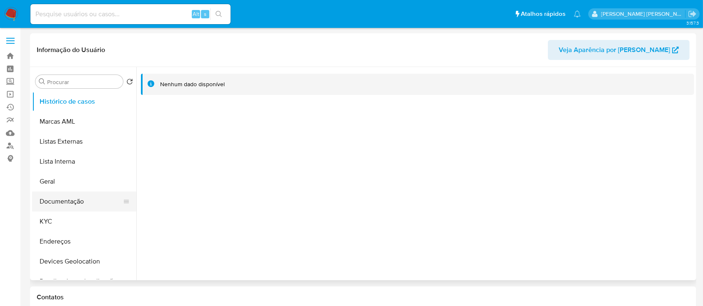
click at [72, 206] on button "Documentação" at bounding box center [81, 202] width 98 height 20
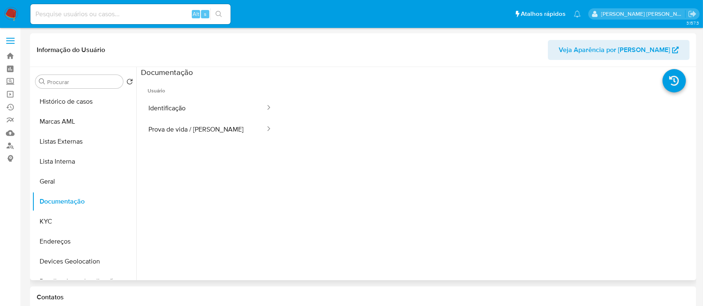
click at [182, 103] on button "Identificação" at bounding box center [203, 108] width 125 height 21
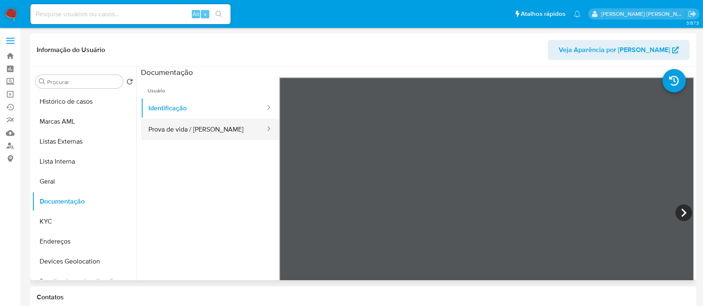
click at [209, 135] on button "Prova de vida / Selfie" at bounding box center [203, 129] width 125 height 21
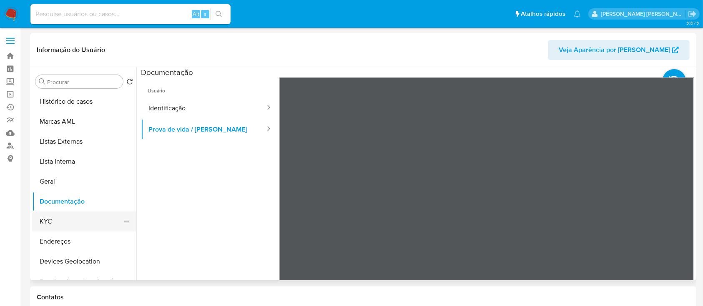
click at [55, 217] on button "KYC" at bounding box center [81, 222] width 98 height 20
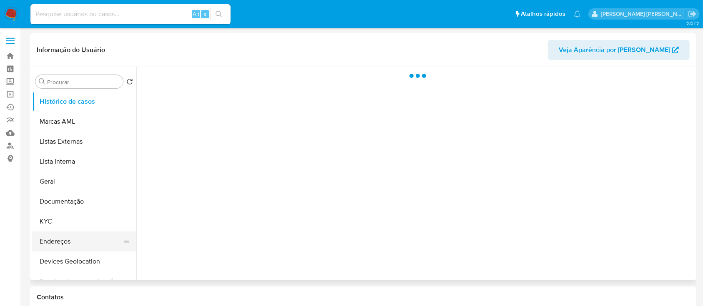
scroll to position [55, 0]
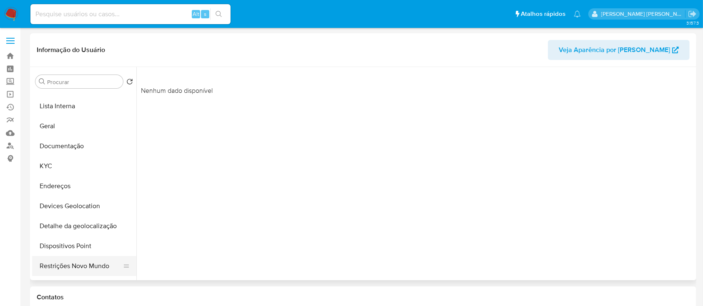
select select "10"
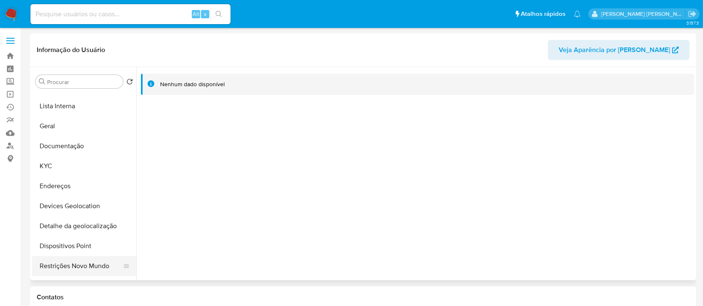
click at [68, 265] on button "Restrições Novo Mundo" at bounding box center [81, 266] width 98 height 20
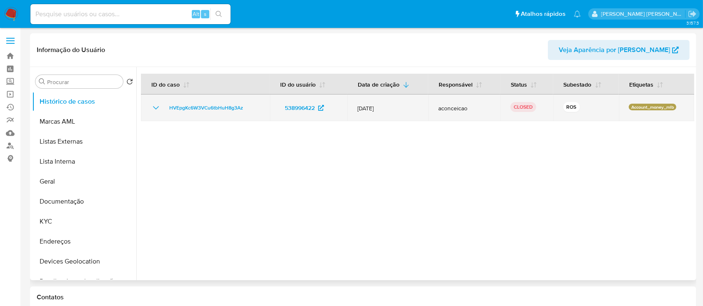
select select "10"
click at [155, 108] on icon "Mostrar/Ocultar" at bounding box center [156, 108] width 10 height 10
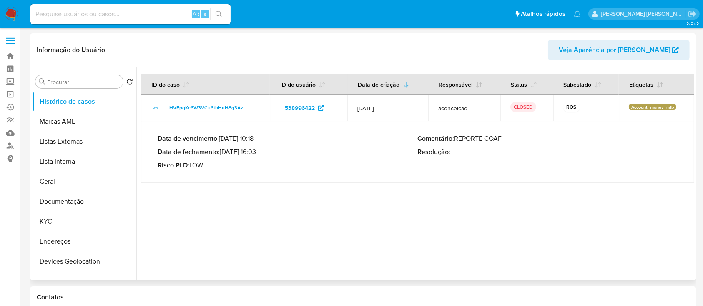
drag, startPoint x: 258, startPoint y: 150, endPoint x: 224, endPoint y: 153, distance: 34.3
click at [224, 153] on p "Data de fechamento : 02/04/2025 16:03" at bounding box center [288, 152] width 260 height 8
click at [61, 218] on button "KYC" at bounding box center [81, 222] width 98 height 20
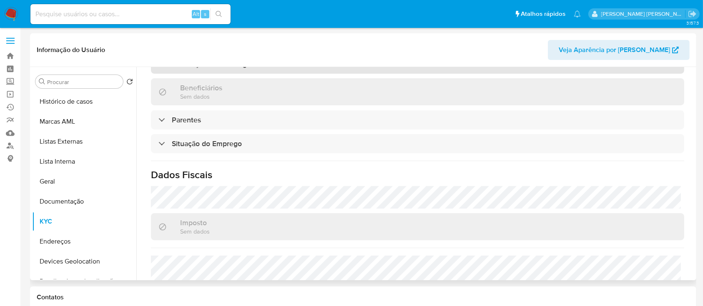
scroll to position [333, 0]
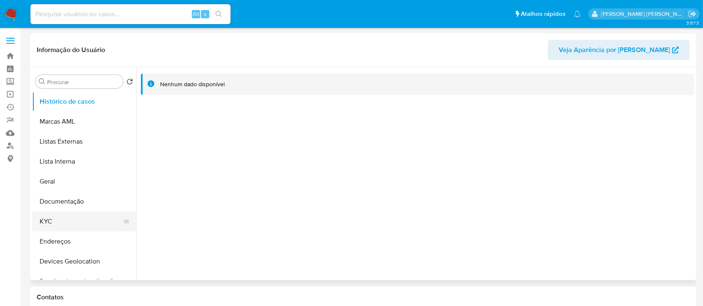
click at [59, 220] on button "KYC" at bounding box center [81, 222] width 98 height 20
select select "10"
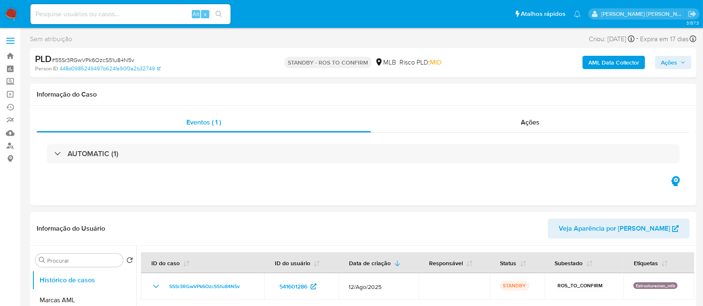
select select "10"
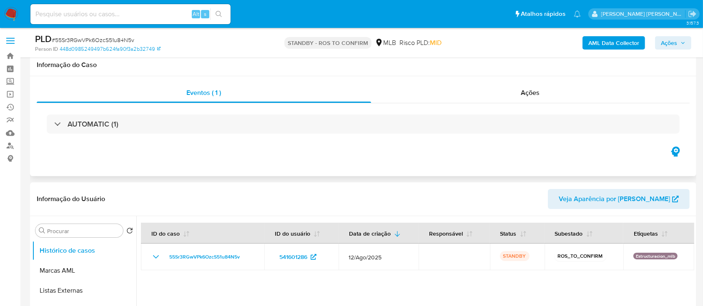
scroll to position [111, 0]
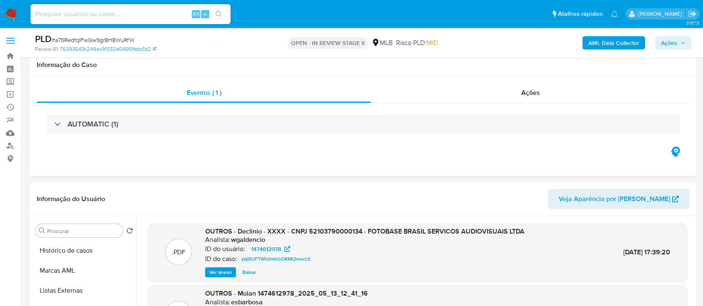
select select "10"
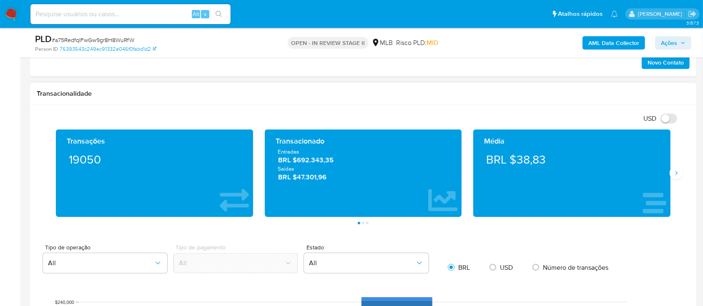
scroll to position [444, 0]
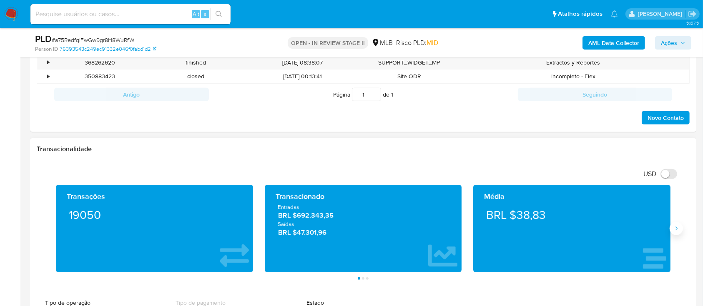
click at [674, 229] on icon "Siguiente" at bounding box center [676, 229] width 7 height 7
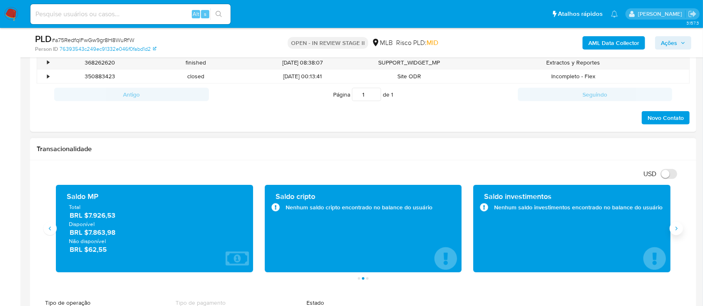
click at [675, 231] on icon "Siguiente" at bounding box center [676, 229] width 7 height 7
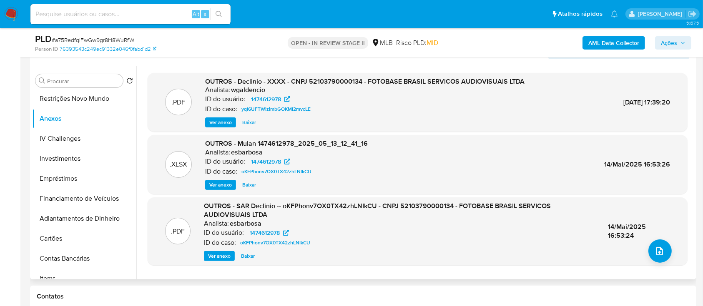
scroll to position [167, 0]
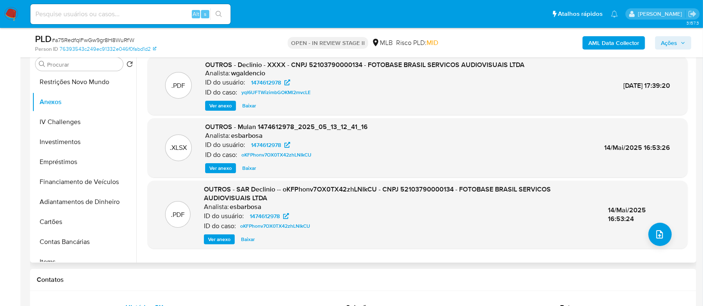
click at [217, 105] on span "Ver anexo" at bounding box center [220, 106] width 23 height 8
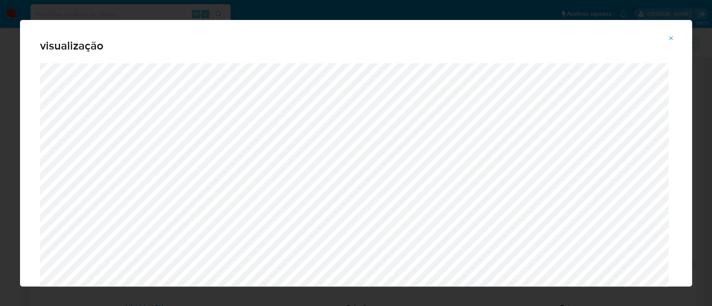
click at [669, 38] on icon "Attachment preview" at bounding box center [670, 38] width 7 height 7
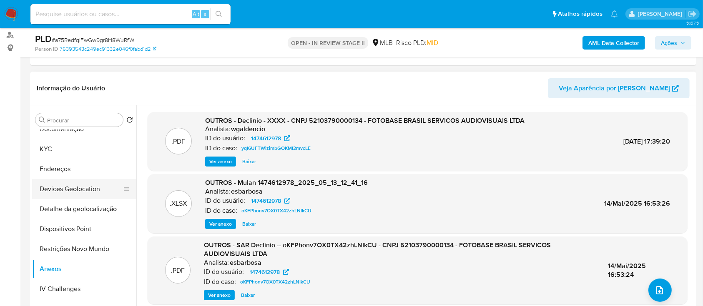
scroll to position [55, 0]
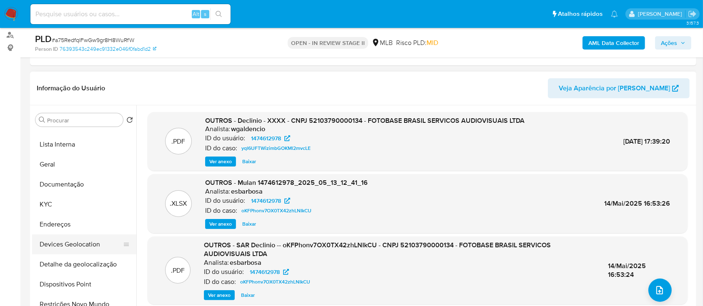
click at [79, 187] on button "Documentação" at bounding box center [84, 185] width 104 height 20
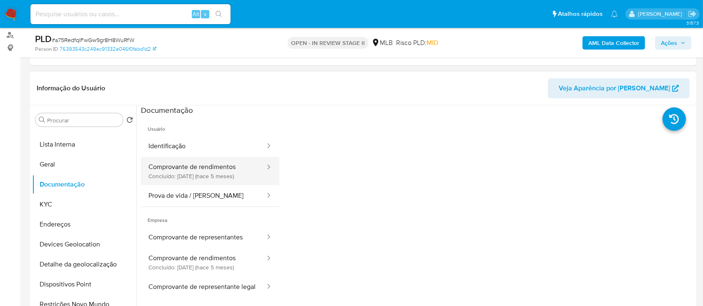
click at [211, 178] on button "Comprovante de rendimentos Concluído: 22/04/2025 (hace 5 meses)" at bounding box center [203, 171] width 125 height 28
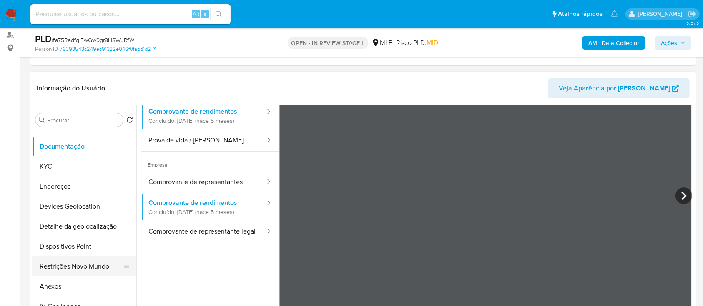
scroll to position [111, 0]
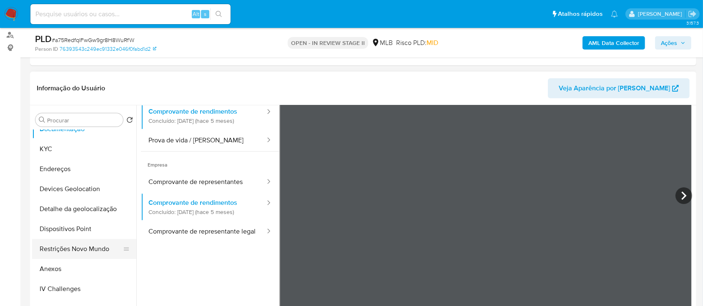
click at [73, 244] on button "Restrições Novo Mundo" at bounding box center [81, 249] width 98 height 20
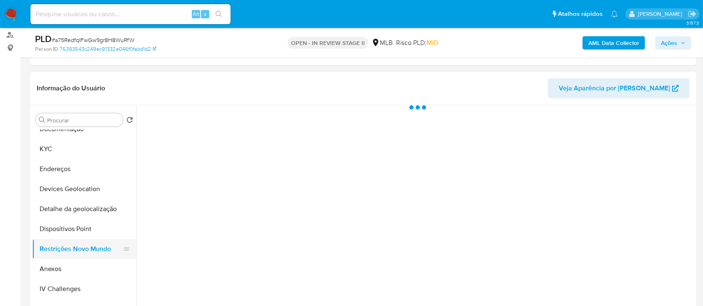
scroll to position [0, 0]
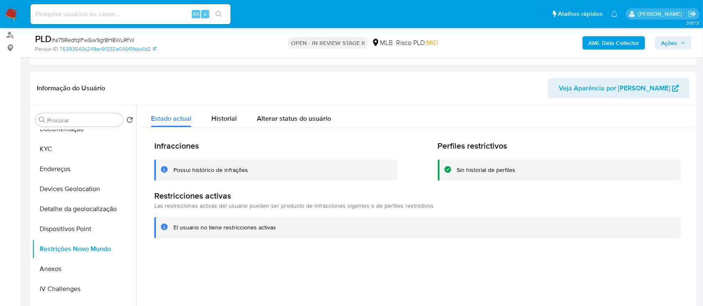
click at [231, 170] on div "Possui histórico de infrações" at bounding box center [210, 170] width 75 height 8
click at [55, 148] on button "KYC" at bounding box center [81, 149] width 98 height 20
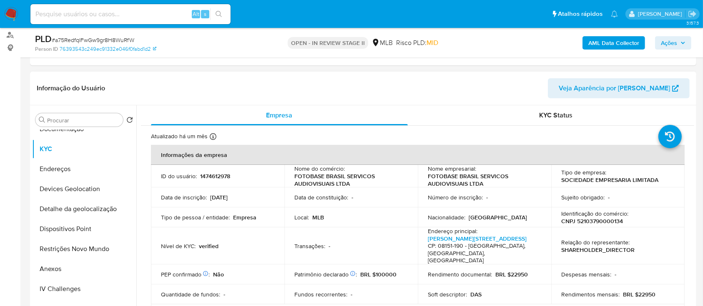
scroll to position [167, 0]
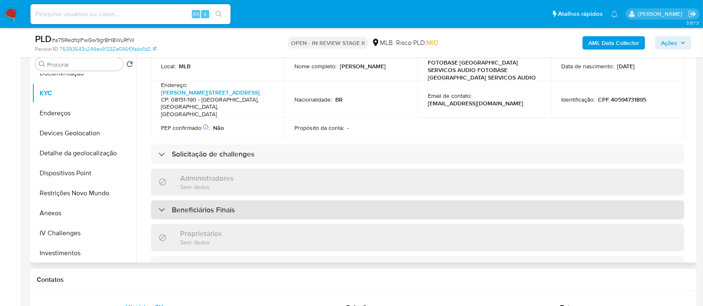
click at [218, 200] on div "Beneficiários Finais" at bounding box center [417, 209] width 533 height 19
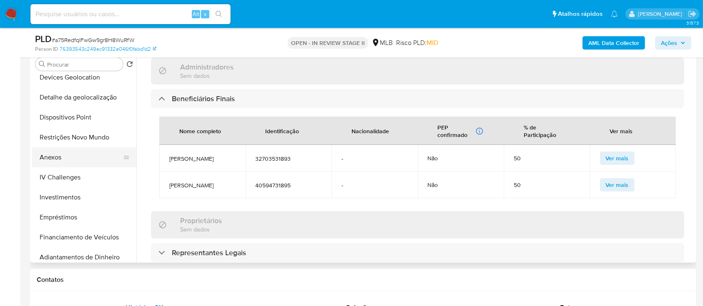
click at [61, 156] on button "Anexos" at bounding box center [81, 158] width 98 height 20
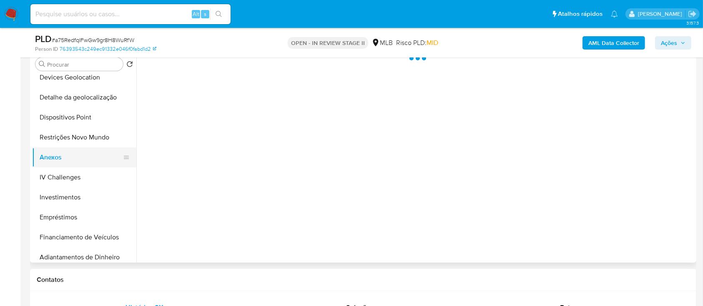
scroll to position [0, 0]
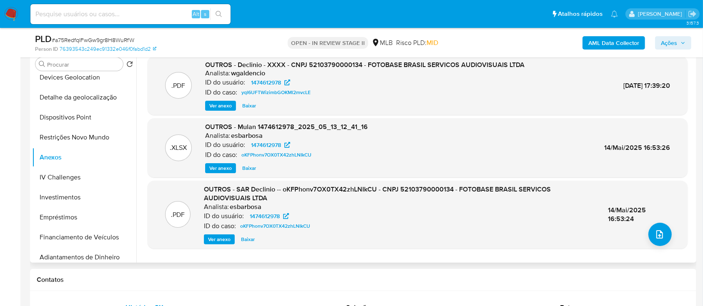
click at [223, 238] on span "Ver anexo" at bounding box center [219, 240] width 23 height 8
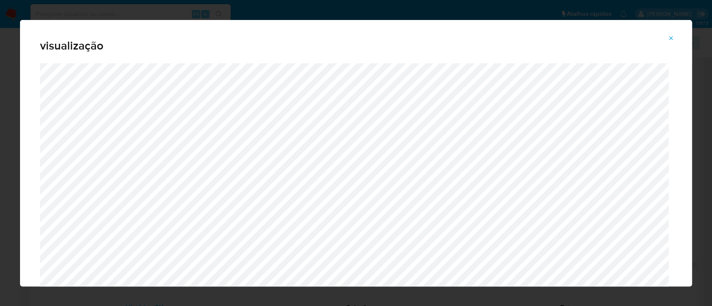
click at [674, 38] on icon "Attachment preview" at bounding box center [670, 38] width 7 height 7
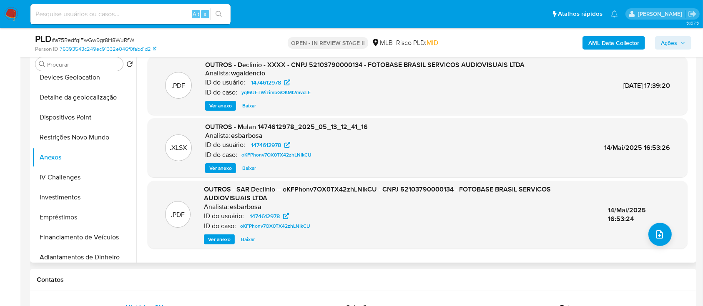
click at [217, 239] on span "Ver anexo" at bounding box center [219, 240] width 23 height 8
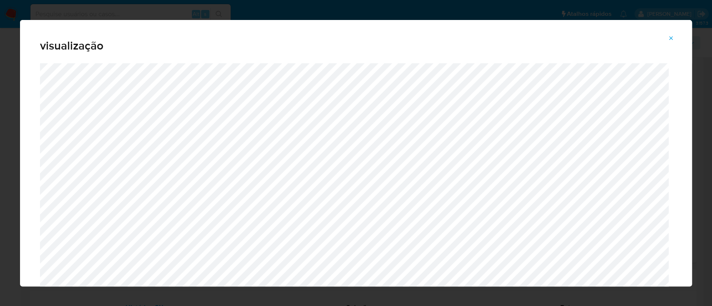
click at [672, 37] on icon "Attachment preview" at bounding box center [670, 38] width 7 height 7
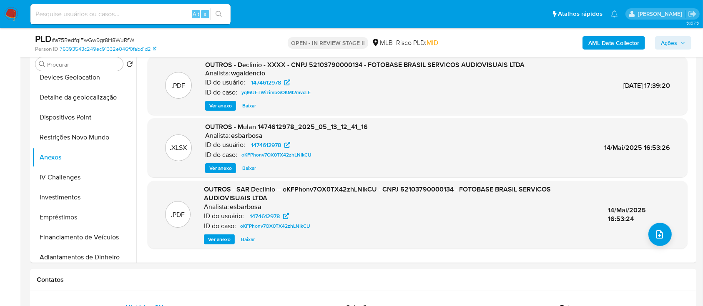
drag, startPoint x: 668, startPoint y: 43, endPoint x: 551, endPoint y: 45, distance: 117.1
click at [669, 43] on span "Ações" at bounding box center [669, 42] width 16 height 13
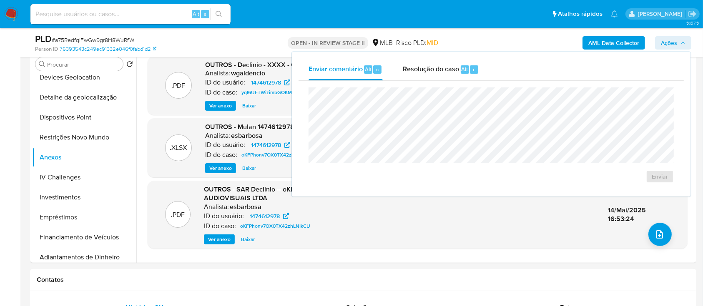
drag, startPoint x: 435, startPoint y: 71, endPoint x: 435, endPoint y: 82, distance: 10.8
click at [435, 72] on span "Resolução do caso" at bounding box center [431, 69] width 56 height 10
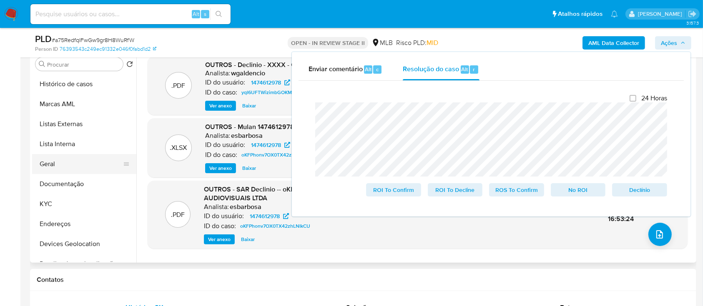
click at [68, 167] on button "Geral" at bounding box center [81, 164] width 98 height 20
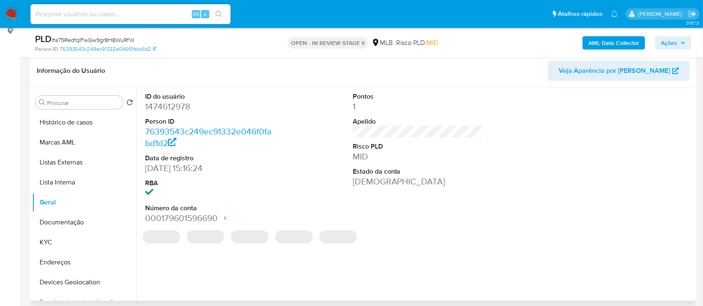
scroll to position [111, 0]
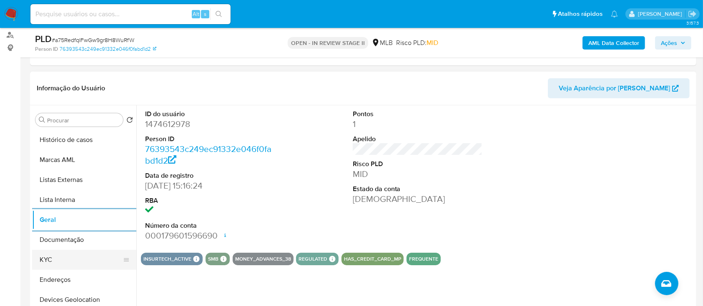
click at [70, 257] on button "KYC" at bounding box center [81, 260] width 98 height 20
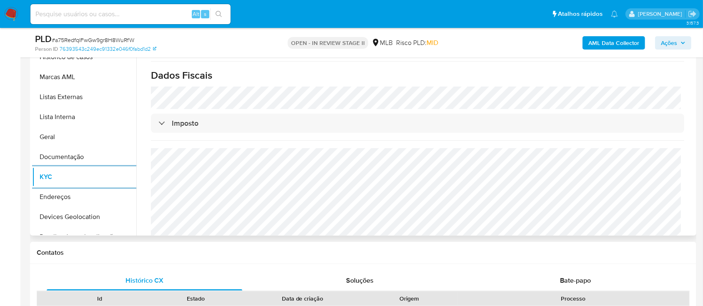
scroll to position [222, 0]
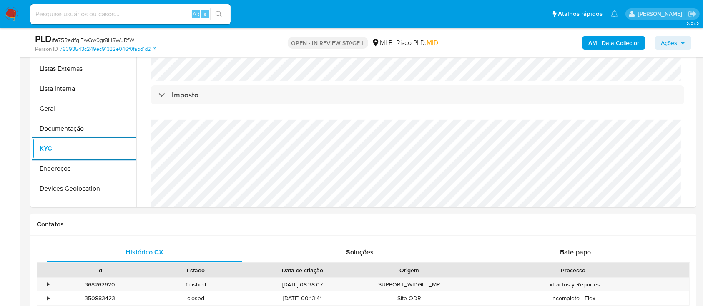
click at [595, 41] on b "AML Data Collector" at bounding box center [613, 42] width 51 height 13
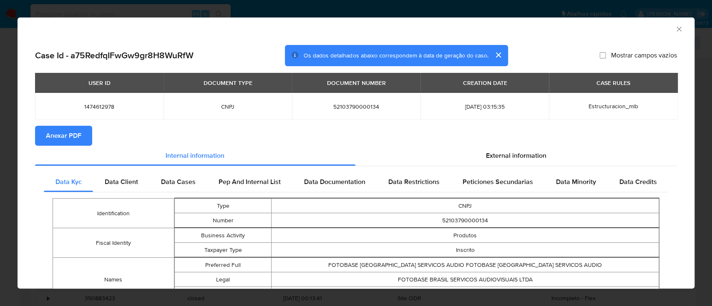
click at [68, 137] on span "Anexar PDF" at bounding box center [63, 136] width 35 height 18
click at [471, 222] on td "52103790000134" at bounding box center [464, 220] width 387 height 15
copy td "52103790000134"
click at [676, 31] on icon "Fechar a janela" at bounding box center [678, 29] width 5 height 5
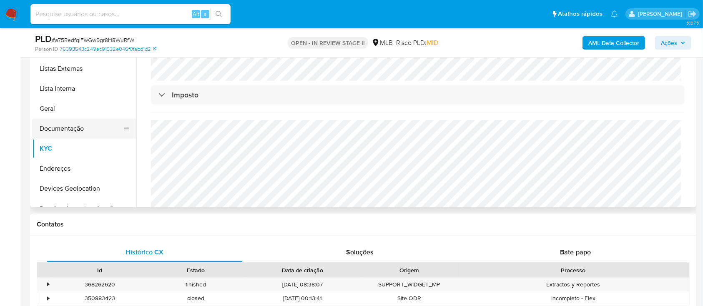
scroll to position [55, 0]
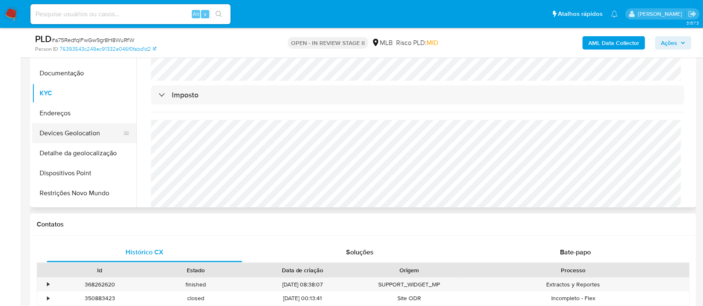
click at [83, 133] on button "Devices Geolocation" at bounding box center [81, 133] width 98 height 20
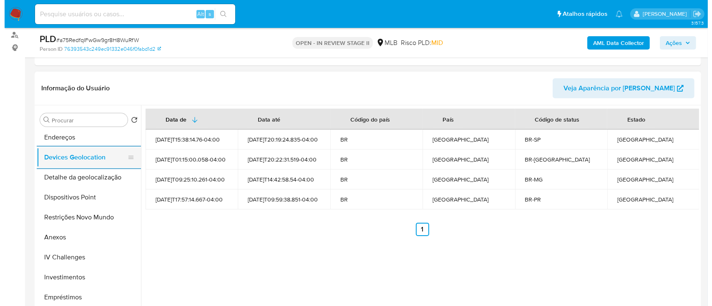
scroll to position [167, 0]
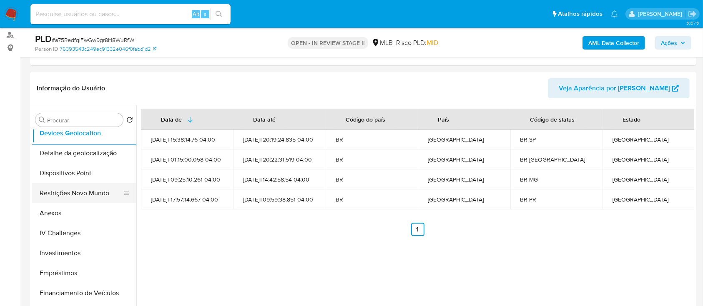
click at [70, 194] on button "Restrições Novo Mundo" at bounding box center [81, 193] width 98 height 20
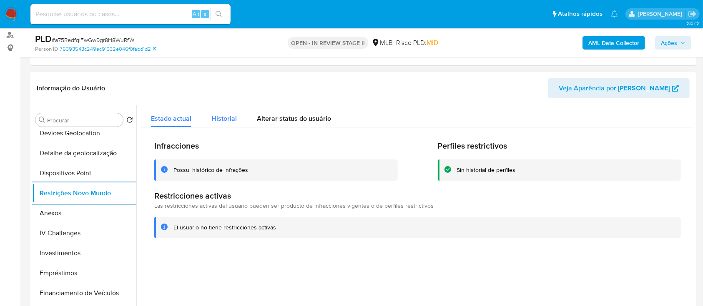
click at [228, 114] on span "Historial" at bounding box center [223, 119] width 25 height 10
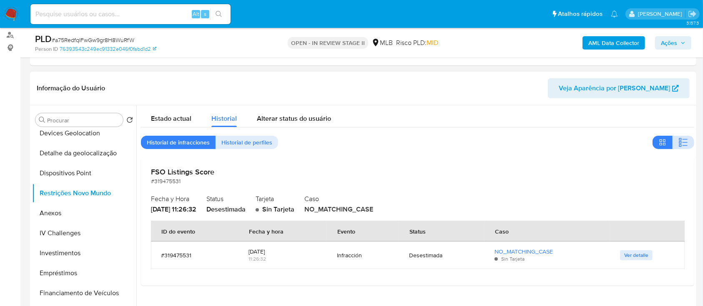
click at [688, 140] on button "button" at bounding box center [683, 142] width 22 height 13
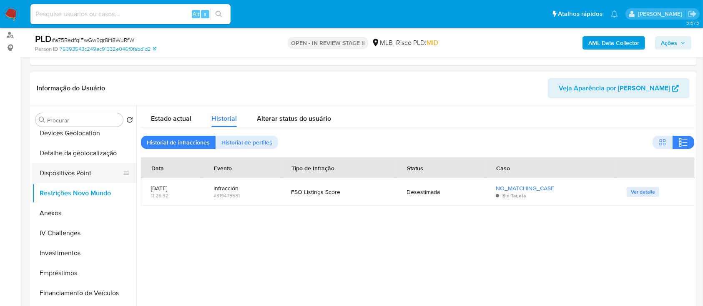
click at [81, 173] on button "Dispositivos Point" at bounding box center [81, 173] width 98 height 20
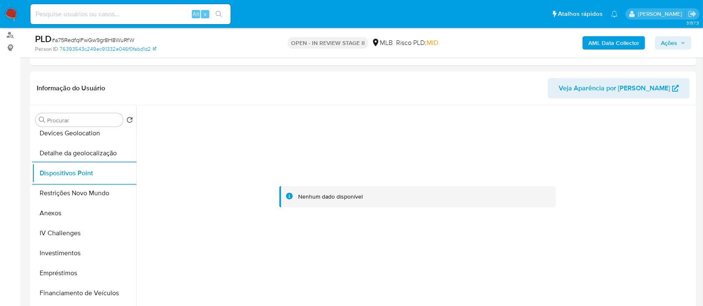
click at [669, 43] on span "Ações" at bounding box center [669, 42] width 16 height 13
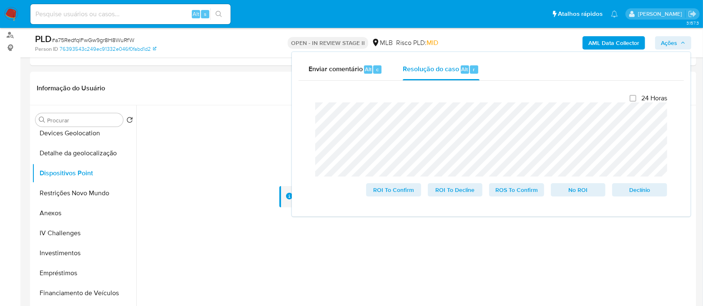
click at [0, 0] on lt-span "dispon í vel" at bounding box center [0, 0] width 0 height 0
click at [66, 214] on button "Anexos" at bounding box center [81, 213] width 98 height 20
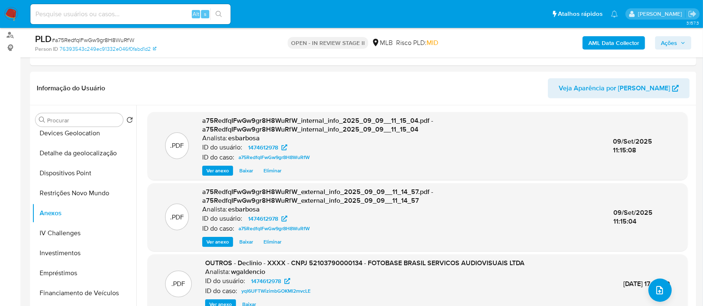
click at [114, 40] on span "# a75RedfqIFwGw9gr8H8WuRfW" at bounding box center [93, 40] width 83 height 8
copy span "a75RedfqIFwGw9gr8H8WuRfW"
click at [659, 289] on icon "upload-file" at bounding box center [659, 291] width 10 height 10
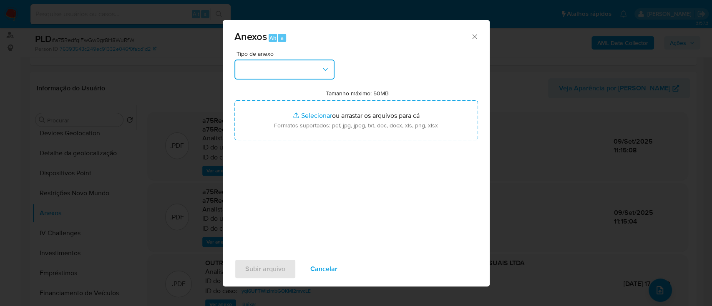
click at [313, 70] on button "button" at bounding box center [284, 70] width 100 height 20
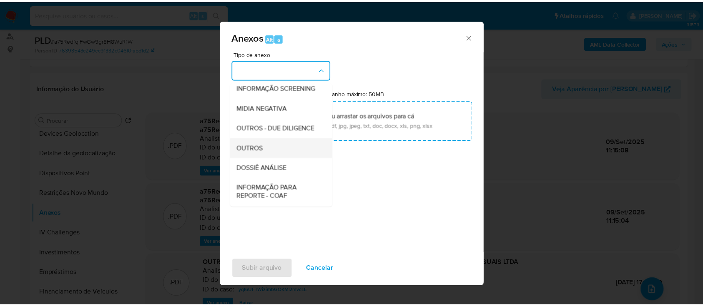
scroll to position [128, 0]
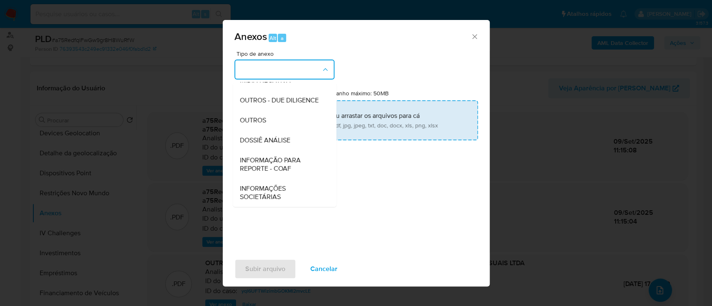
click at [252, 118] on span "OUTROS" at bounding box center [252, 120] width 26 height 8
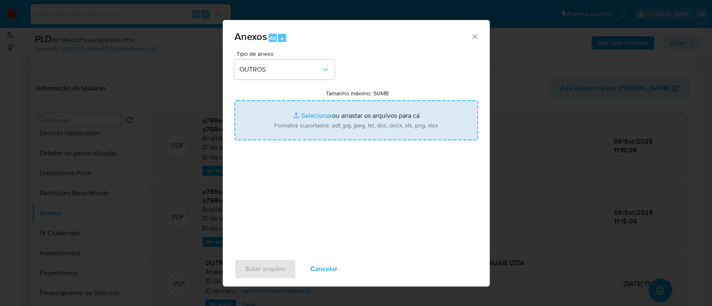
click at [319, 114] on input "Tamanho máximo: 50MB Selecionar arquivos" at bounding box center [355, 120] width 243 height 40
type input "C:\fakepath\Declinio SAR - a75RedfqIFwGw9gr8H8WuRfW - CNPJ 52103790000134 - FOT…"
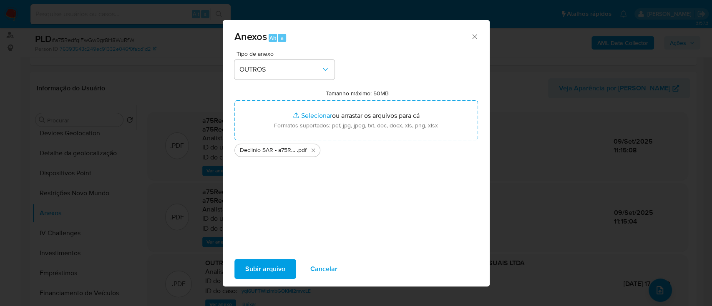
click at [253, 269] on span "Subir arquivo" at bounding box center [265, 269] width 40 height 18
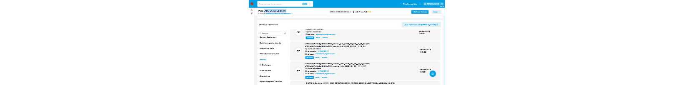
scroll to position [0, 0]
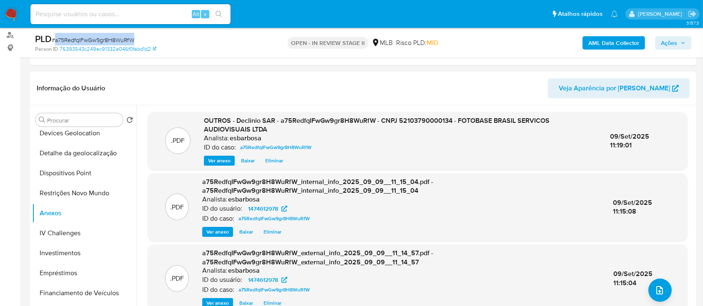
click at [661, 46] on span "Ações" at bounding box center [669, 42] width 16 height 13
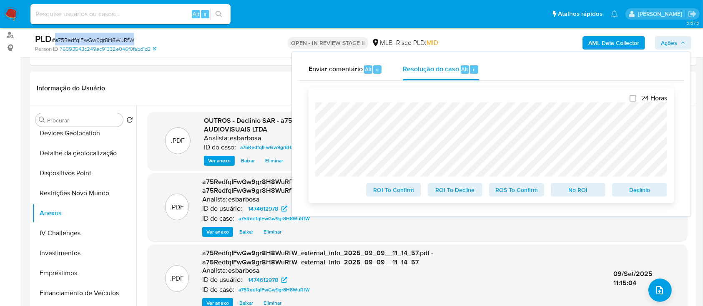
click at [578, 196] on span "No ROI" at bounding box center [577, 190] width 43 height 12
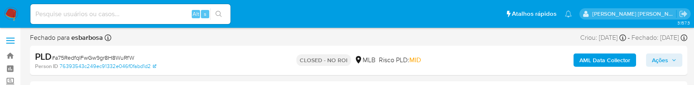
select select "10"
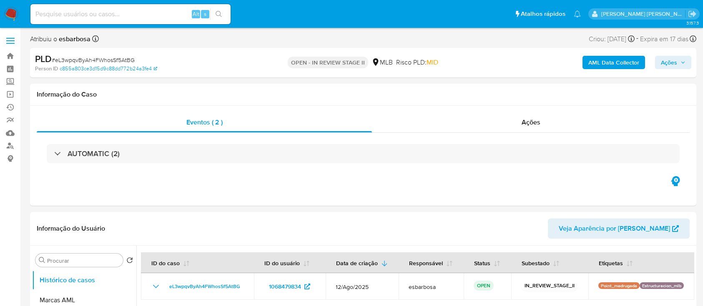
select select "10"
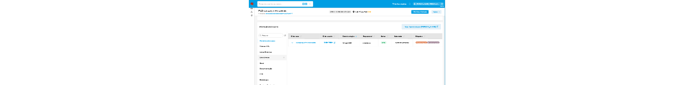
scroll to position [111, 0]
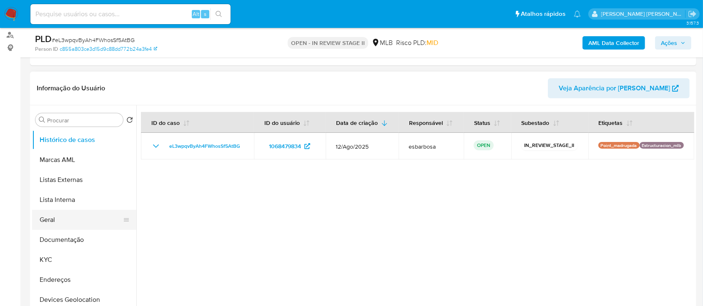
click at [54, 217] on button "Geral" at bounding box center [81, 220] width 98 height 20
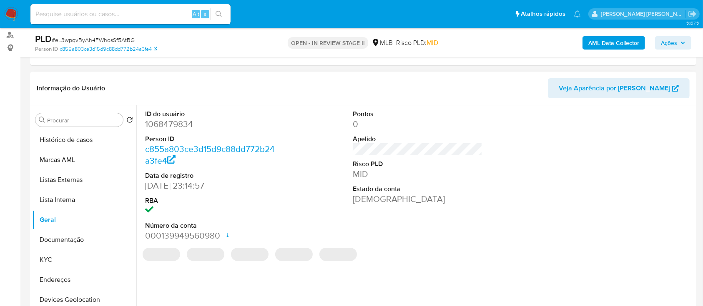
click at [173, 124] on dd "1068479834" at bounding box center [210, 124] width 130 height 12
copy dd "1068479834"
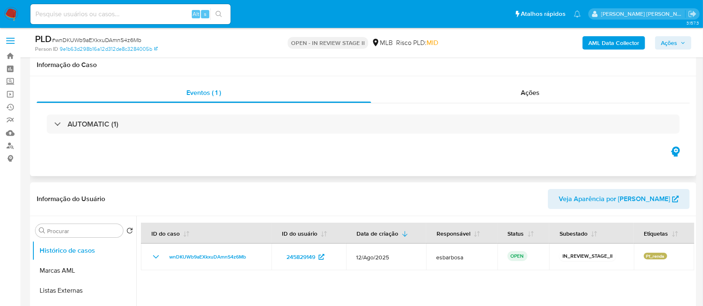
scroll to position [111, 0]
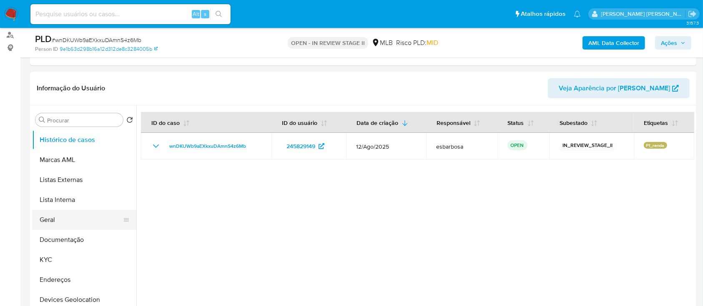
click at [66, 220] on button "Geral" at bounding box center [81, 220] width 98 height 20
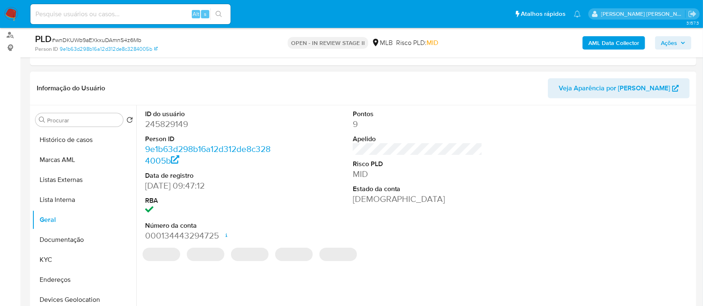
click at [179, 126] on dd "245829149" at bounding box center [210, 124] width 130 height 12
copy dd "245829149"
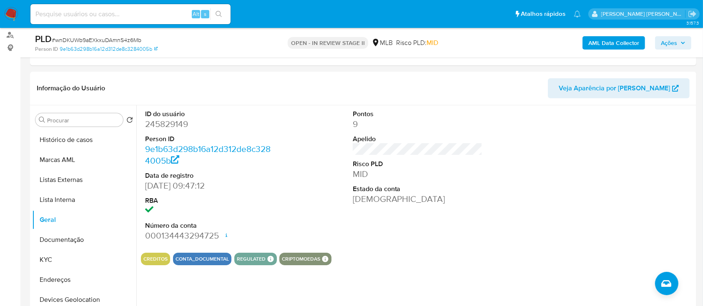
click at [119, 42] on span "# wnDKUWb9aEXkxuDAmnS4z6Mb" at bounding box center [97, 40] width 90 height 8
copy span "wnDKUWb9aEXkxuDAmnS4z6Mb"
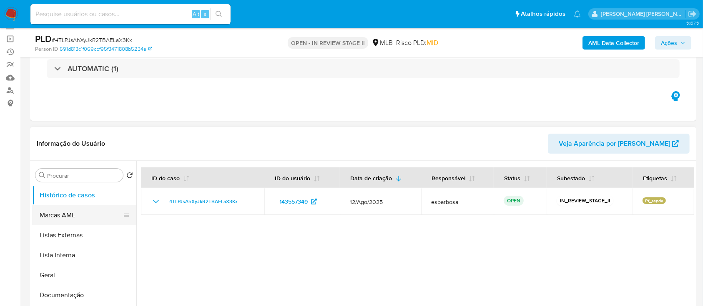
scroll to position [55, 0]
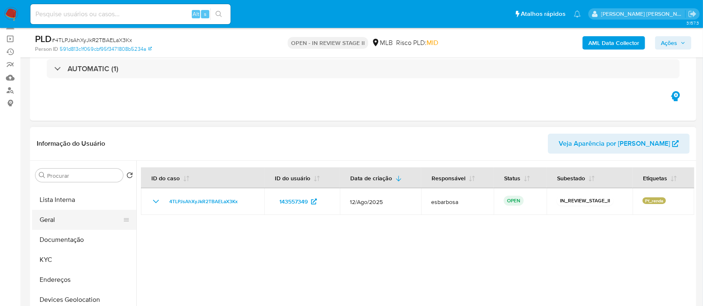
click at [61, 225] on button "Geral" at bounding box center [81, 220] width 98 height 20
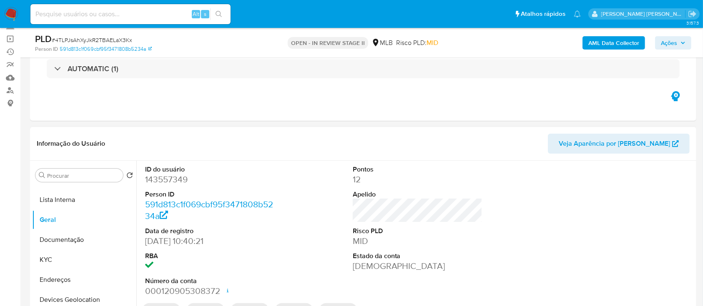
click at [177, 177] on dd "143557349" at bounding box center [210, 180] width 130 height 12
copy dd "143557349"
click at [120, 38] on span "# 4TLPJsAhXyJkR2TBAELaX3Kx" at bounding box center [92, 40] width 80 height 8
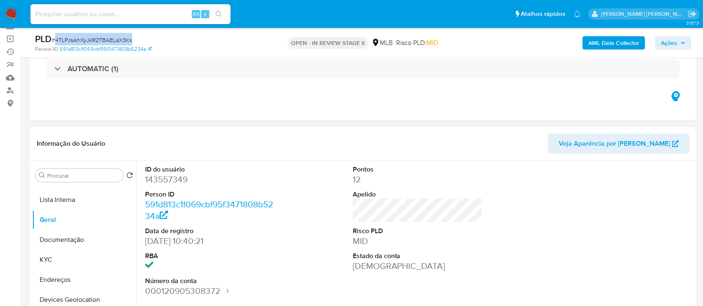
copy span "4TLPJsAhXyJkR2TBAELaX3Kx"
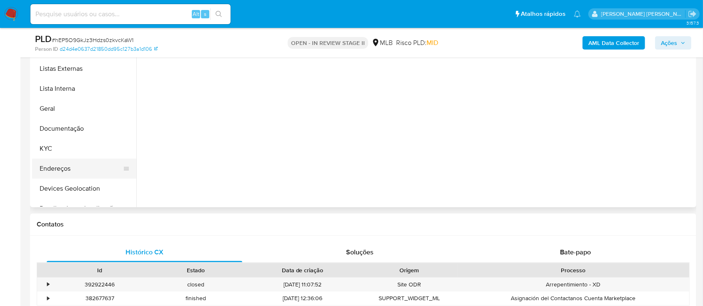
scroll to position [111, 0]
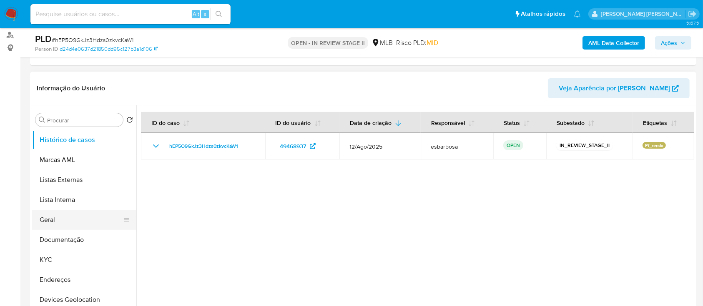
click at [64, 218] on button "Geral" at bounding box center [81, 220] width 98 height 20
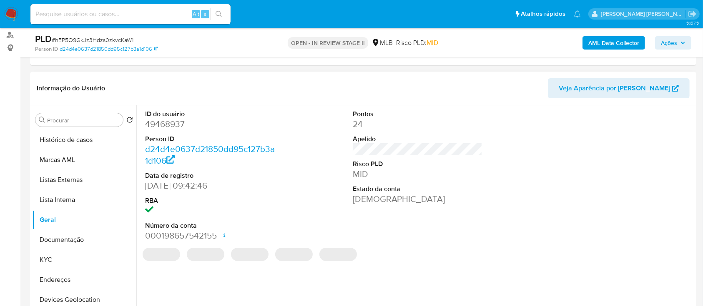
click at [174, 128] on dd "49468937" at bounding box center [210, 124] width 130 height 12
copy dd "49468937"
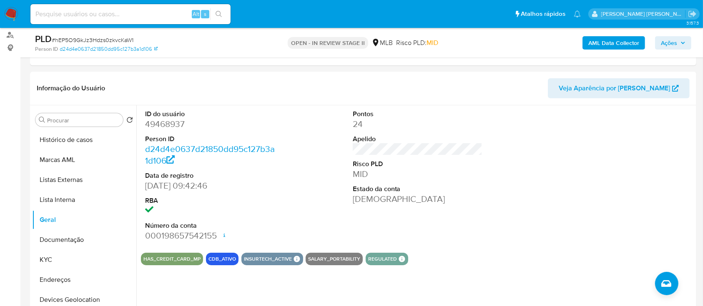
click at [105, 41] on span "# hEP5O9GkJz3Hdzs0zkvcKaW1" at bounding box center [93, 40] width 82 height 8
copy span "hEP5O9GkJz3Hdzs0zkvcKaW1"
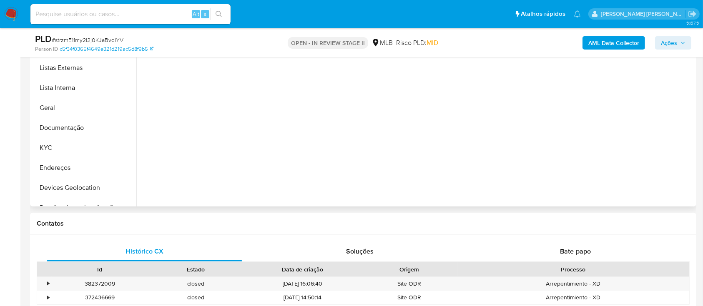
scroll to position [222, 0]
click at [79, 110] on button "Geral" at bounding box center [81, 109] width 98 height 20
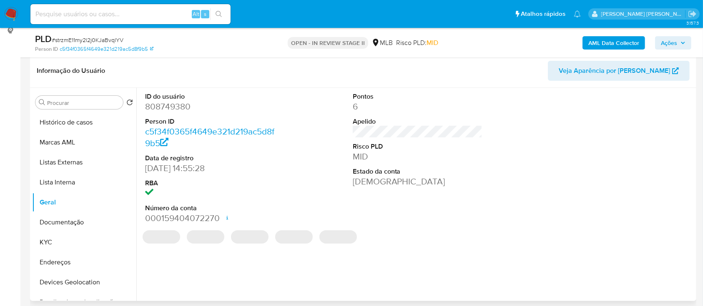
scroll to position [111, 0]
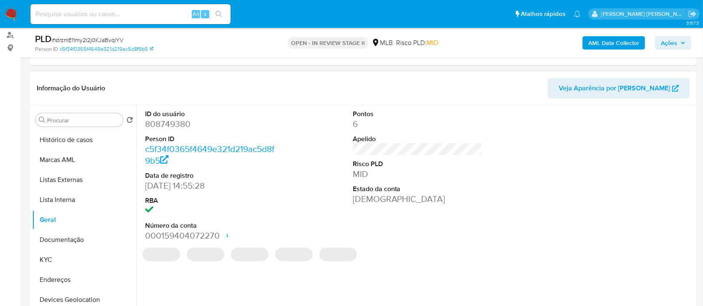
click at [170, 122] on dd "808749380" at bounding box center [210, 124] width 130 height 12
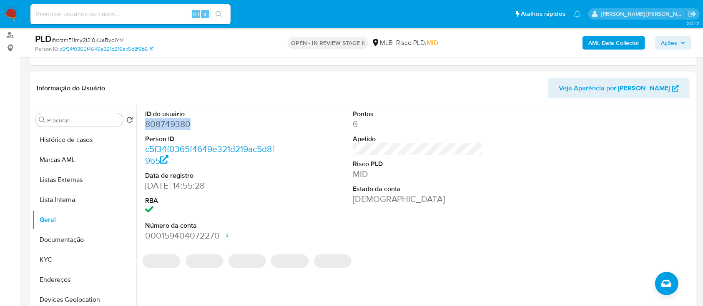
copy dd "808749380"
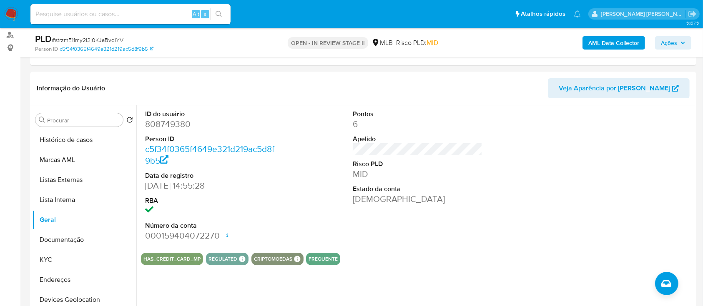
click at [110, 42] on span "# strzmE11my2l2j0KJaBvqlYV" at bounding box center [88, 40] width 72 height 8
copy span "strzmE11my2l2j0KJaBvqlYV"
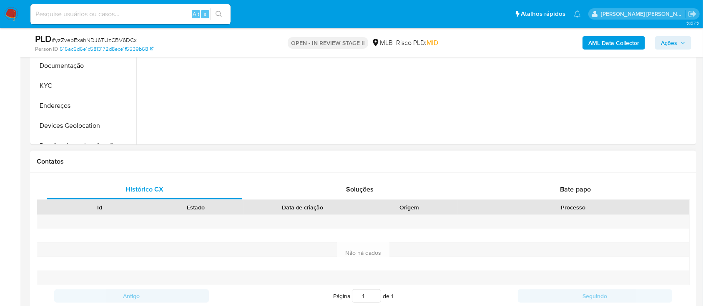
scroll to position [167, 0]
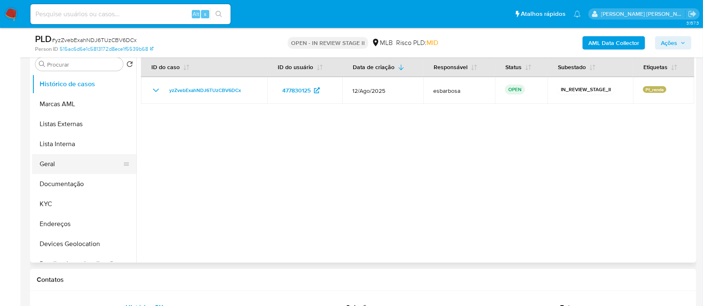
click at [58, 162] on button "Geral" at bounding box center [81, 164] width 98 height 20
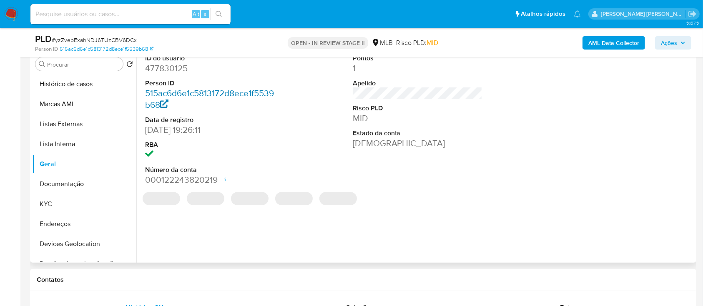
scroll to position [111, 0]
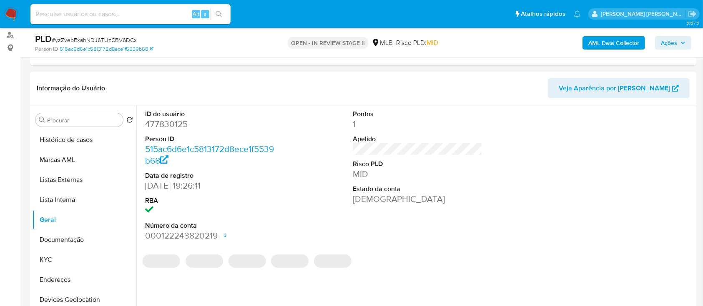
click at [177, 125] on dd "477830125" at bounding box center [210, 124] width 130 height 12
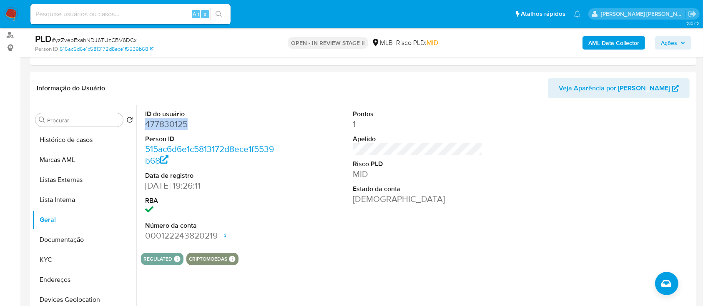
copy dd "477830125"
click at [109, 39] on span "# yzZvebExahNDJ6TUzCBV6DCx" at bounding box center [94, 40] width 85 height 8
copy span "yzZvebExahNDJ6TUzCBV6DCx"
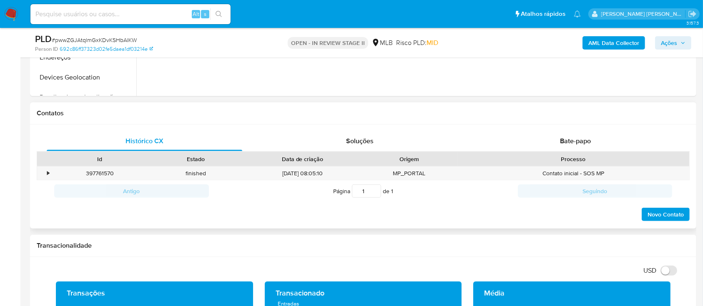
scroll to position [222, 0]
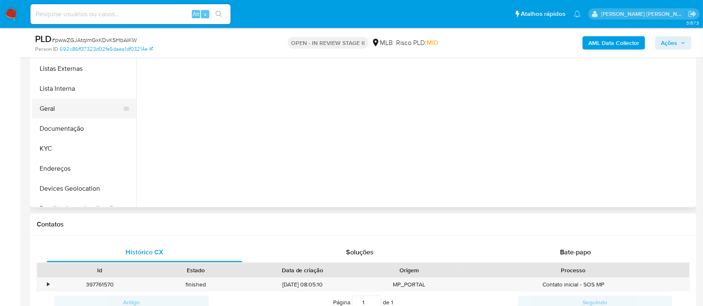
click at [65, 113] on button "Geral" at bounding box center [81, 109] width 98 height 20
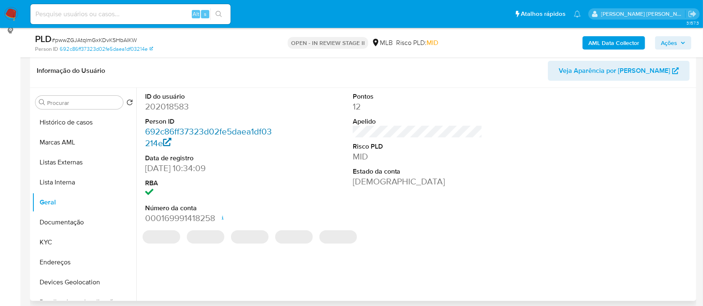
scroll to position [111, 0]
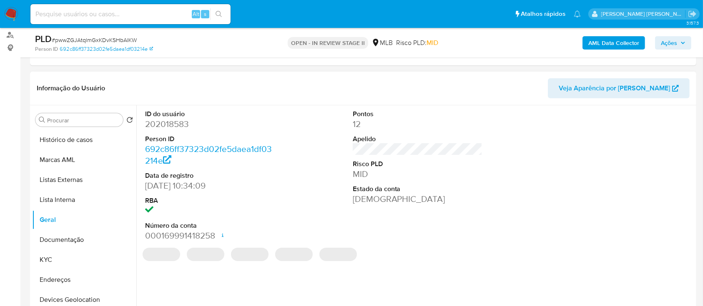
click at [170, 124] on dd "202018583" at bounding box center [210, 124] width 130 height 12
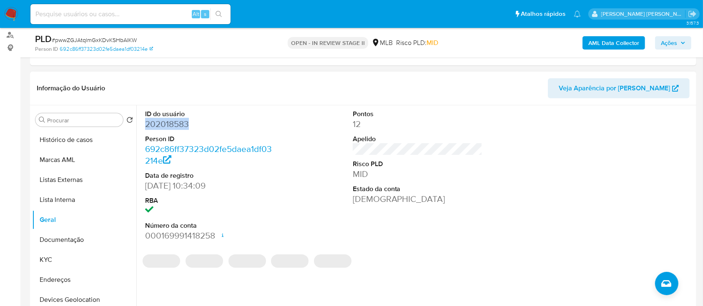
copy dd "202018583"
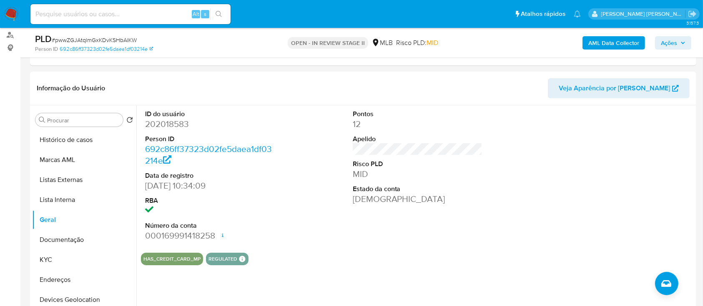
click at [124, 41] on span "# pwwZGJAtqlmGxKDvKSHbAIKW" at bounding box center [94, 40] width 85 height 8
copy span "pwwZGJAtqlmGxKDvKSHbAIKW"
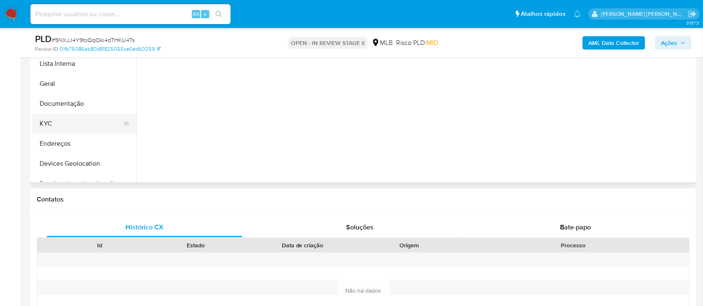
scroll to position [222, 0]
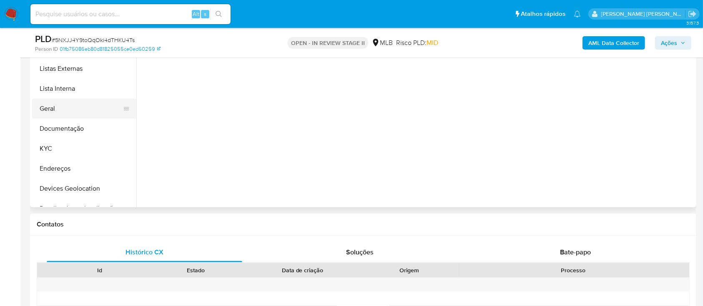
click at [66, 105] on button "Geral" at bounding box center [81, 109] width 98 height 20
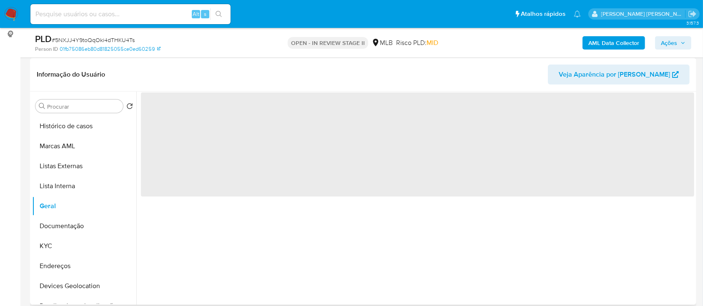
scroll to position [111, 0]
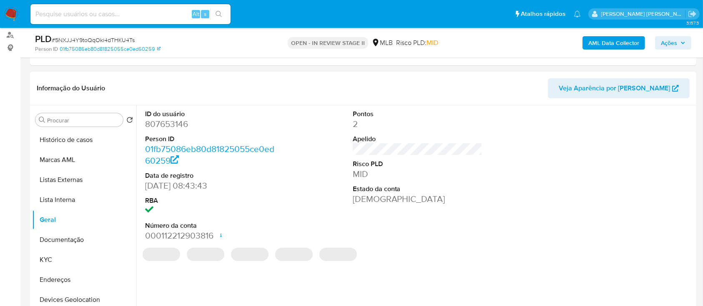
click at [185, 123] on dd "807653146" at bounding box center [210, 124] width 130 height 12
click at [175, 125] on dd "807653146" at bounding box center [210, 124] width 130 height 12
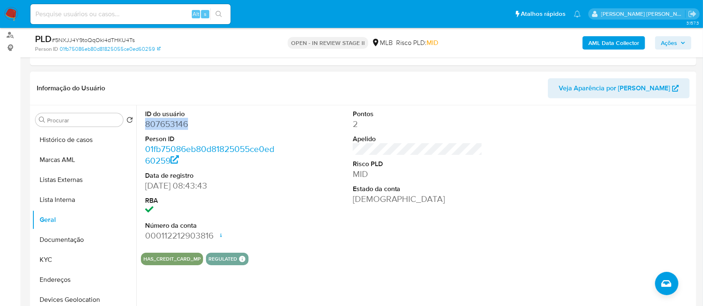
copy dd "807653146"
click at [127, 43] on span "# 5NXJJ4Y9toQqOki4dTHKU4Ts" at bounding box center [93, 40] width 83 height 8
copy span "5NXJJ4Y9toQqOki4dTHKU4Ts"
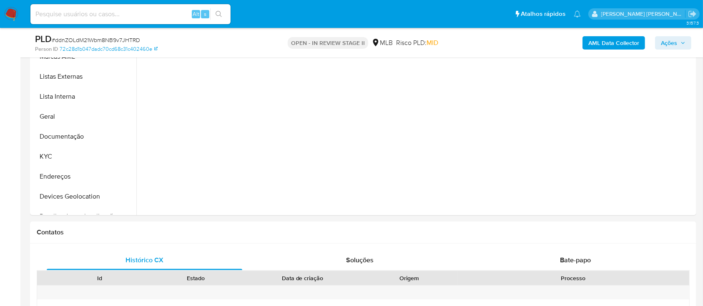
scroll to position [111, 0]
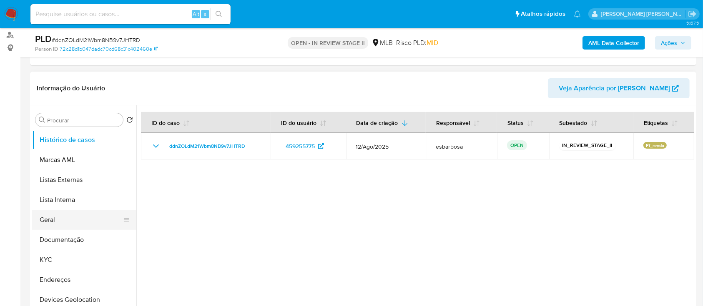
click at [60, 215] on button "Geral" at bounding box center [81, 220] width 98 height 20
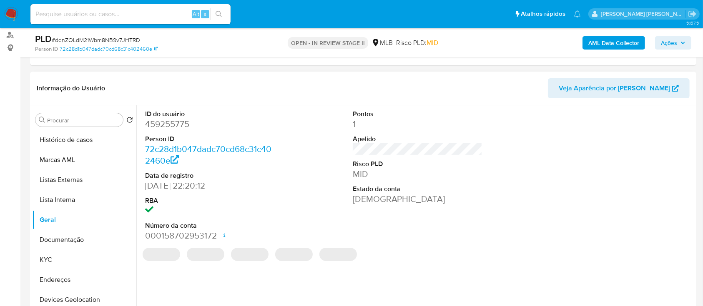
click at [177, 129] on dd "459255775" at bounding box center [210, 124] width 130 height 12
copy dd "459255775"
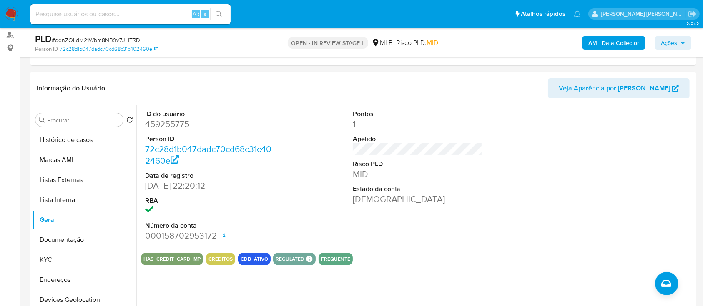
click at [130, 39] on span "# ddnZOLdM21Wbm8NB9v7JHTRD" at bounding box center [96, 40] width 88 height 8
copy span "ddnZOLdM21Wbm8NB9v7JHTRD"
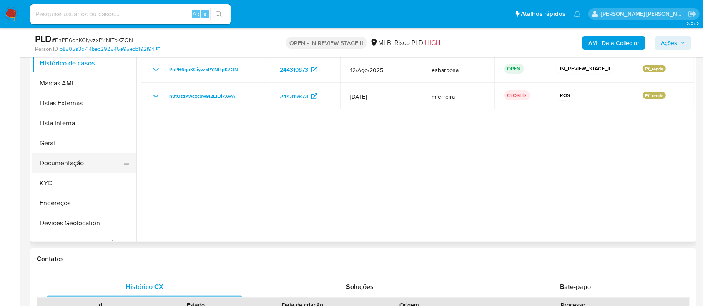
scroll to position [167, 0]
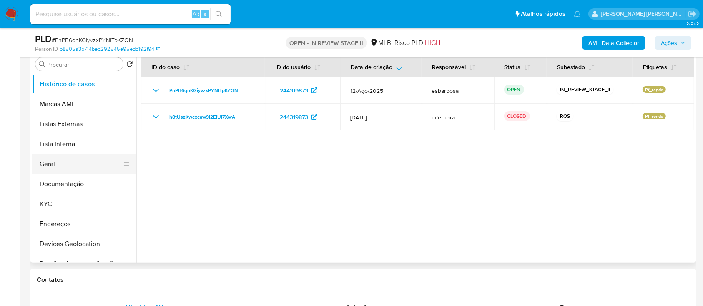
click at [68, 165] on button "Geral" at bounding box center [81, 164] width 98 height 20
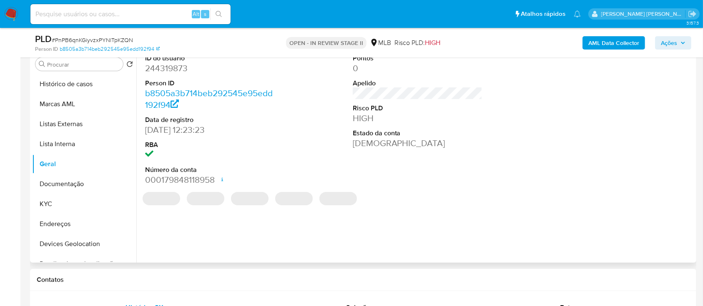
click at [179, 72] on dd "244319873" at bounding box center [210, 69] width 130 height 12
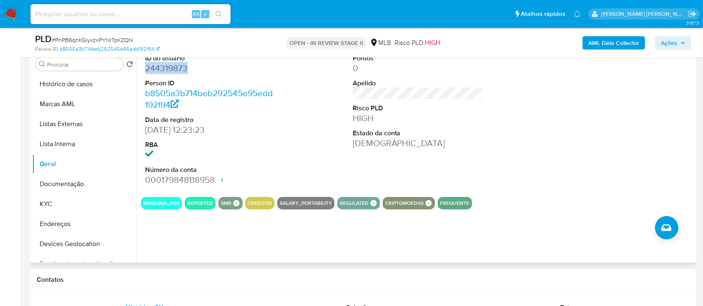
copy dd "244319873"
click at [110, 42] on span "# PnPB6qnKGiyvzxPYNlTpKZQN" at bounding box center [92, 40] width 81 height 8
copy span "PnPB6qnKGiyvzxPYNlTpKZQN"
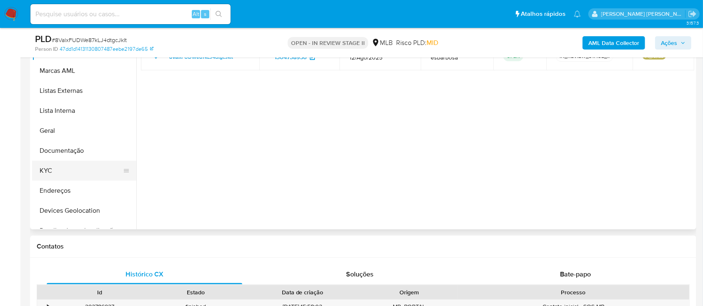
scroll to position [167, 0]
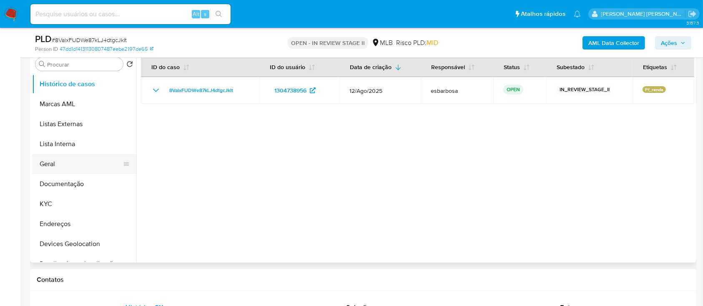
click at [56, 167] on button "Geral" at bounding box center [81, 164] width 98 height 20
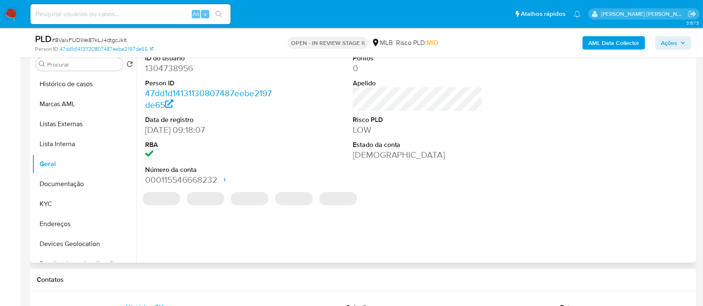
click at [180, 68] on dd "1304738956" at bounding box center [210, 69] width 130 height 12
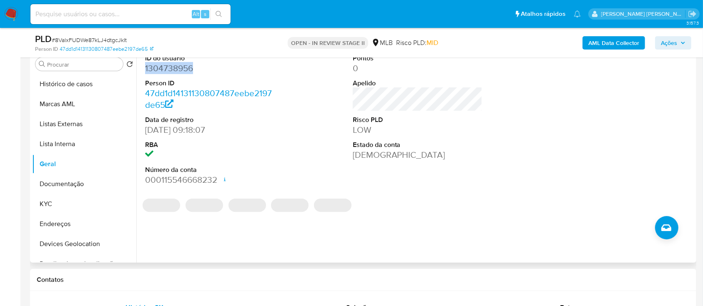
copy dd "1304738956"
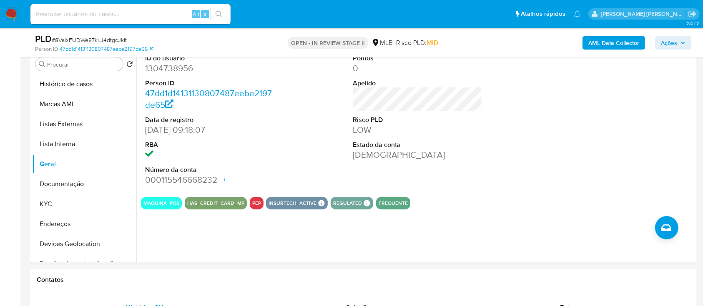
click at [121, 40] on span "# 8ValxFUDWe87kLJ4dtgcJkIt" at bounding box center [89, 40] width 75 height 8
copy span "8ValxFUDWe87kLJ4dtgcJkIt"
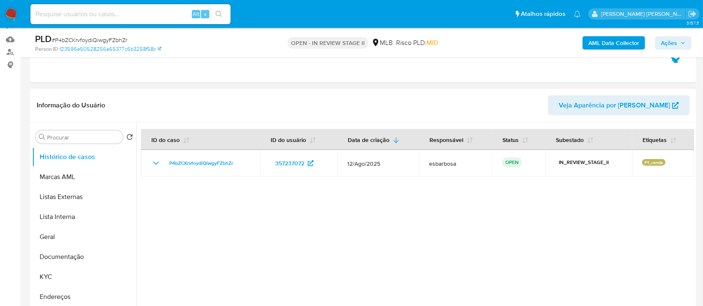
scroll to position [111, 0]
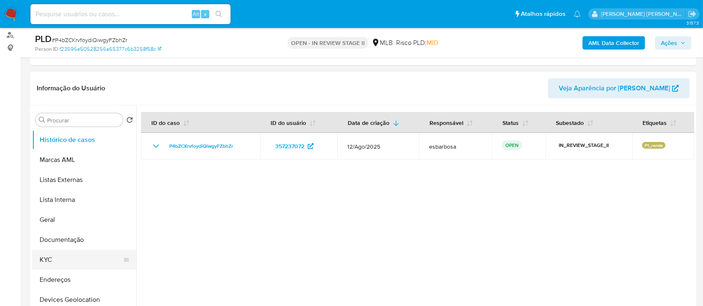
click at [50, 261] on button "KYC" at bounding box center [81, 260] width 98 height 20
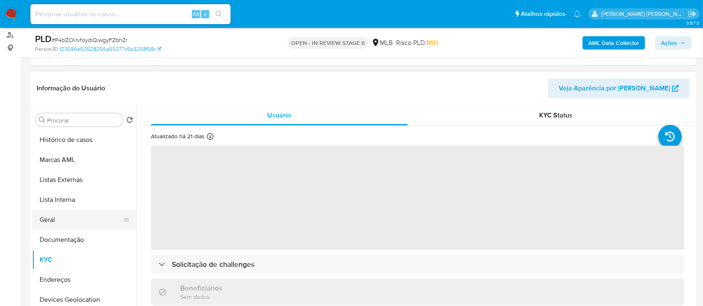
click at [74, 223] on button "Geral" at bounding box center [81, 220] width 98 height 20
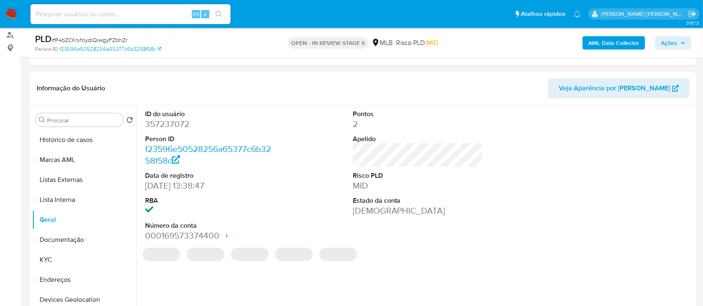
click at [181, 127] on dd "357237072" at bounding box center [210, 124] width 130 height 12
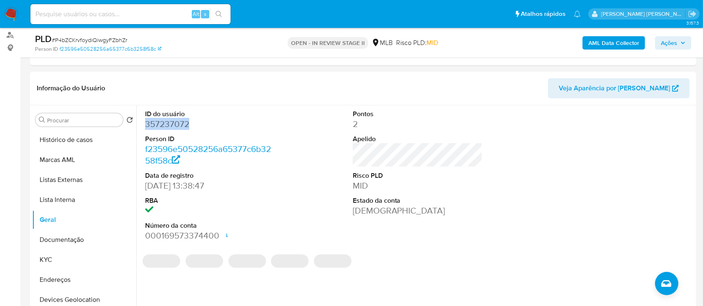
copy dd "357237072"
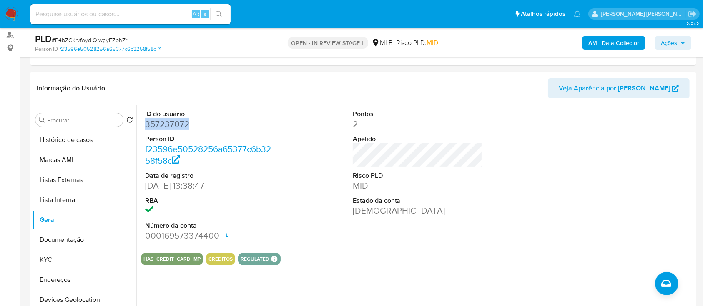
click at [119, 38] on span "# P4bZCKrvfoydiQiwgyFZbhZr" at bounding box center [89, 40] width 75 height 8
copy span "P4bZCKrvfoydiQiwgyFZbhZr"
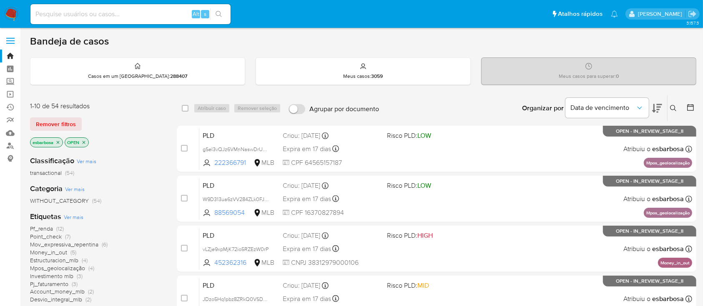
click at [10, 15] on img at bounding box center [11, 14] width 14 height 14
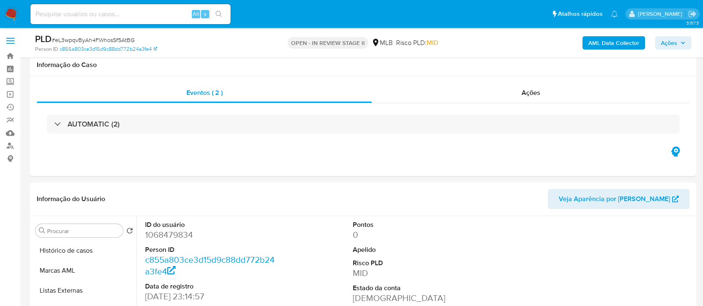
select select "10"
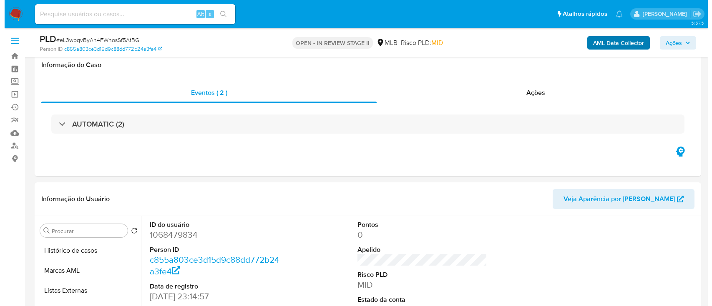
scroll to position [111, 0]
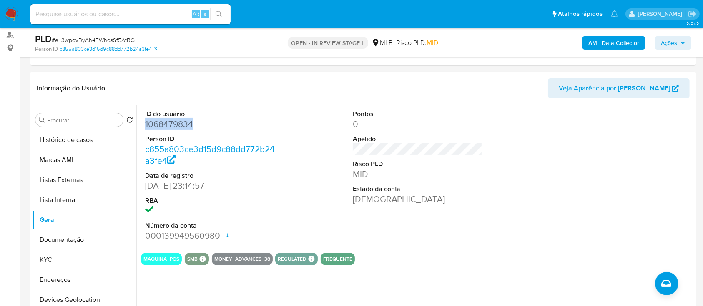
click at [624, 43] on b "AML Data Collector" at bounding box center [613, 42] width 51 height 13
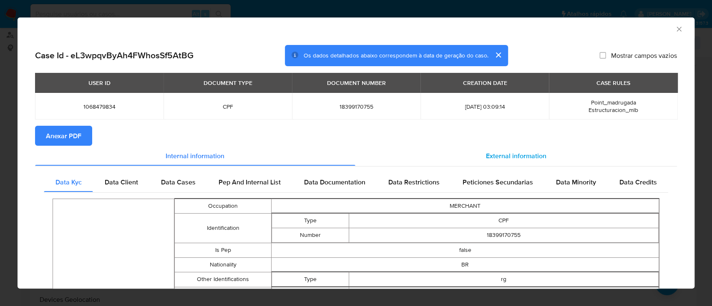
click at [490, 156] on span "External information" at bounding box center [516, 156] width 60 height 10
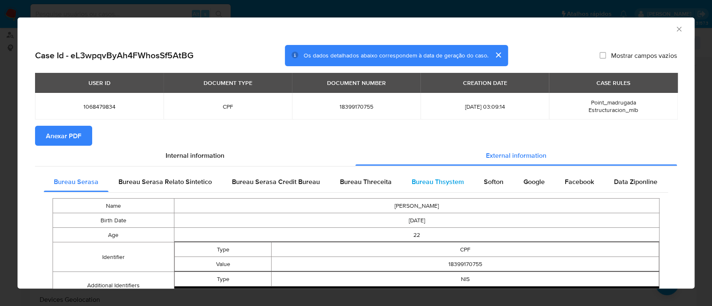
click at [427, 183] on span "Bureau Thsystem" at bounding box center [437, 182] width 52 height 10
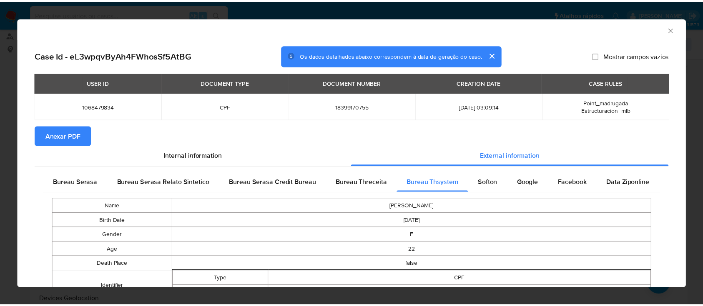
scroll to position [40, 0]
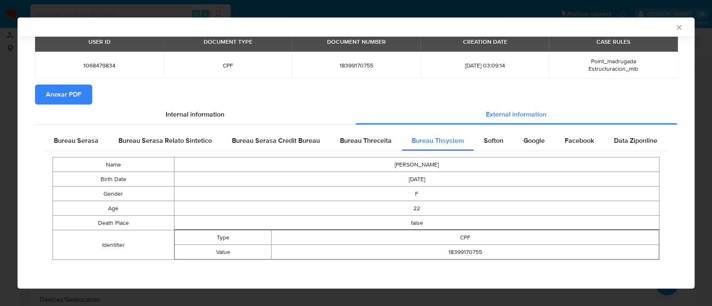
click at [50, 94] on span "Anexar PDF" at bounding box center [63, 94] width 35 height 18
click at [674, 27] on icon "Fechar a janela" at bounding box center [678, 27] width 8 height 8
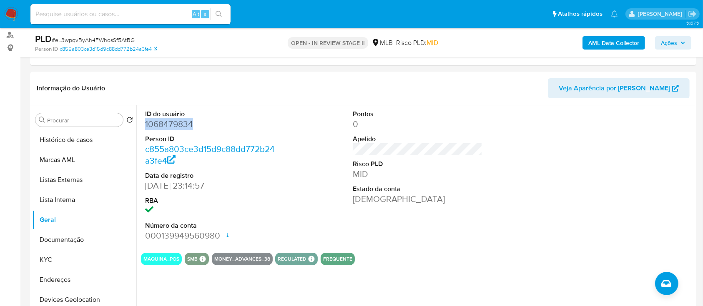
click at [601, 45] on b "AML Data Collector" at bounding box center [613, 42] width 51 height 13
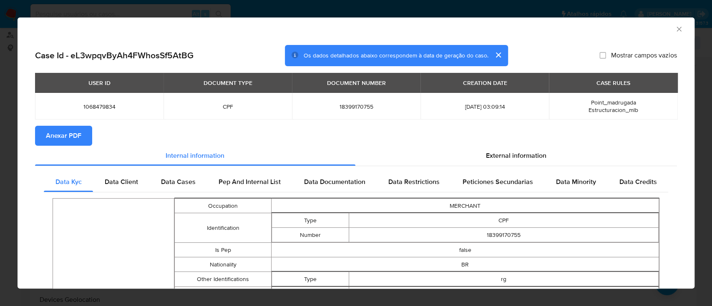
click at [604, 107] on span "Estructuracion_mlb" at bounding box center [613, 110] width 50 height 8
click at [674, 29] on icon "Fechar a janela" at bounding box center [678, 29] width 8 height 8
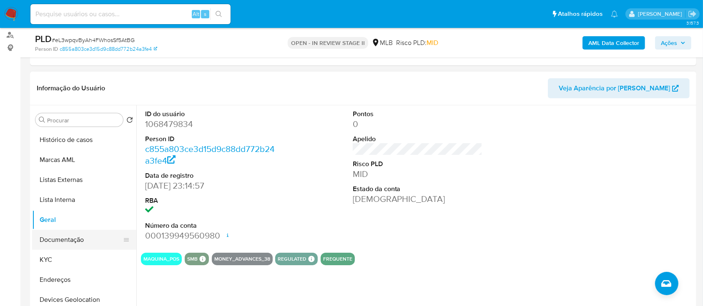
click at [67, 239] on button "Documentação" at bounding box center [81, 240] width 98 height 20
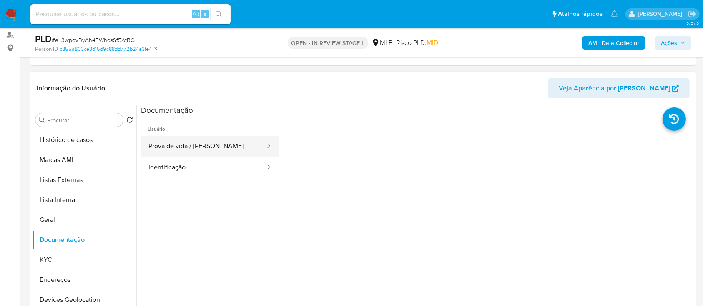
click at [178, 150] on button "Prova de vida / [PERSON_NAME]" at bounding box center [203, 146] width 125 height 21
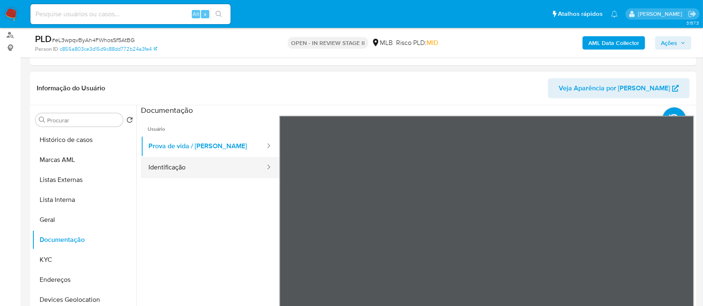
click at [196, 168] on button "Identificação" at bounding box center [203, 167] width 125 height 21
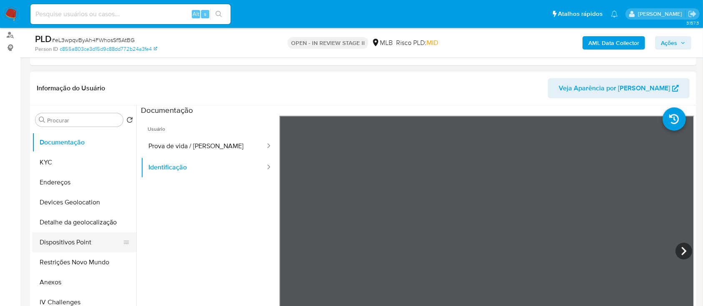
scroll to position [111, 0]
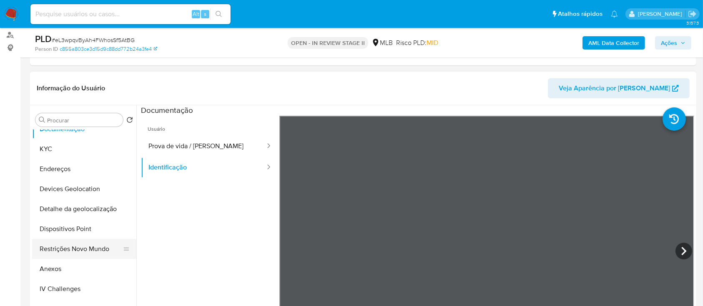
click at [62, 253] on button "Restrições Novo Mundo" at bounding box center [81, 249] width 98 height 20
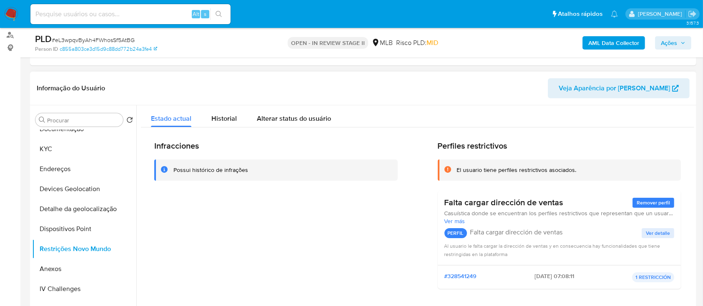
click at [211, 170] on div "Possui histórico de infrações" at bounding box center [210, 170] width 75 height 8
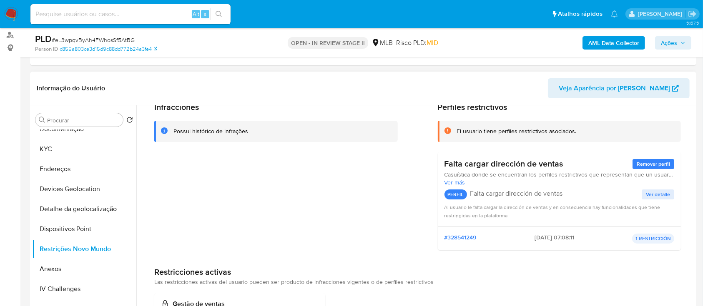
scroll to position [55, 0]
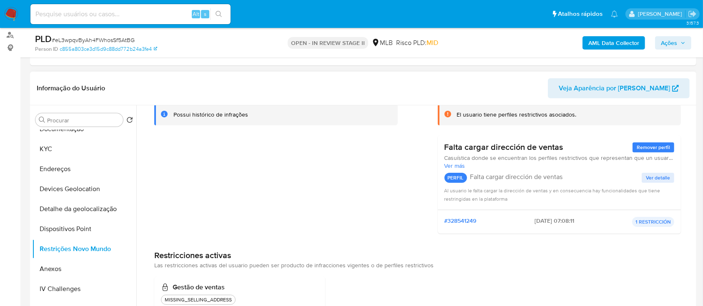
click at [648, 148] on span "Remover perfil" at bounding box center [653, 147] width 33 height 8
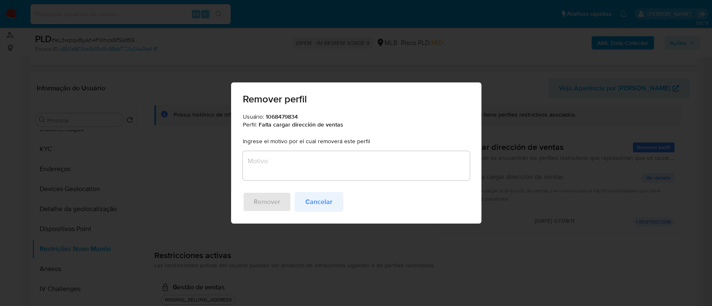
click at [330, 203] on span "Cancelar" at bounding box center [318, 202] width 27 height 18
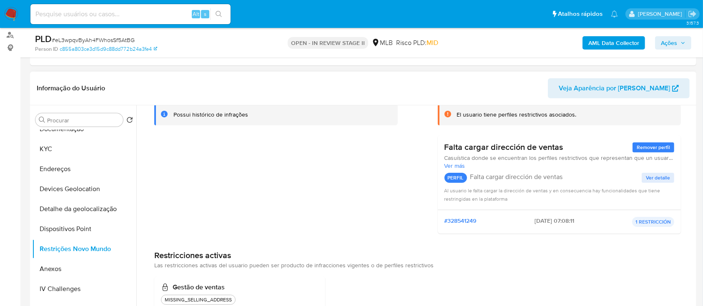
click at [661, 179] on span "Ver detalle" at bounding box center [658, 178] width 24 height 8
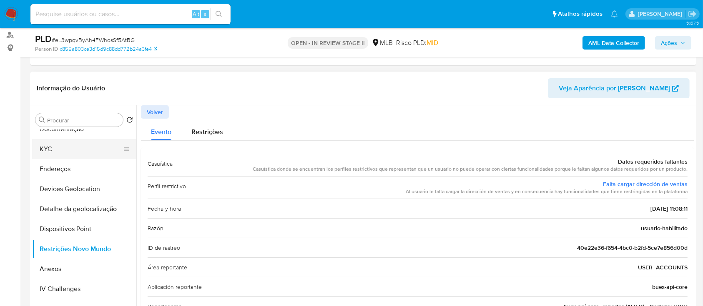
click at [66, 148] on button "KYC" at bounding box center [81, 149] width 98 height 20
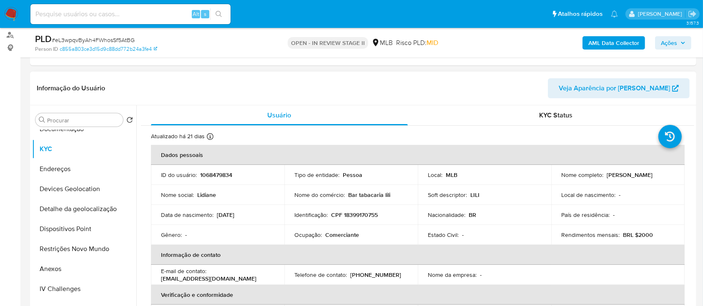
click at [365, 209] on td "Identificação : CPF 18399170755" at bounding box center [350, 215] width 133 height 20
click at [363, 218] on p "CPF 18399170755" at bounding box center [354, 215] width 47 height 8
copy p "18399170755"
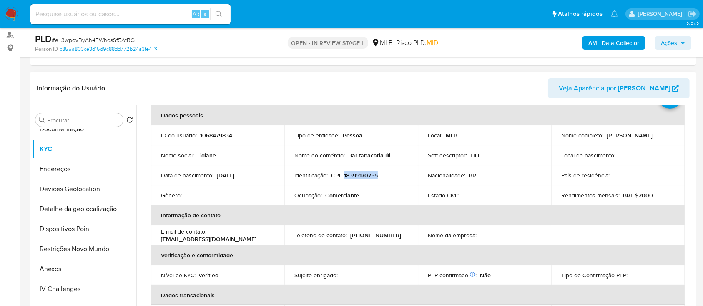
scroll to position [55, 0]
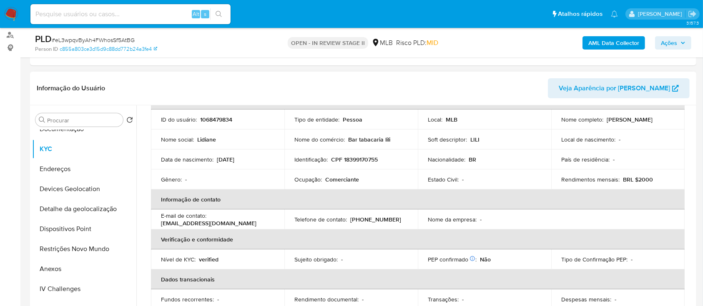
click at [392, 145] on td "Nome do comércio : Bar tabacaria lili" at bounding box center [350, 140] width 133 height 20
drag, startPoint x: 479, startPoint y: 141, endPoint x: 468, endPoint y: 140, distance: 11.0
click at [468, 140] on div "Soft descriptor : [PERSON_NAME]" at bounding box center [484, 140] width 113 height 8
copy p "LILI"
drag, startPoint x: 392, startPoint y: 140, endPoint x: 293, endPoint y: 140, distance: 98.4
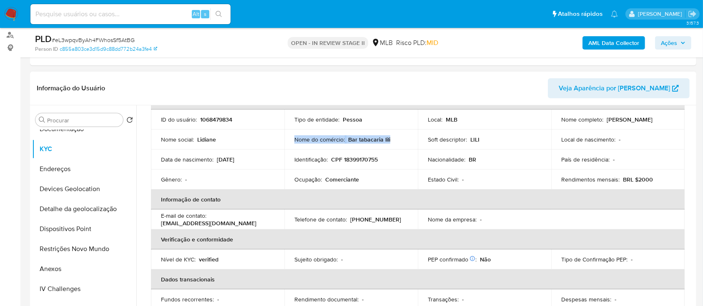
click at [294, 140] on div "Nome do comércio : Bar tabacaria lili" at bounding box center [350, 140] width 113 height 8
copy div "Nome do comércio : Bar tabacaria lili"
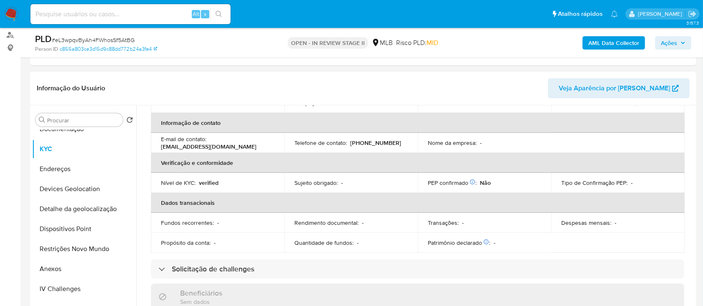
scroll to position [77, 0]
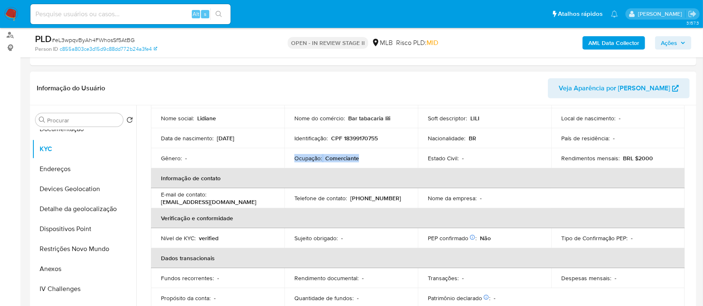
drag, startPoint x: 363, startPoint y: 161, endPoint x: 275, endPoint y: 159, distance: 88.8
click at [275, 159] on tr "Gênero : - Ocupação : Comerciante Estado Civil : - Rendimentos mensais : BRL $2…" at bounding box center [418, 158] width 534 height 20
copy tr "Ocupação : Comerciante"
